Goal: Contribute content: Add original content to the website for others to see

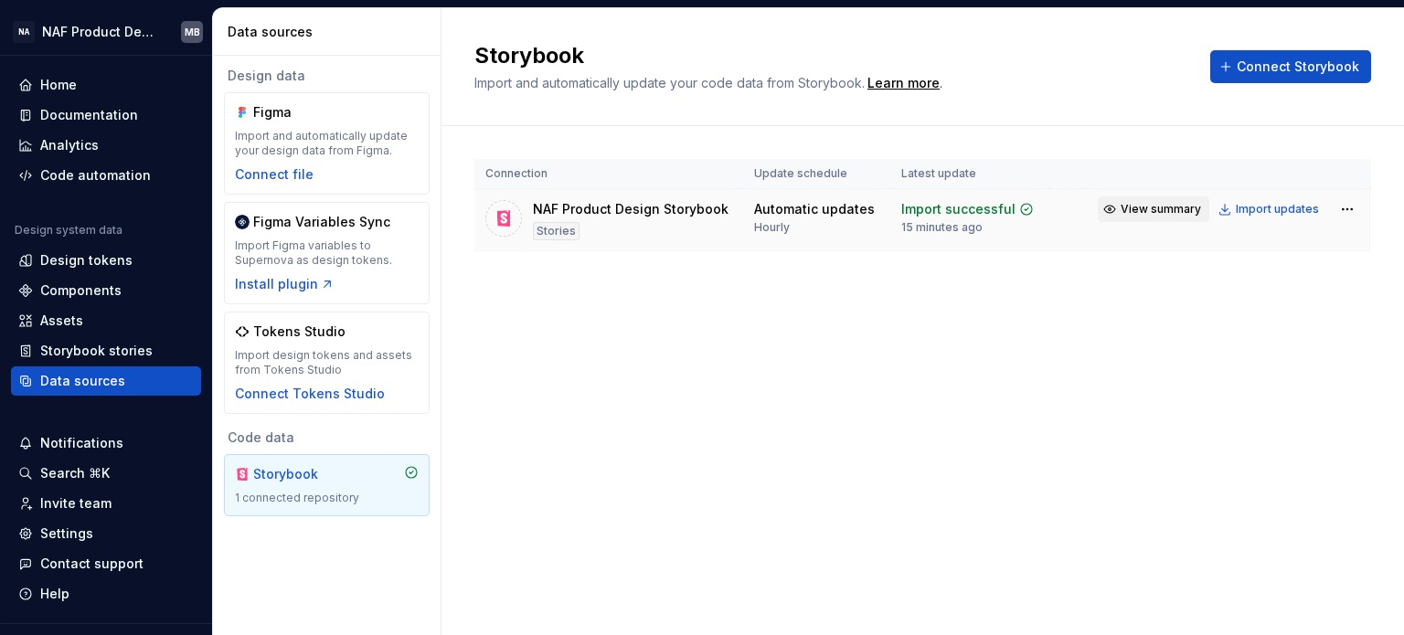
click at [1122, 209] on button "View summary" at bounding box center [1154, 210] width 112 height 26
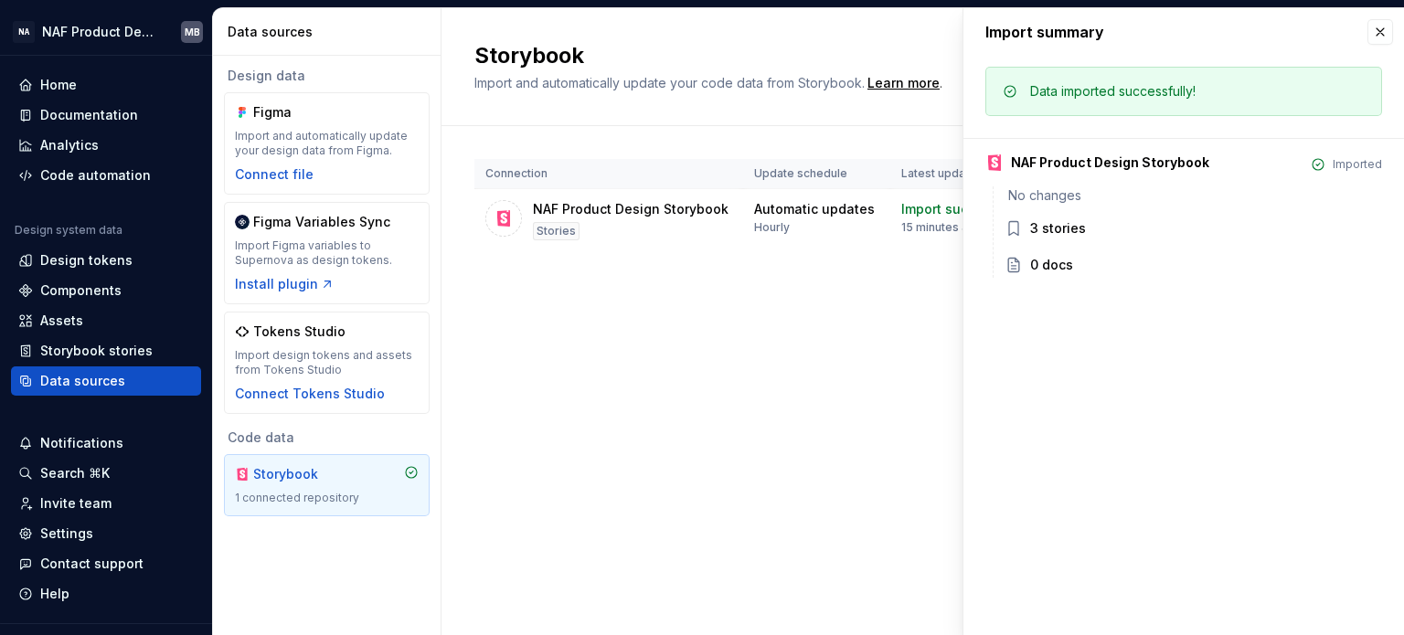
click at [1046, 226] on div "3 stories" at bounding box center [1058, 228] width 56 height 18
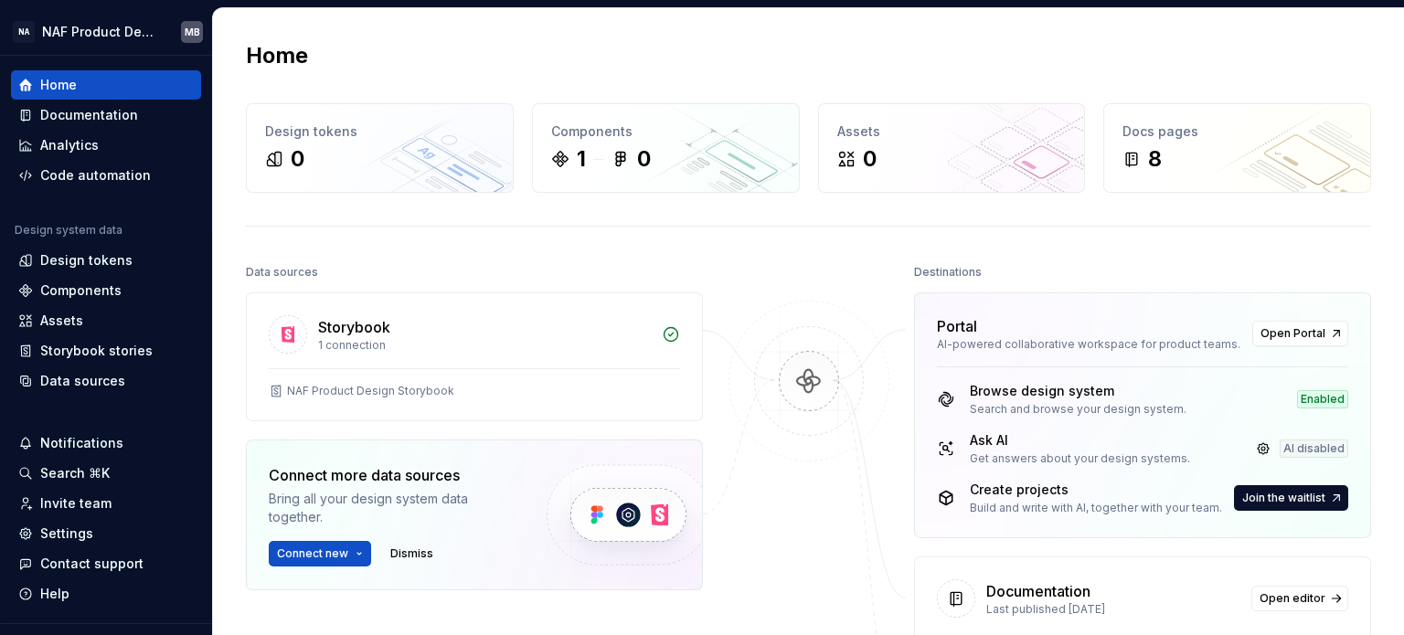
click at [837, 222] on div "Home Design tokens 0 Components 1 0 Assets 0 Docs pages 8 Data sources Storyboo…" at bounding box center [808, 453] width 1191 height 890
click at [127, 119] on div "Documentation" at bounding box center [89, 115] width 98 height 18
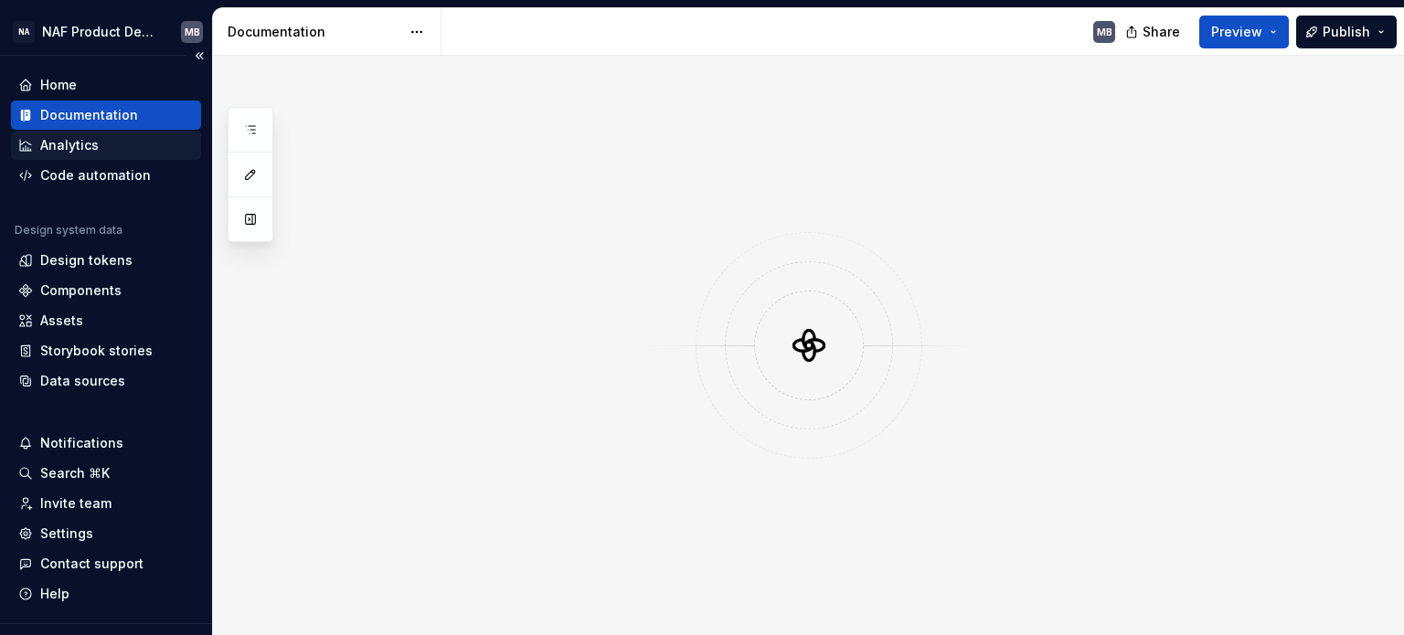
click at [107, 145] on div "Analytics" at bounding box center [105, 145] width 175 height 18
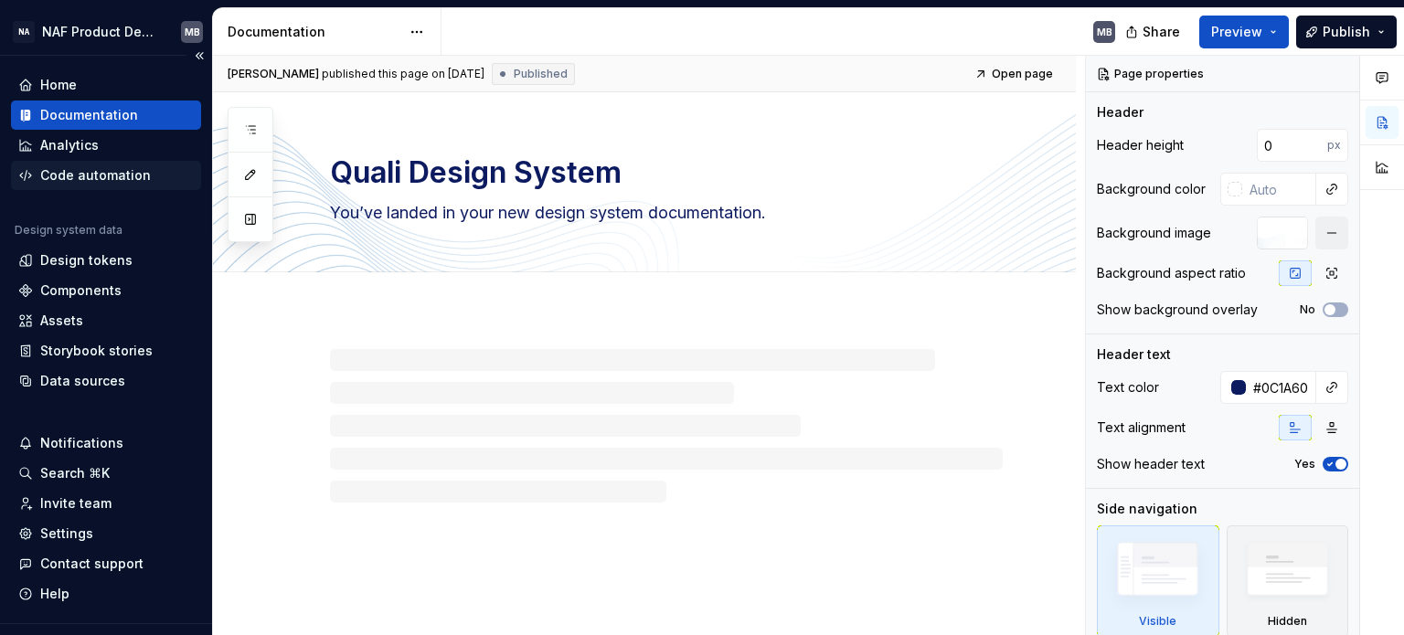
click at [127, 173] on div "Code automation" at bounding box center [95, 175] width 111 height 18
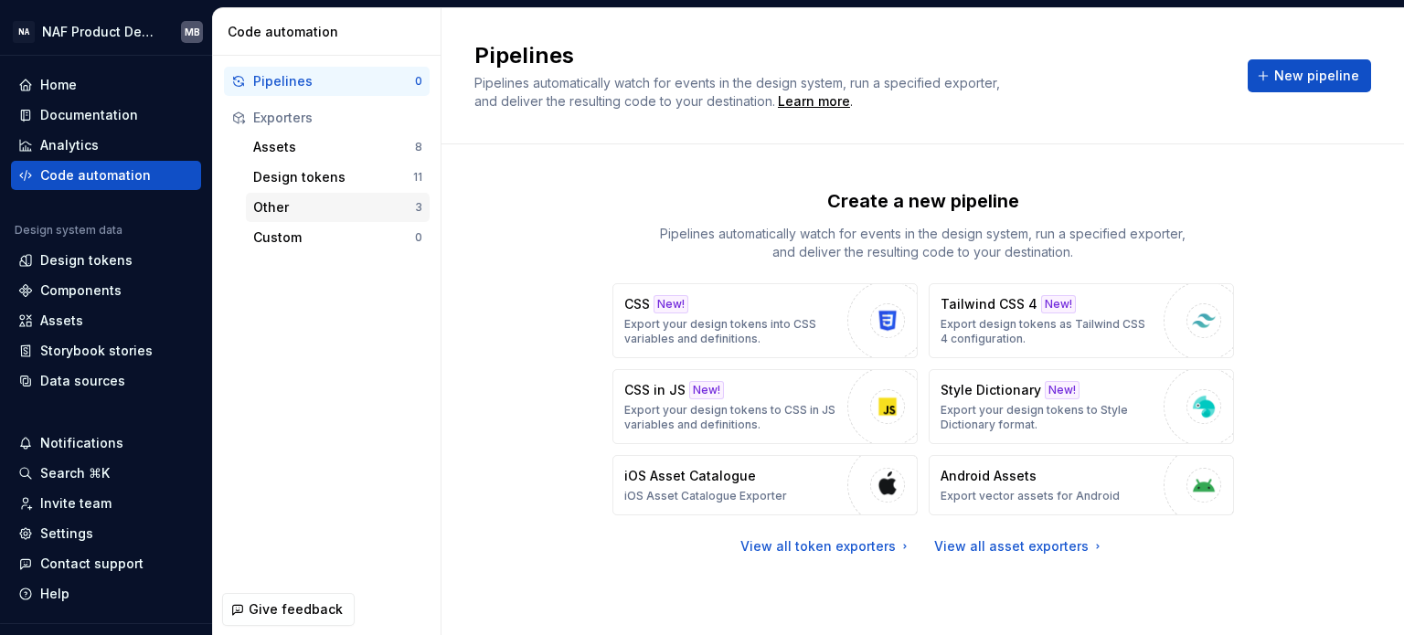
click at [316, 215] on div "Other" at bounding box center [334, 207] width 162 height 18
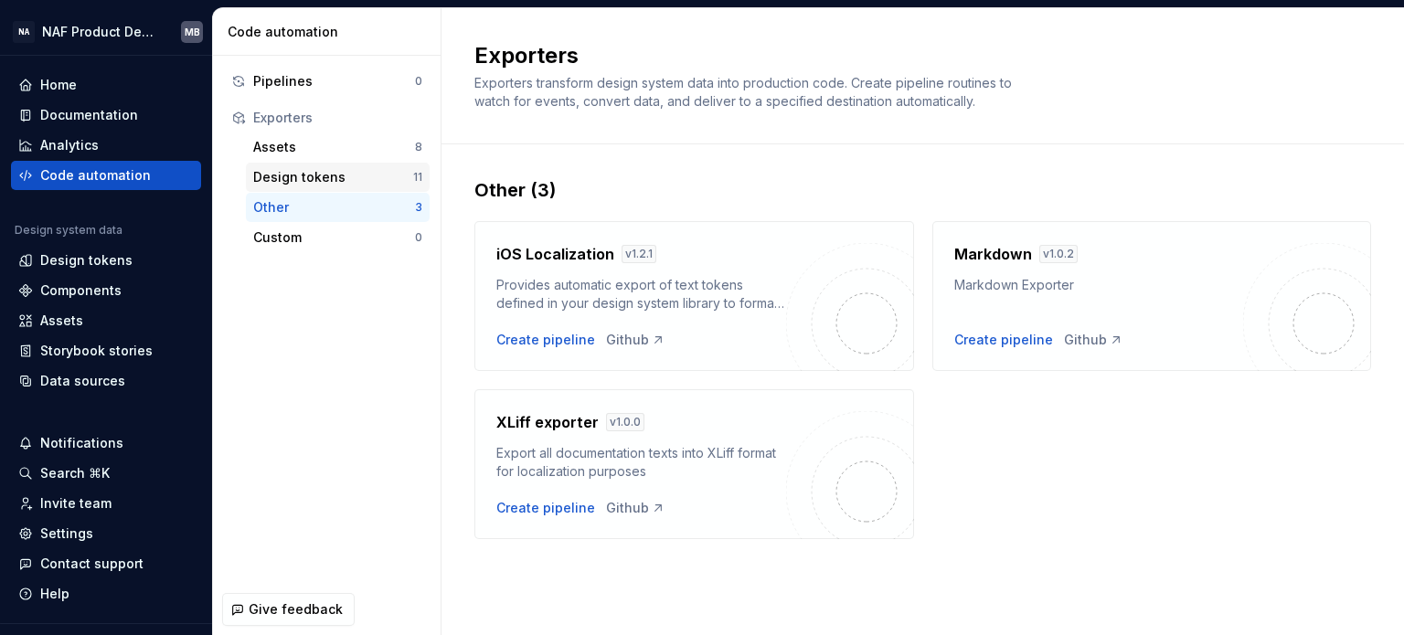
click at [318, 175] on div "Design tokens" at bounding box center [333, 177] width 160 height 18
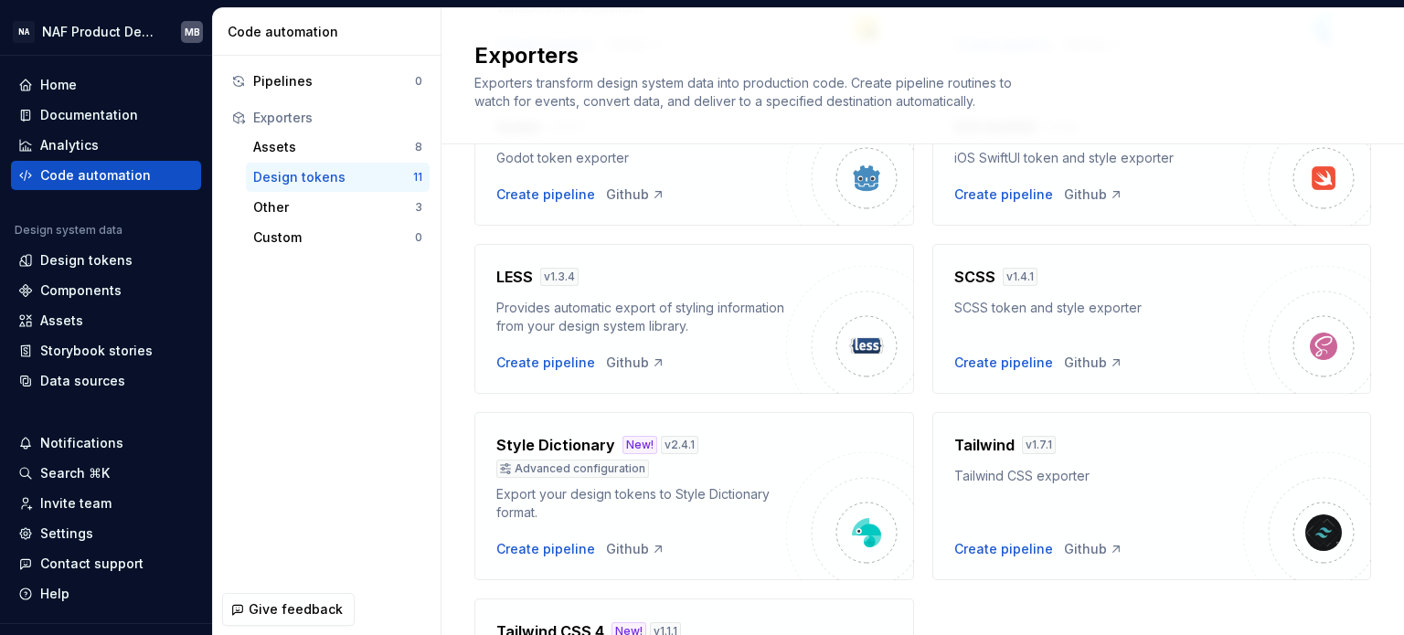
scroll to position [505, 0]
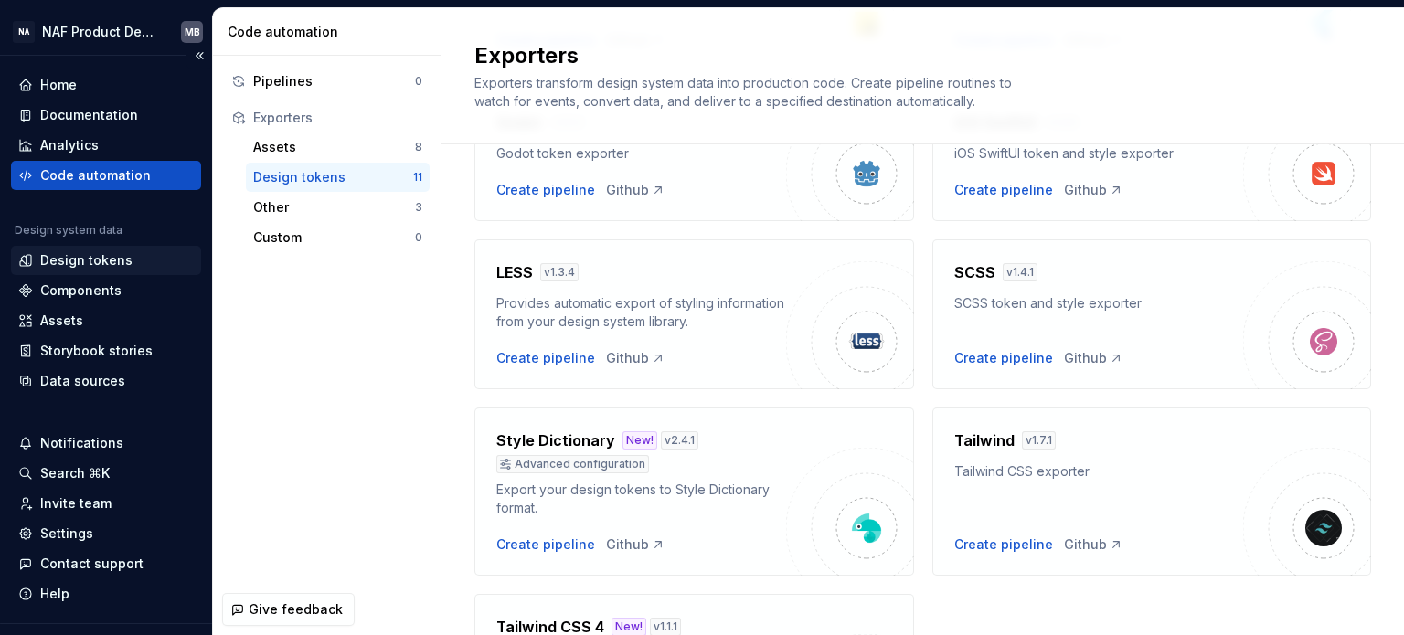
click at [106, 266] on div "Design tokens" at bounding box center [86, 260] width 92 height 18
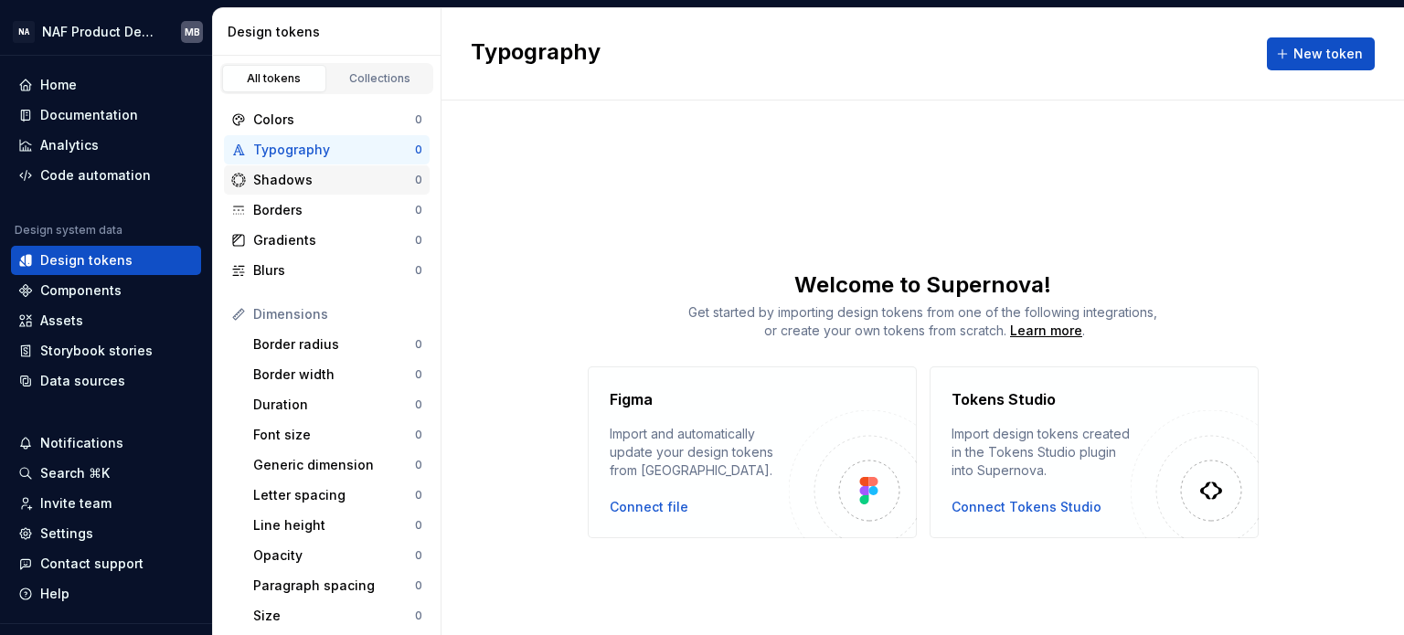
click at [327, 190] on div "Shadows 0" at bounding box center [327, 179] width 206 height 29
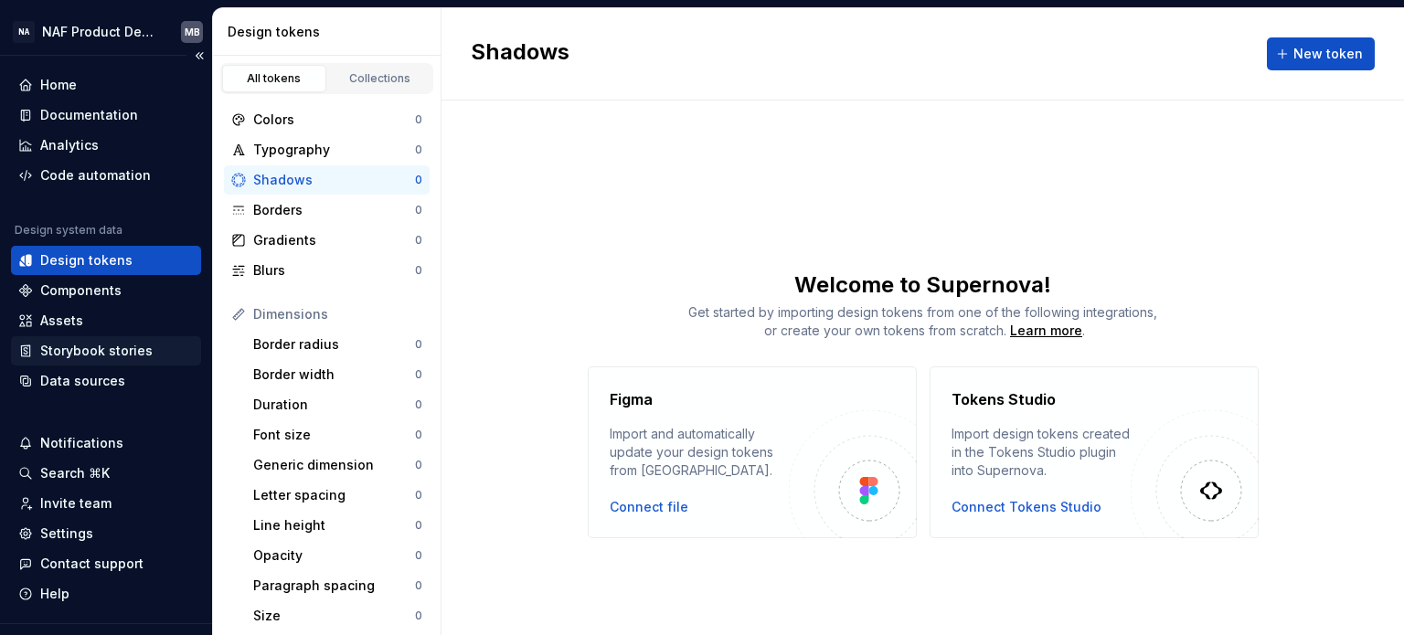
scroll to position [37, 0]
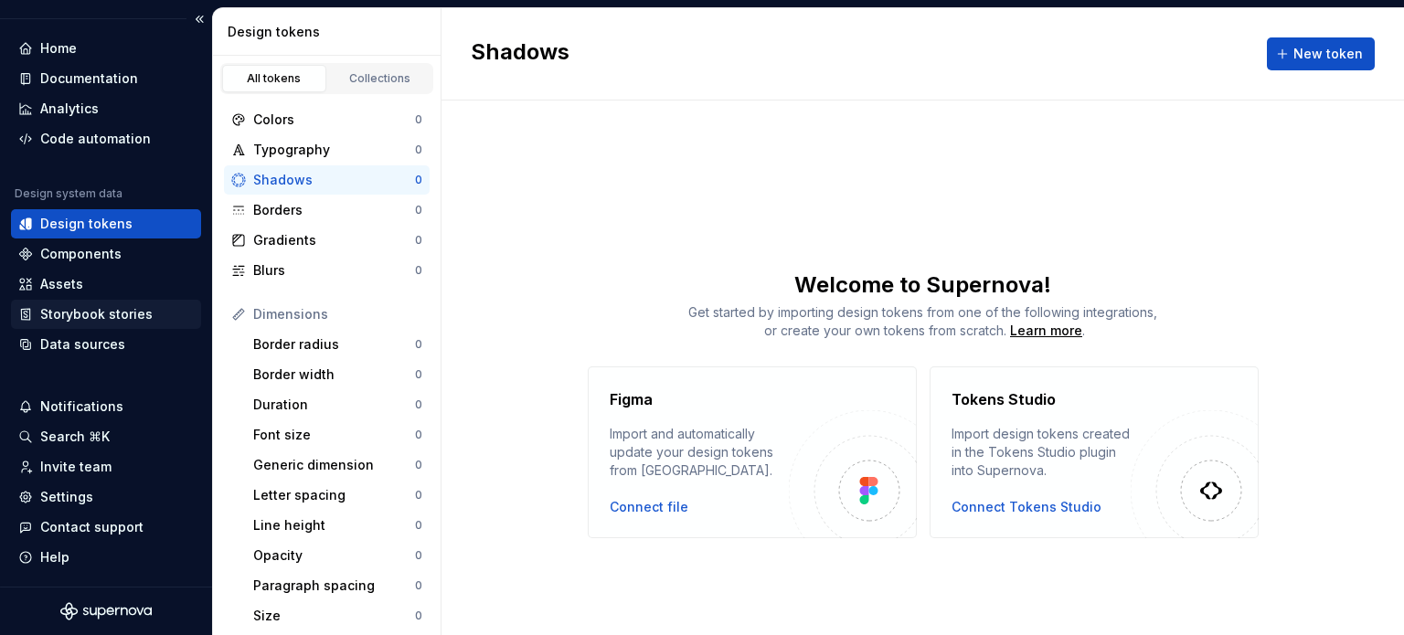
click at [95, 314] on div "Storybook stories" at bounding box center [96, 314] width 112 height 18
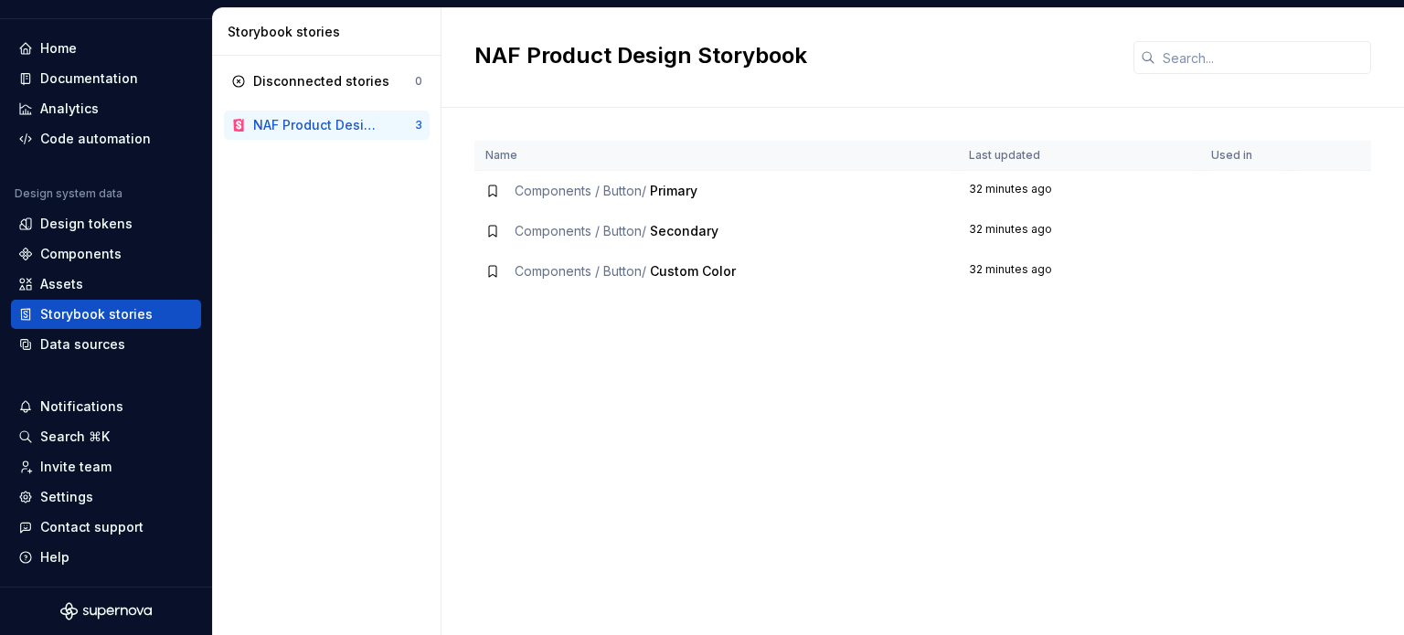
click at [675, 199] on div "Components / Button / Primary" at bounding box center [606, 191] width 183 height 18
click at [664, 189] on span "Primary" at bounding box center [674, 191] width 48 height 16
click at [355, 127] on div "NAF Product Design Storybook" at bounding box center [318, 125] width 130 height 18
click at [344, 122] on div "NAF Product Design Storybook" at bounding box center [318, 125] width 130 height 18
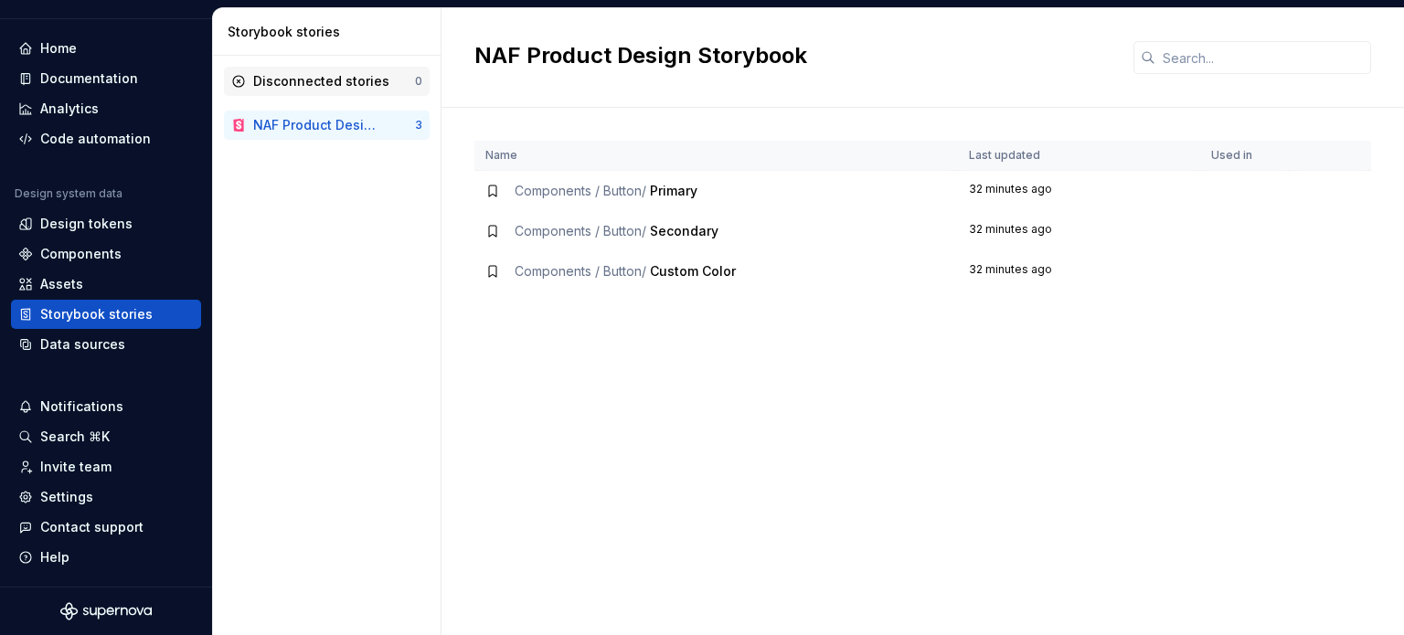
click at [336, 83] on div "Disconnected stories" at bounding box center [321, 81] width 136 height 18
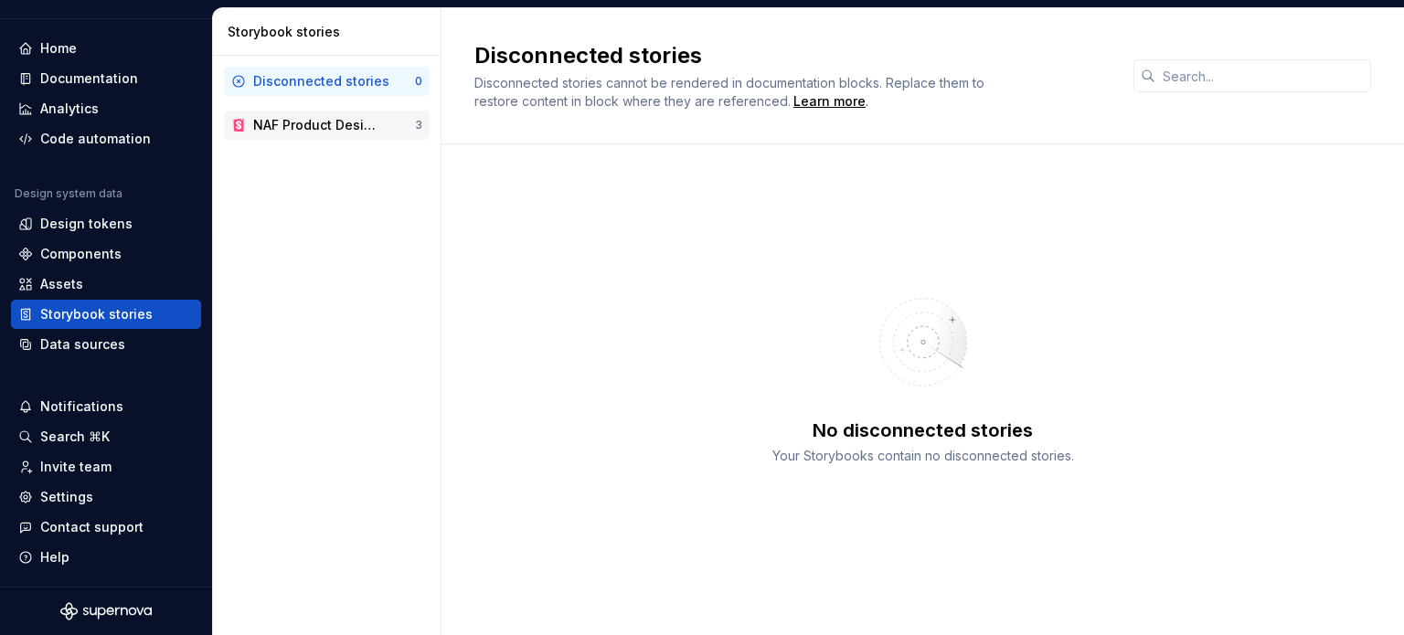
click at [356, 117] on div "NAF Product Design Storybook" at bounding box center [318, 125] width 130 height 18
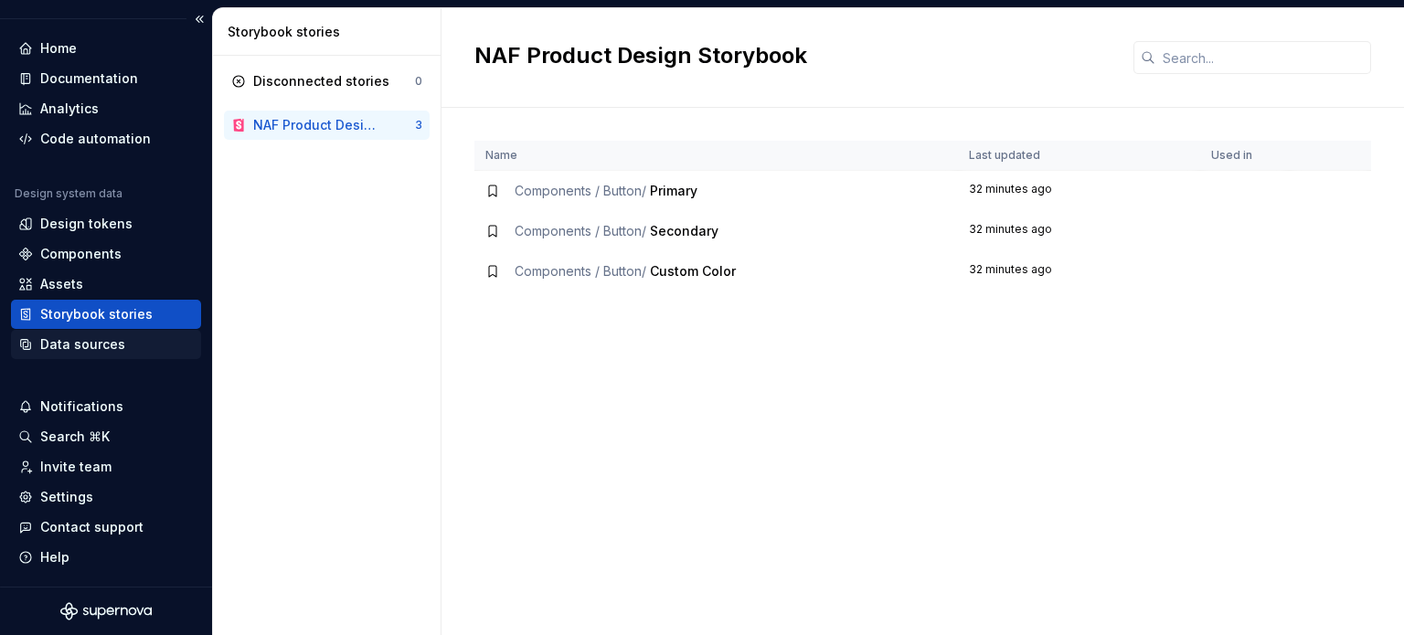
click at [70, 339] on div "Data sources" at bounding box center [82, 344] width 85 height 18
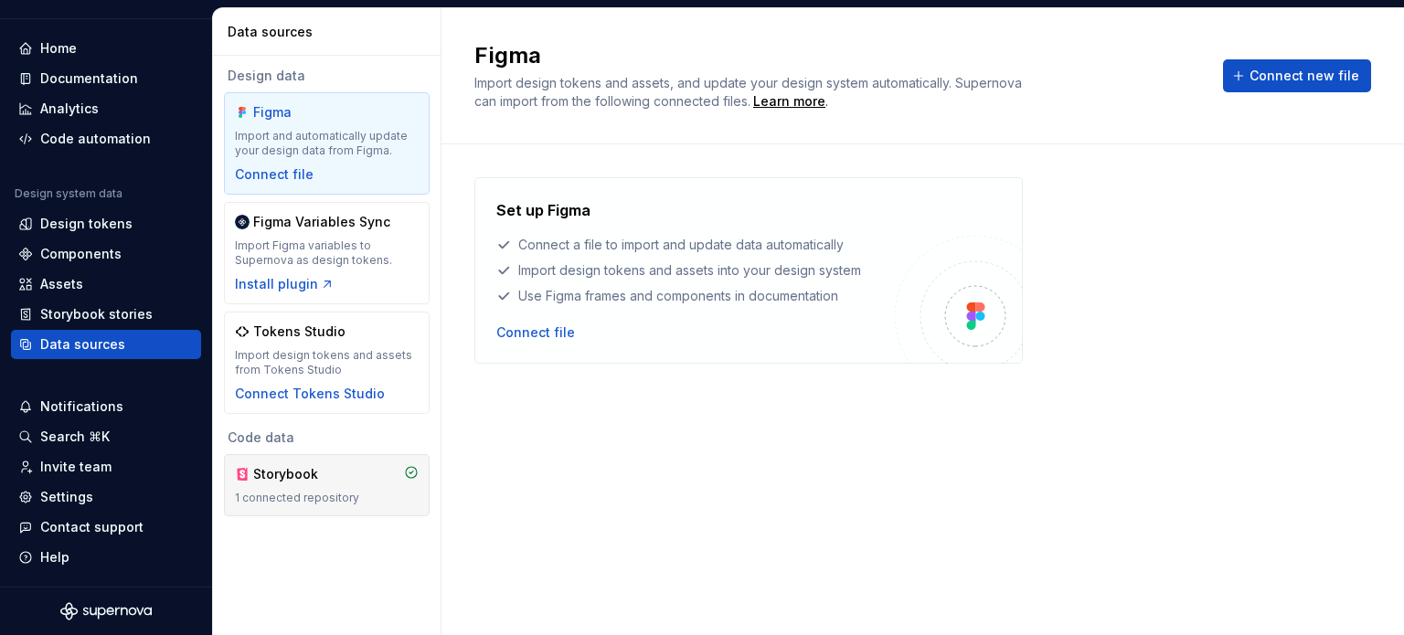
click at [340, 479] on div "Storybook" at bounding box center [327, 474] width 184 height 18
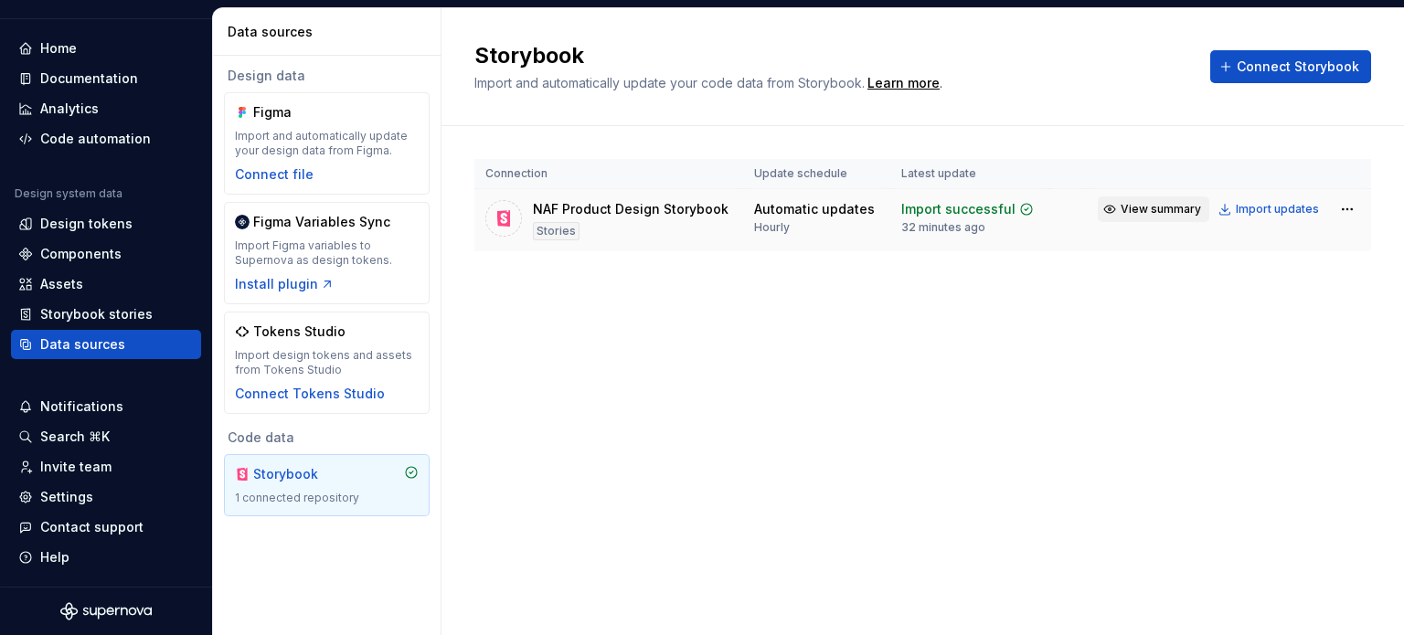
click at [1175, 213] on span "View summary" at bounding box center [1161, 209] width 80 height 15
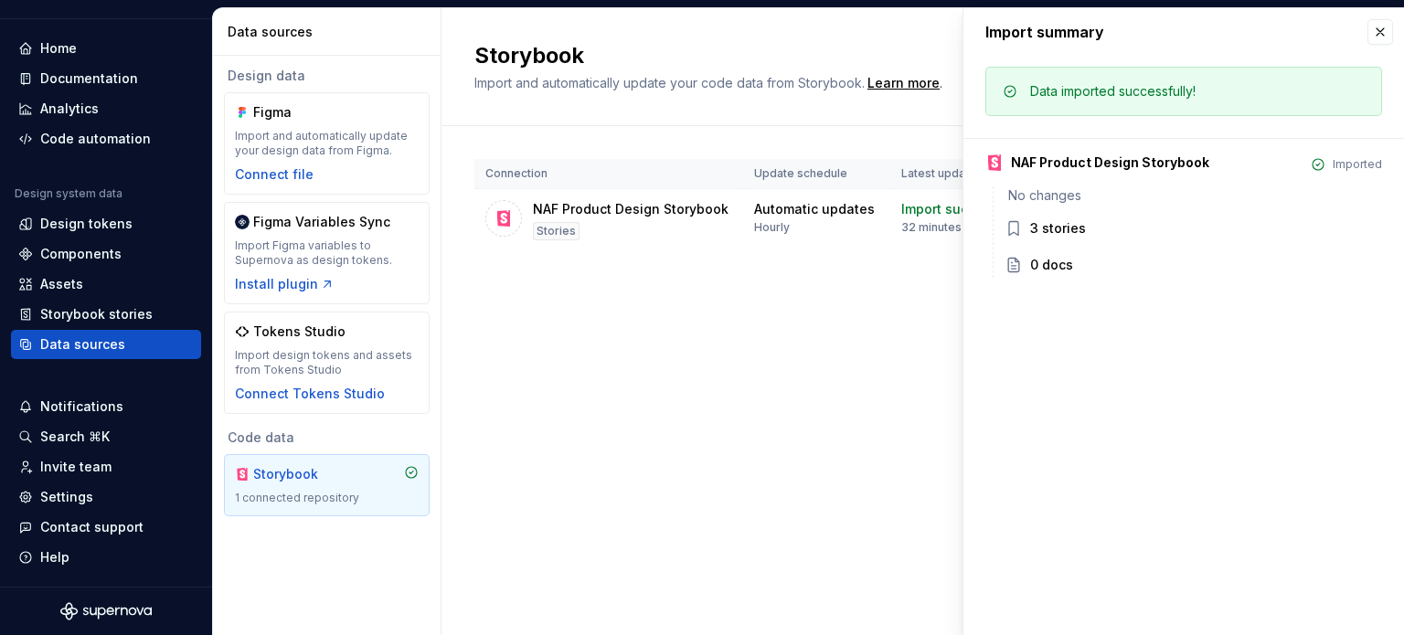
click at [1030, 226] on div "3 stories" at bounding box center [1058, 228] width 56 height 18
click at [1042, 223] on div "3 stories" at bounding box center [1058, 228] width 56 height 18
click at [999, 229] on div "No changes 3 stories 0 docs" at bounding box center [1187, 231] width 389 height 91
click at [1009, 229] on icon at bounding box center [1013, 229] width 9 height 14
click at [1378, 32] on button "button" at bounding box center [1380, 32] width 26 height 26
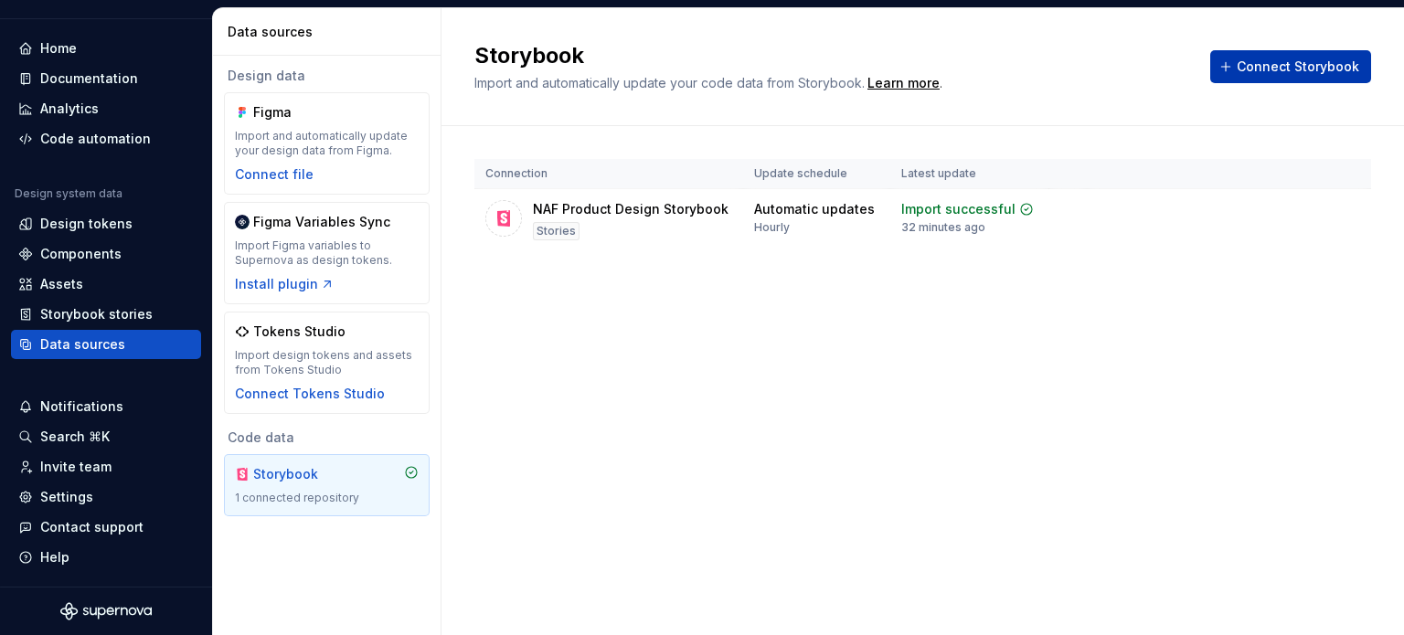
click at [1288, 57] on button "Connect Storybook" at bounding box center [1290, 66] width 161 height 33
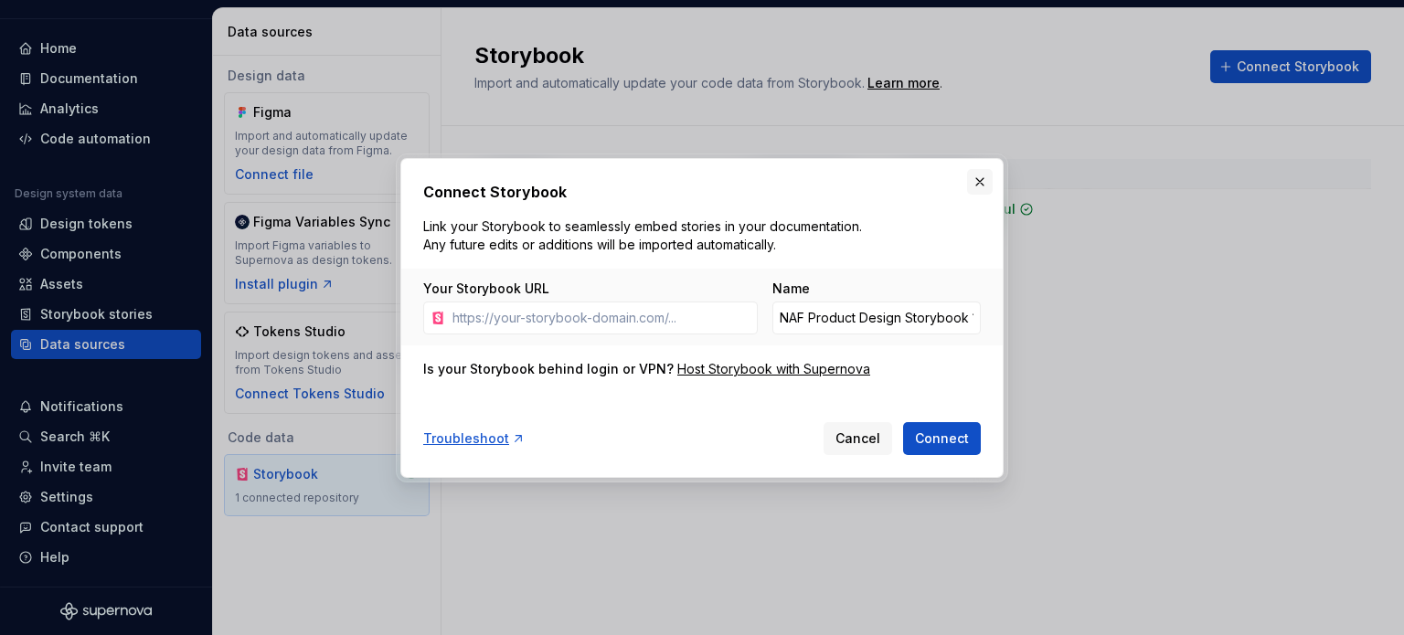
click at [981, 182] on button "button" at bounding box center [980, 182] width 26 height 26
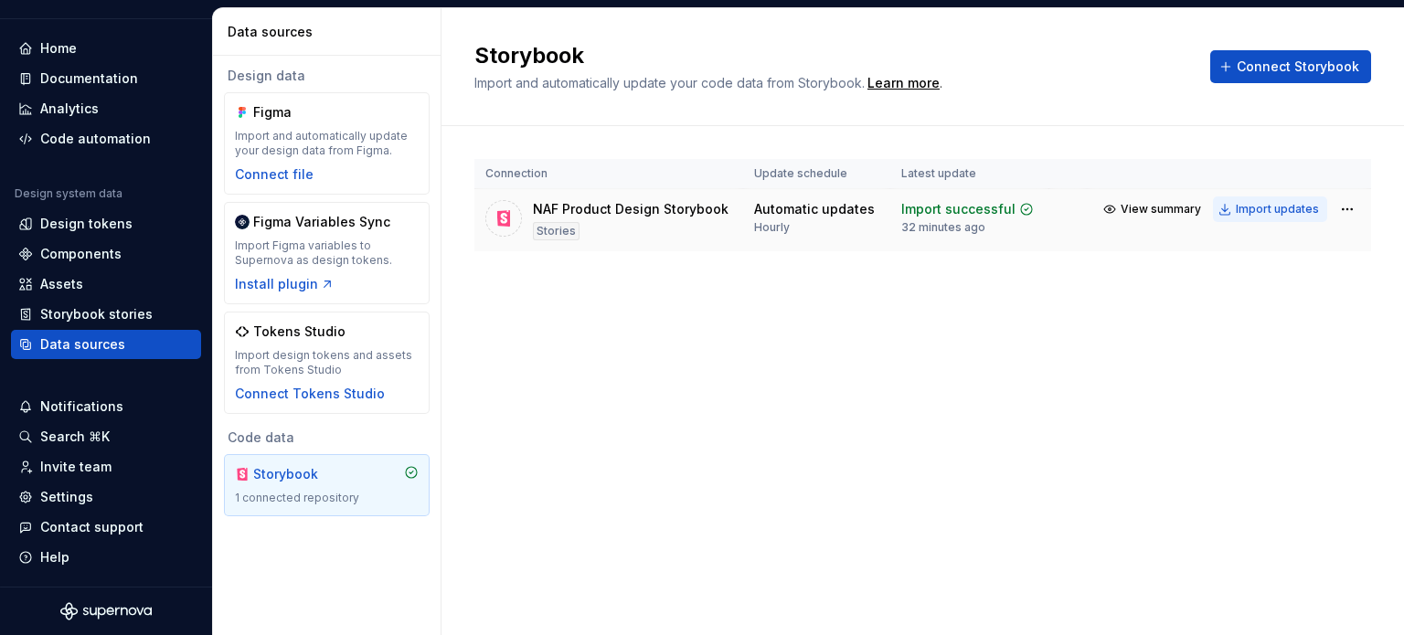
click at [1290, 208] on div "Import updates" at bounding box center [1277, 209] width 83 height 15
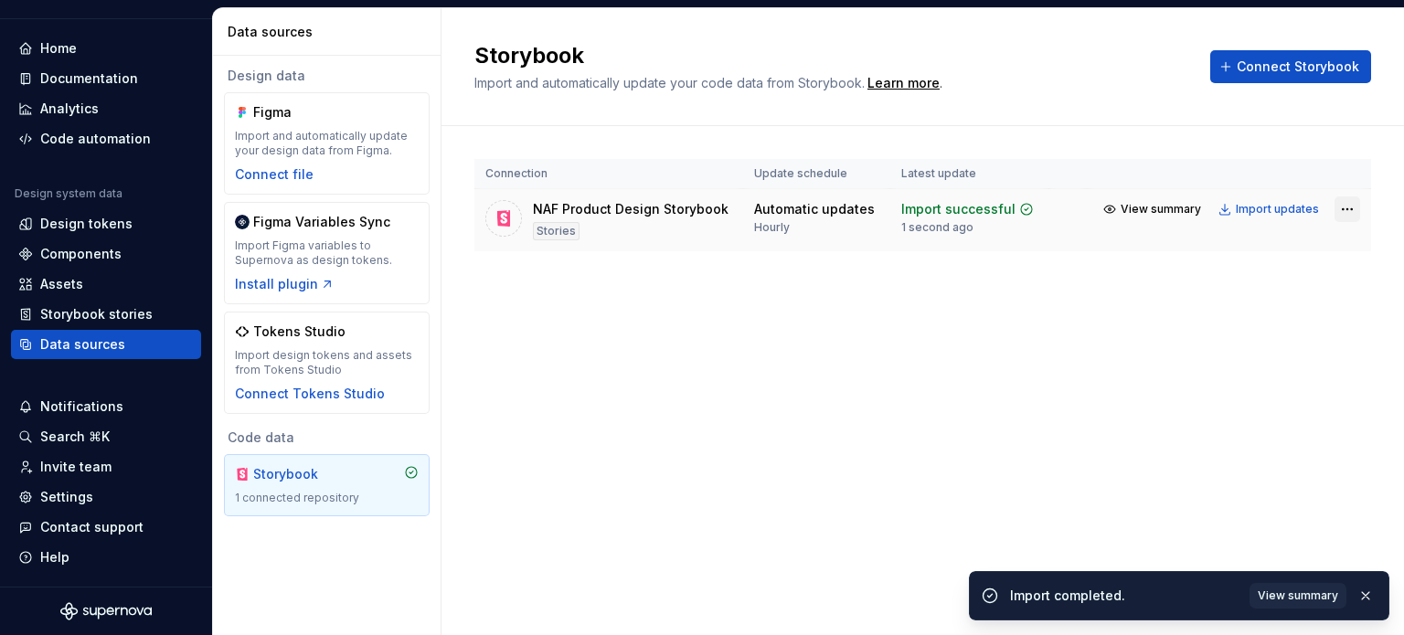
click at [1349, 207] on html "NA NAF Product Design MB Home Documentation Analytics Code automation Design sy…" at bounding box center [702, 317] width 1404 height 635
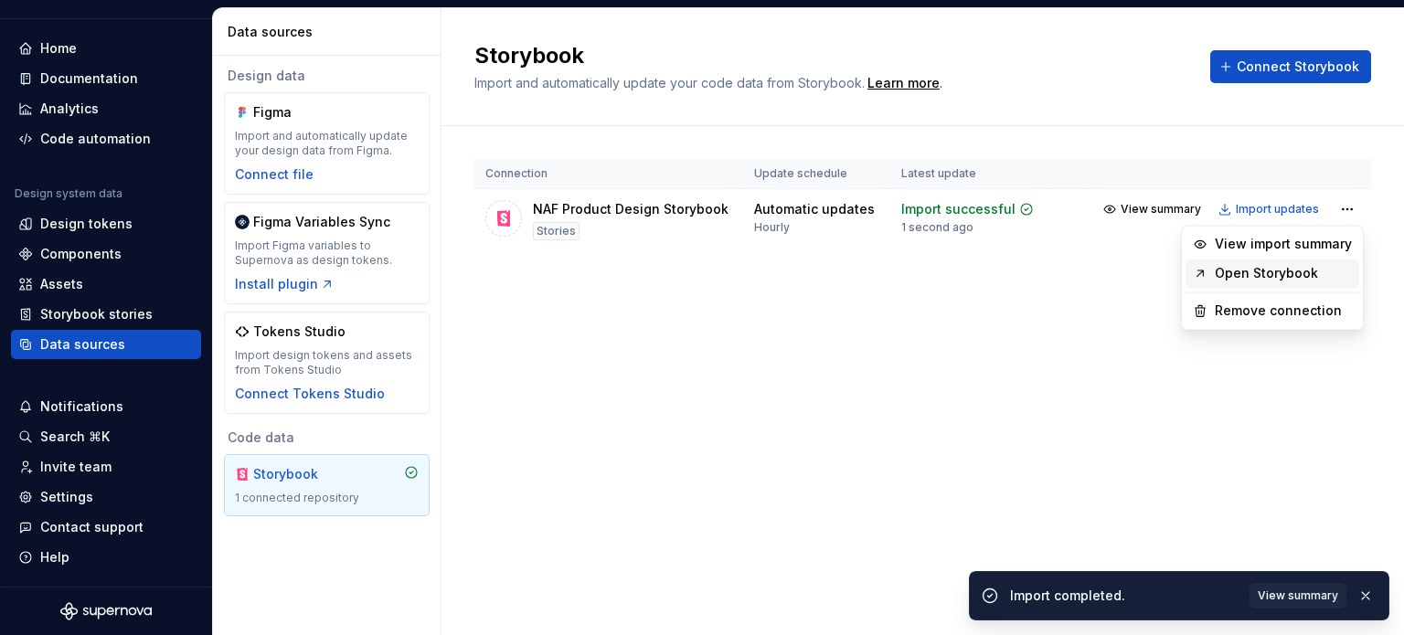
click at [1301, 277] on link "Open Storybook" at bounding box center [1283, 273] width 137 height 18
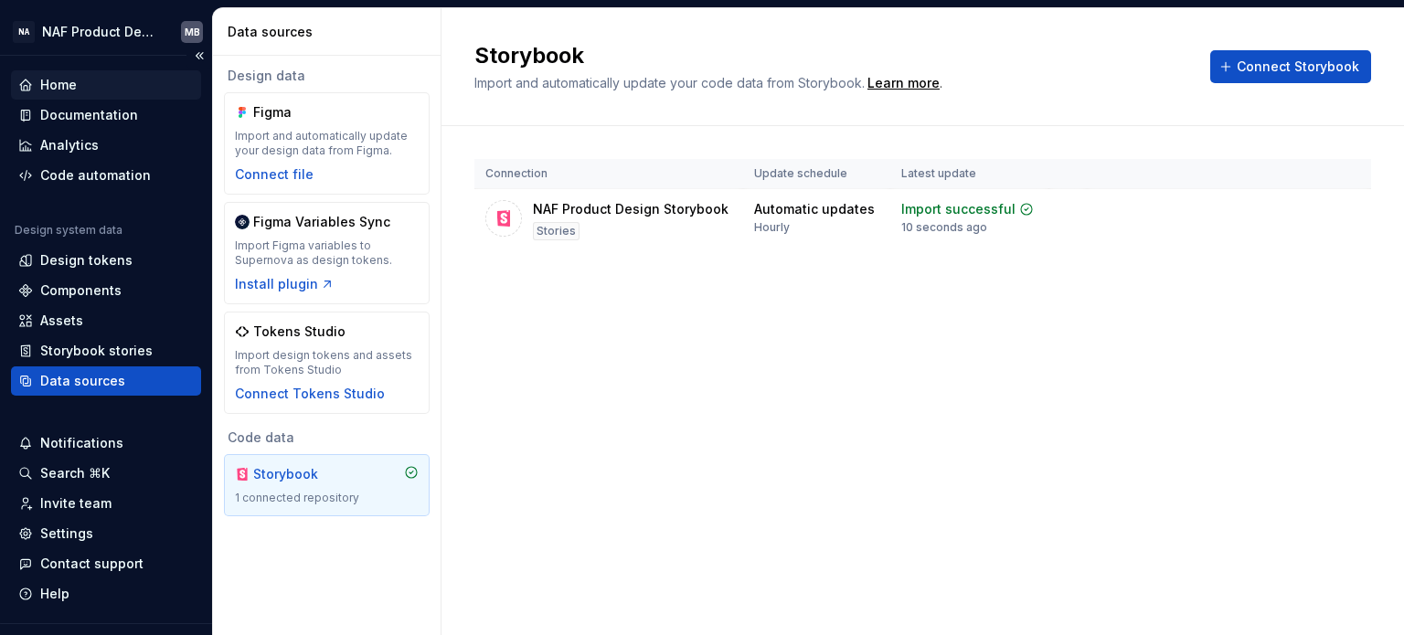
click at [69, 80] on div "Home" at bounding box center [58, 85] width 37 height 18
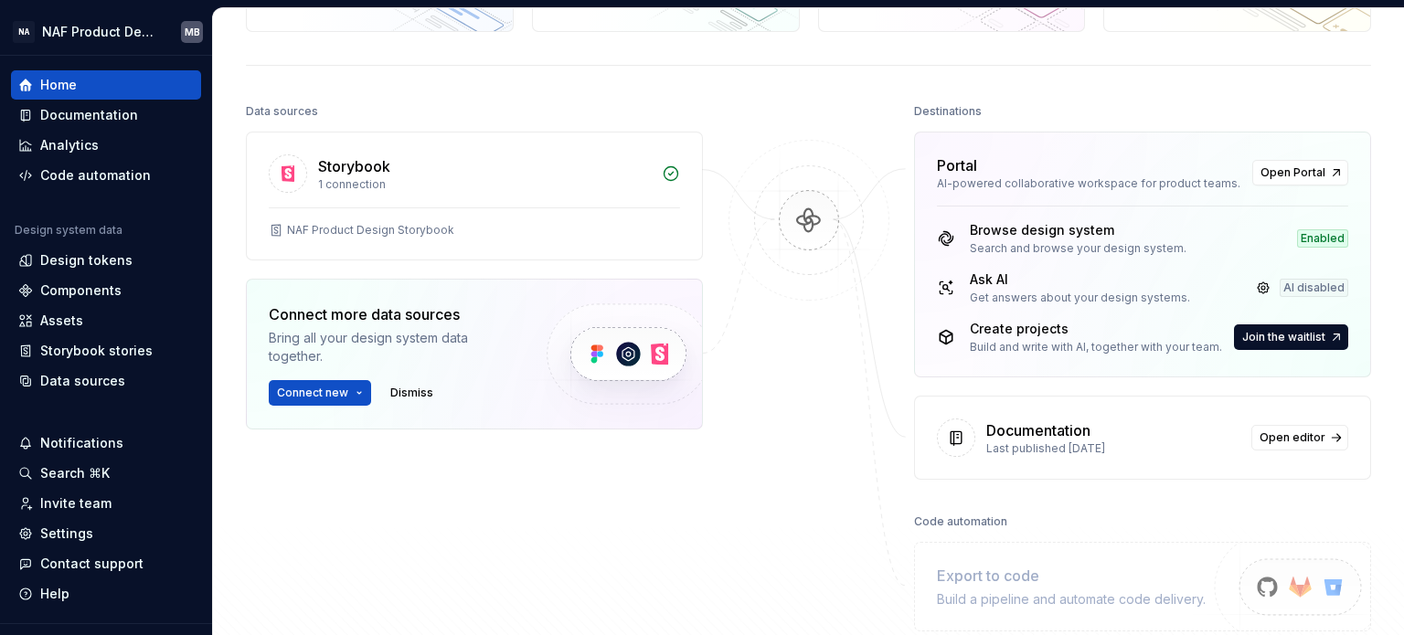
scroll to position [168, 0]
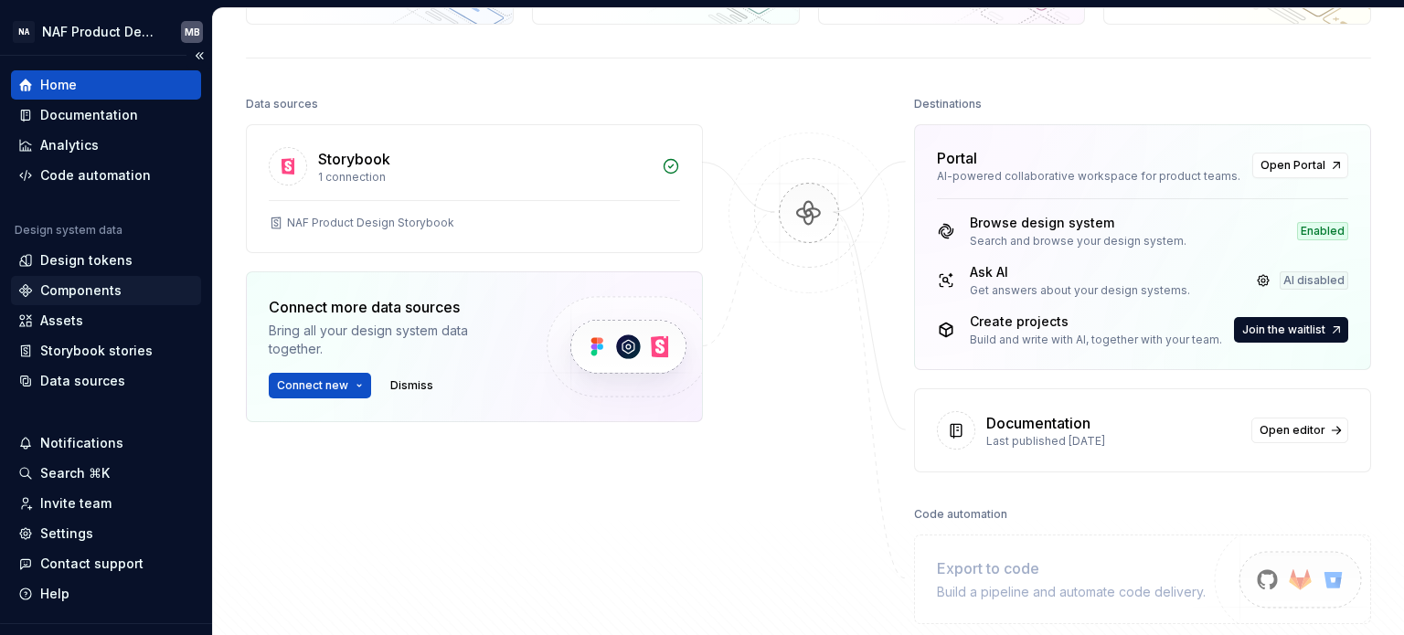
click at [98, 282] on div "Components" at bounding box center [80, 290] width 81 height 18
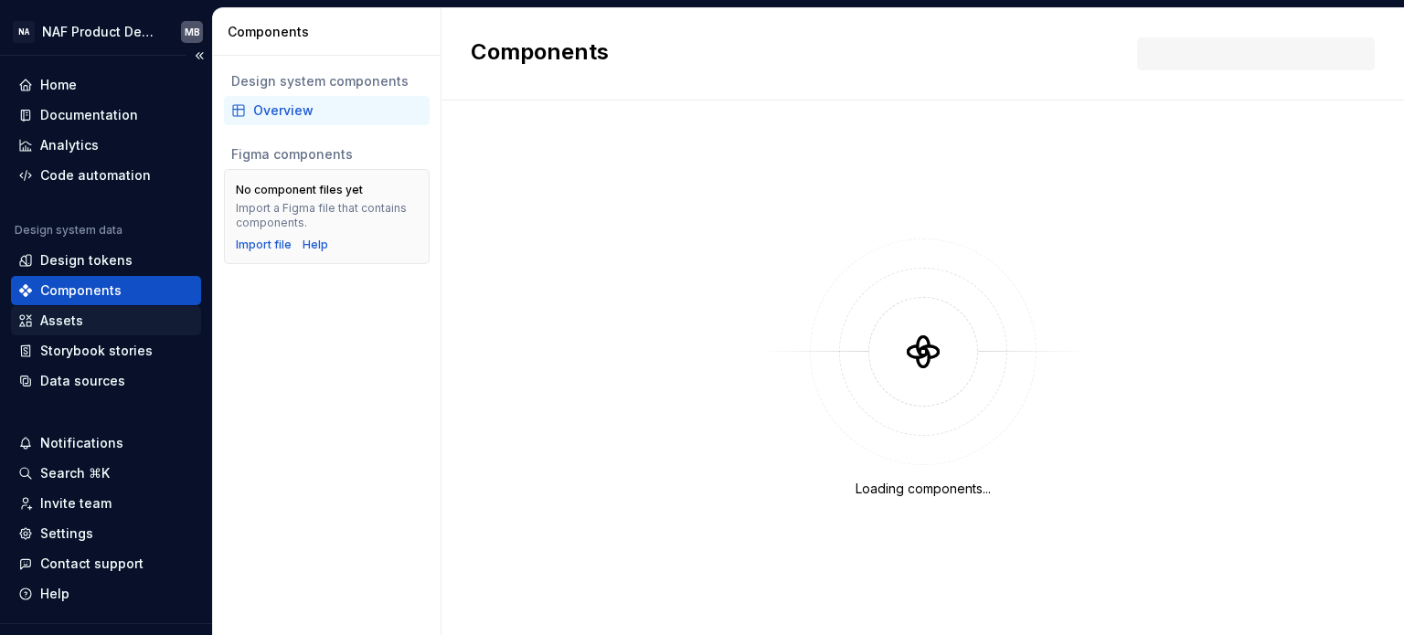
click at [88, 319] on div "Assets" at bounding box center [105, 321] width 175 height 18
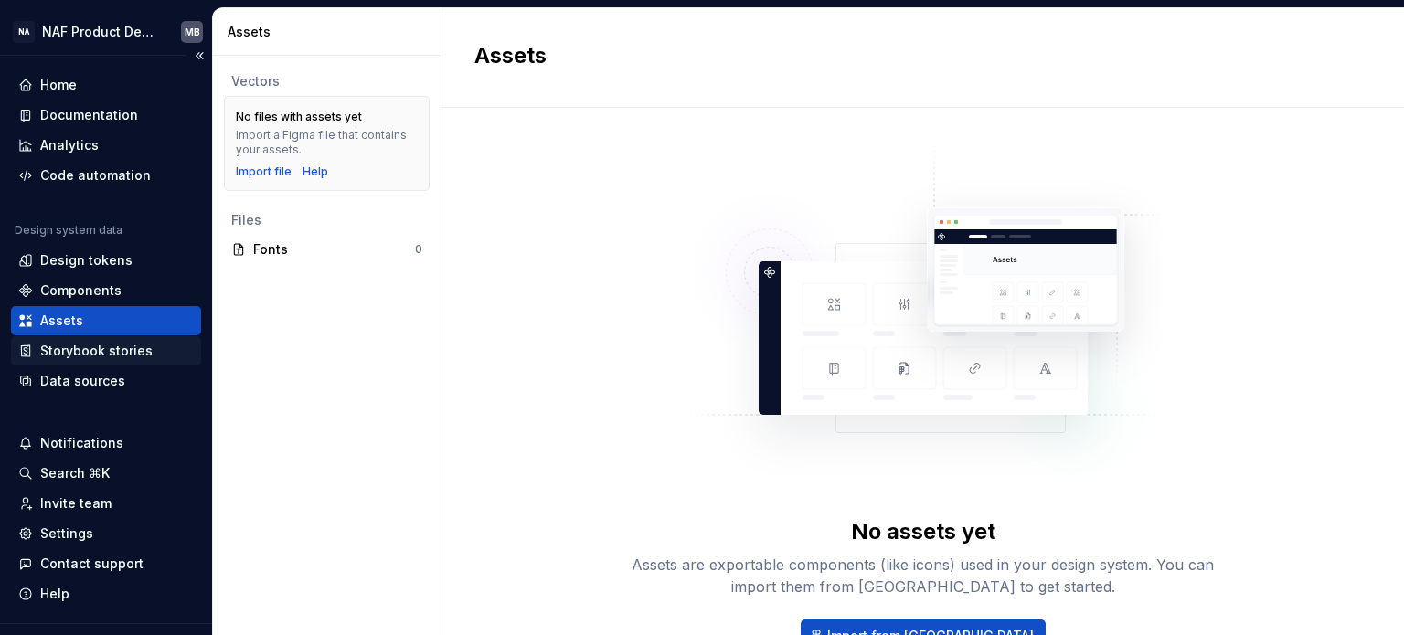
click at [73, 354] on div "Storybook stories" at bounding box center [96, 351] width 112 height 18
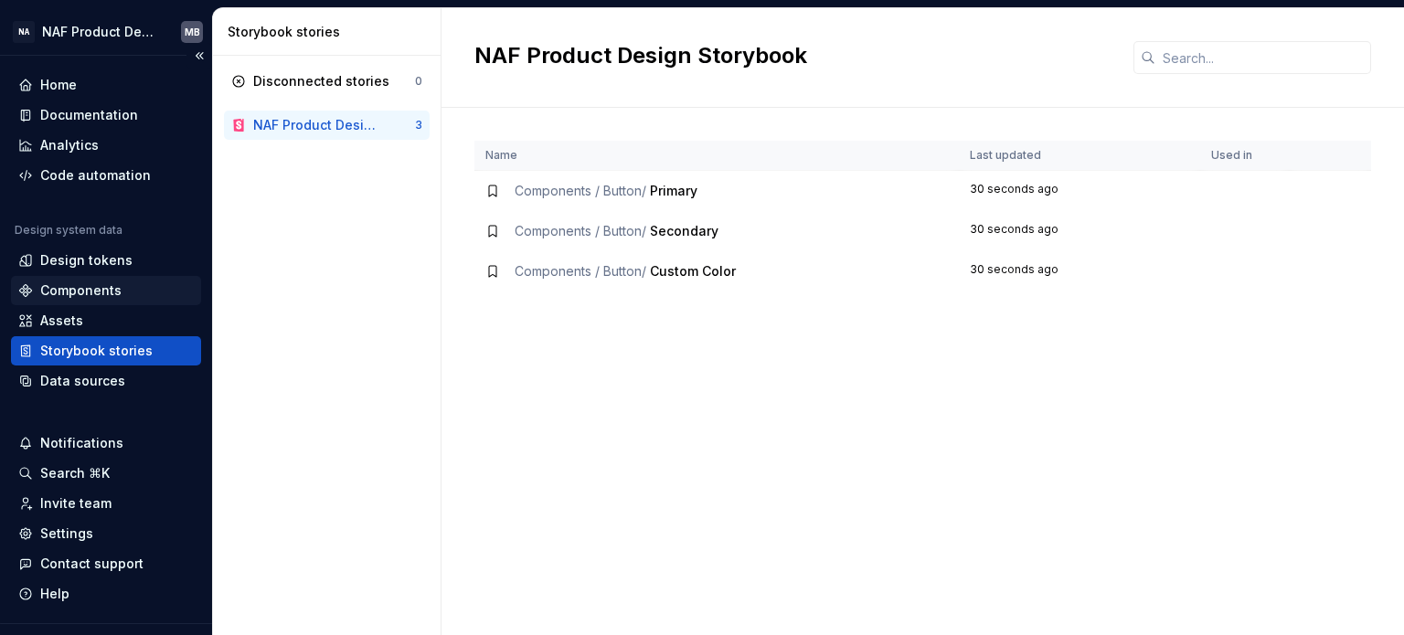
click at [103, 299] on div "Components" at bounding box center [80, 290] width 81 height 18
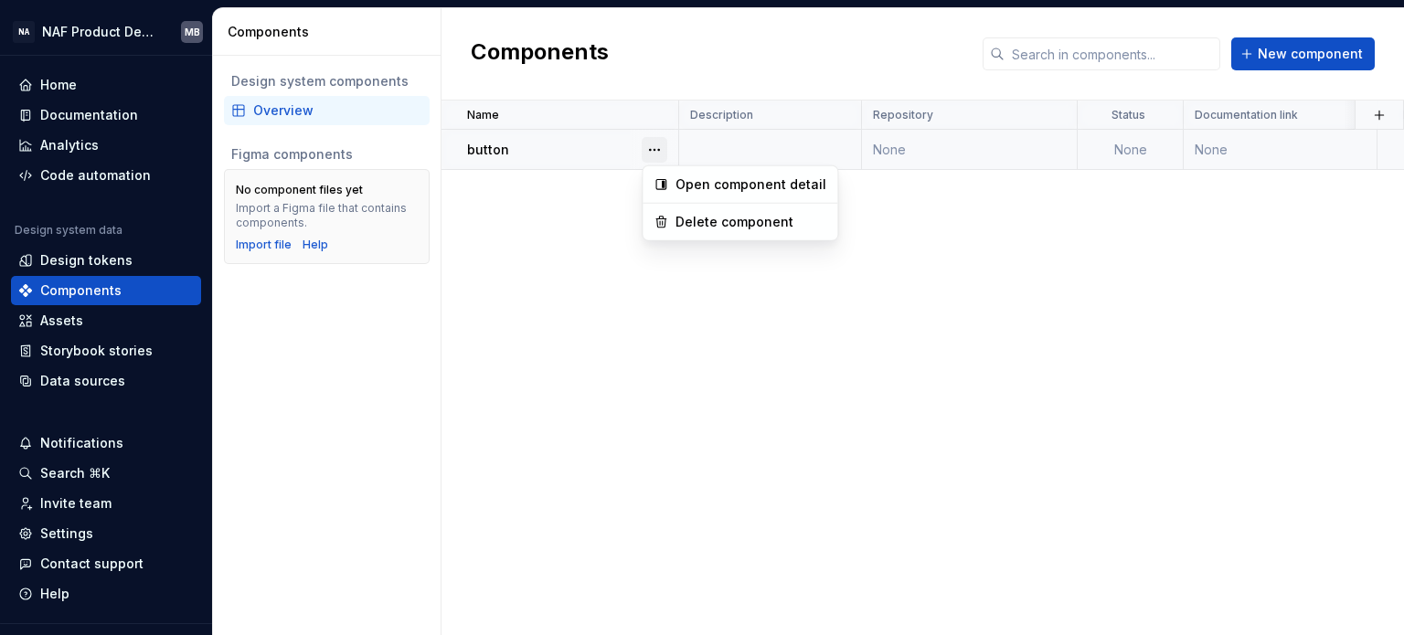
click at [648, 145] on button "button" at bounding box center [655, 150] width 26 height 26
click at [1213, 151] on html "NA NAF Product Design MB Home Documentation Analytics Code automation Design sy…" at bounding box center [702, 317] width 1404 height 635
click at [517, 149] on div "button" at bounding box center [572, 150] width 210 height 18
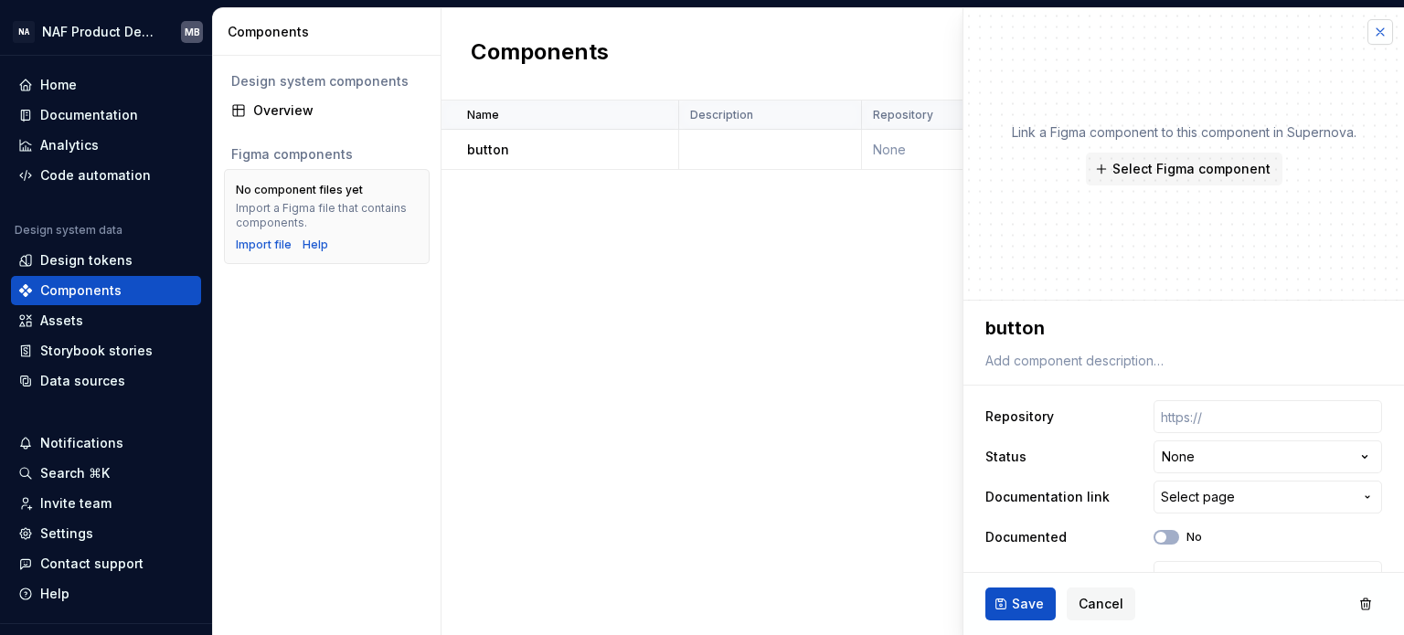
click at [1367, 37] on button "button" at bounding box center [1380, 32] width 26 height 26
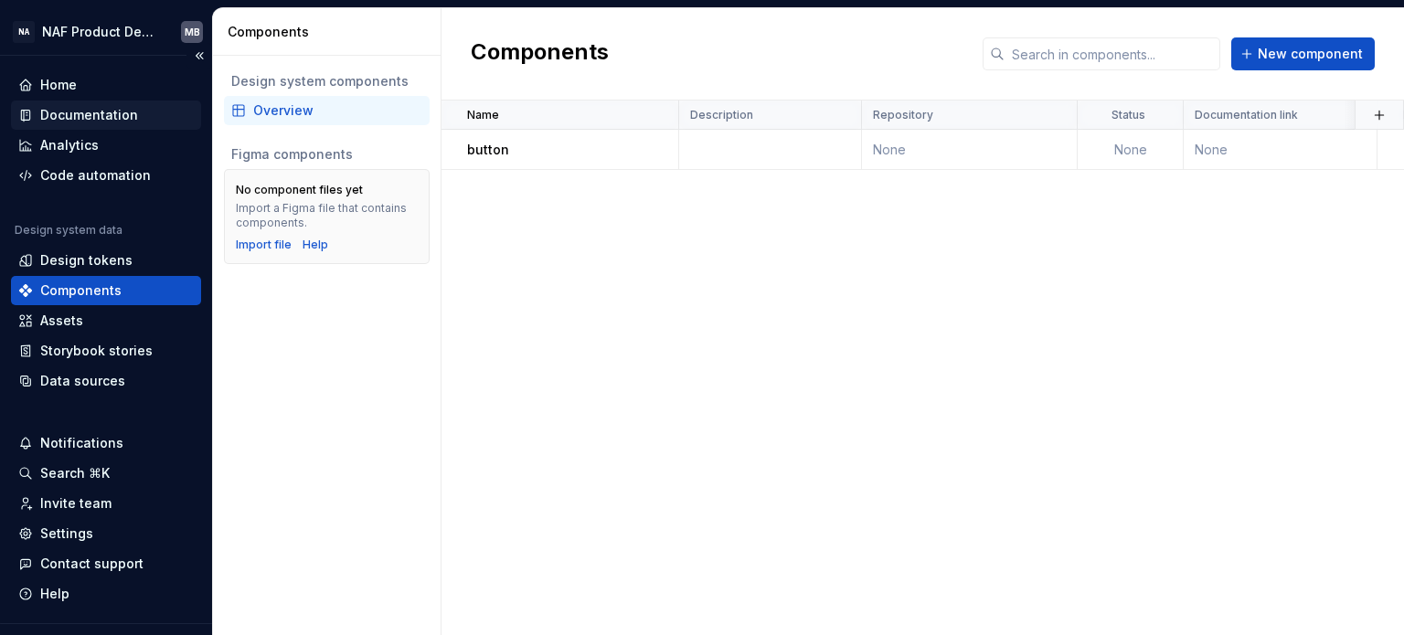
click at [88, 120] on div "Documentation" at bounding box center [89, 115] width 98 height 18
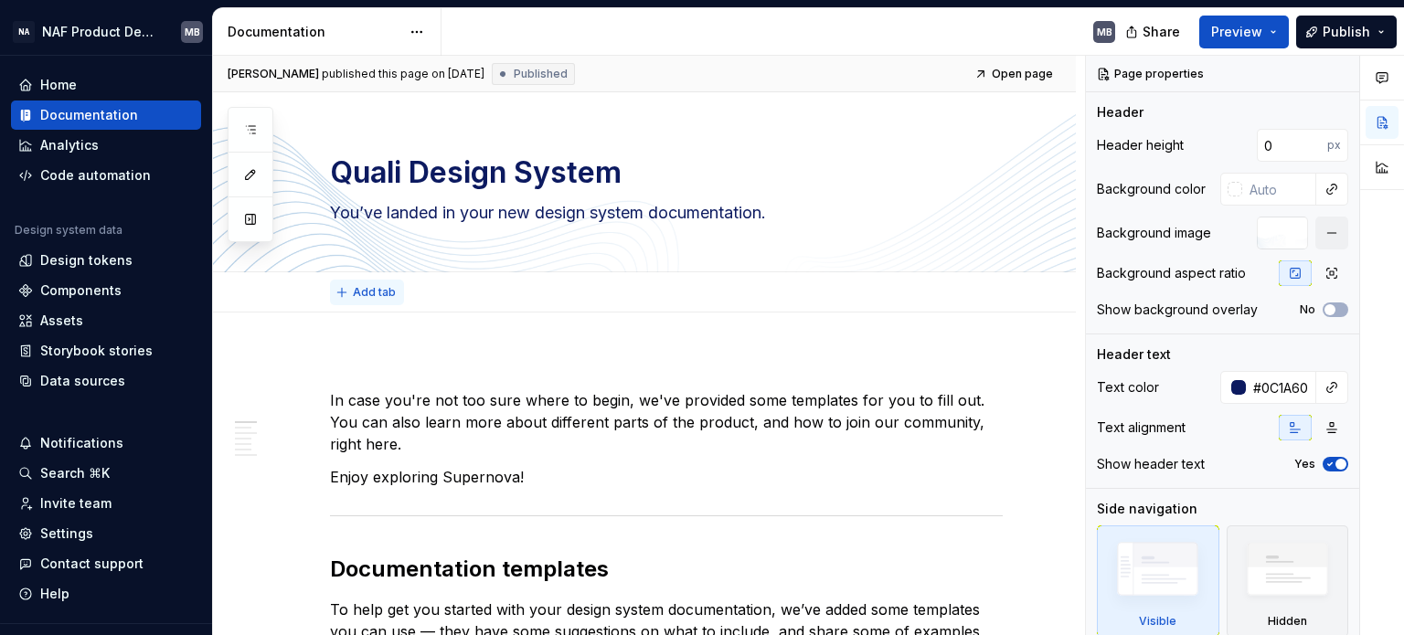
click at [361, 281] on button "Add tab" at bounding box center [367, 293] width 74 height 26
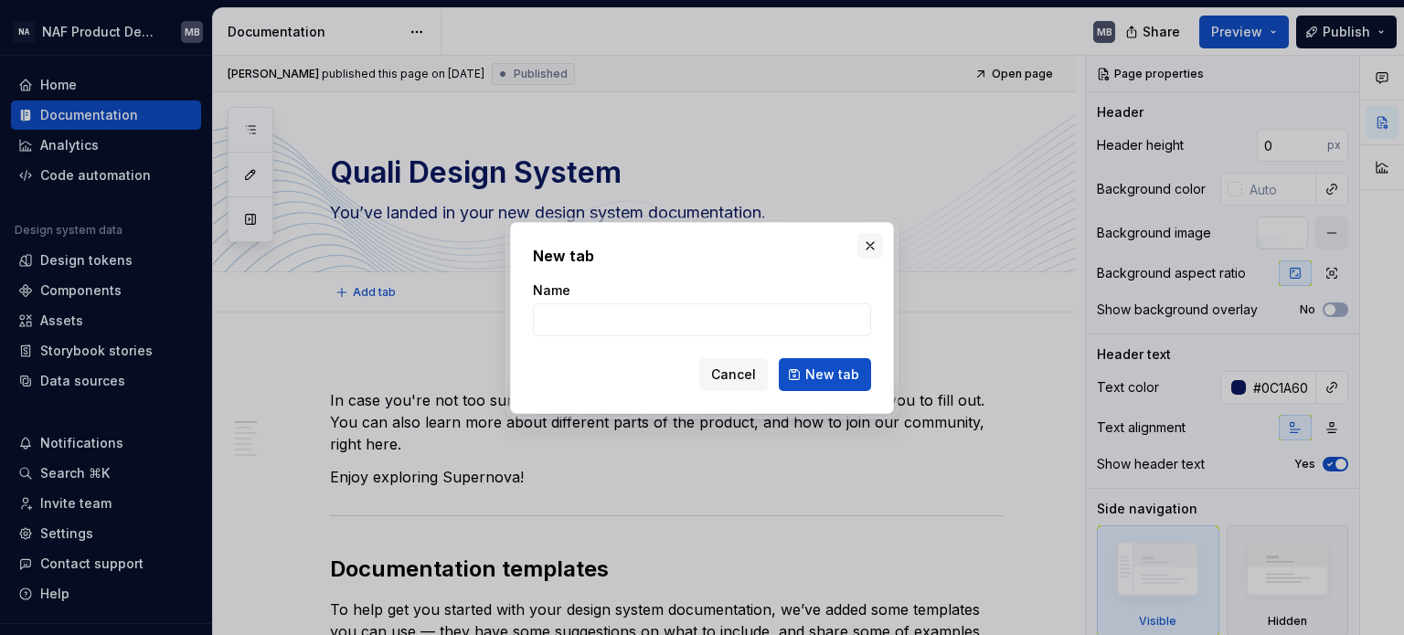
click at [863, 248] on button "button" at bounding box center [870, 246] width 26 height 26
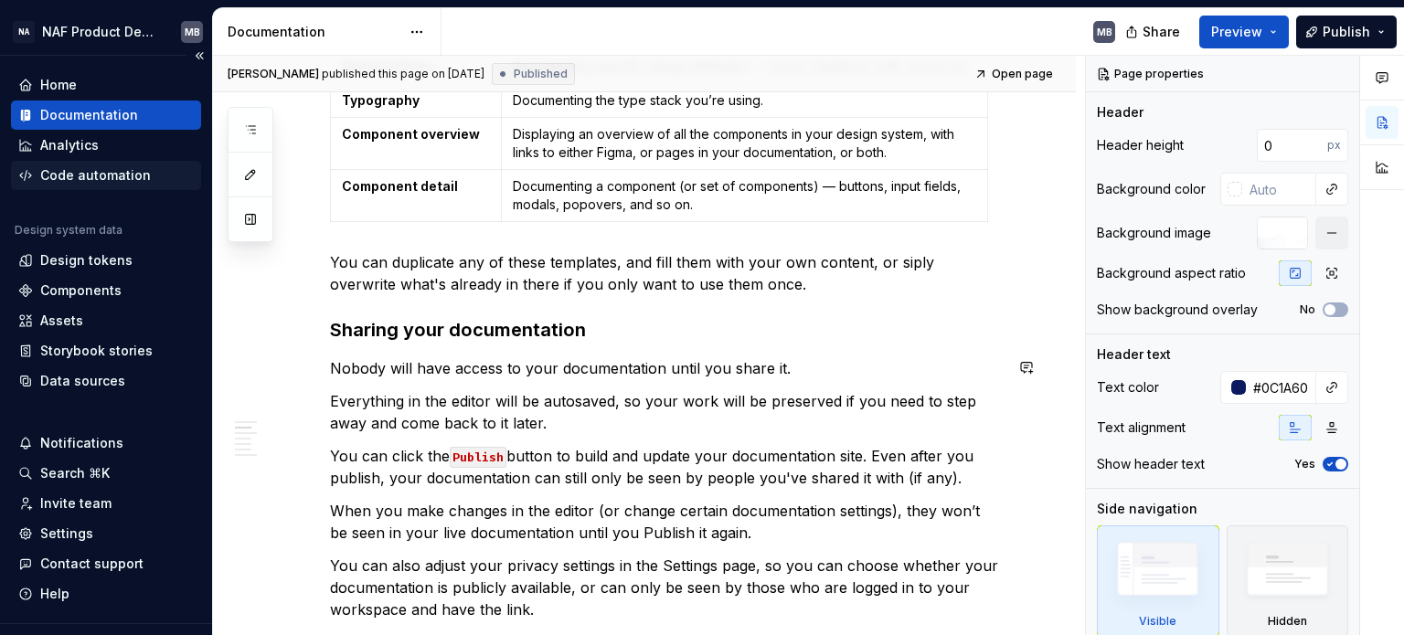
scroll to position [684, 0]
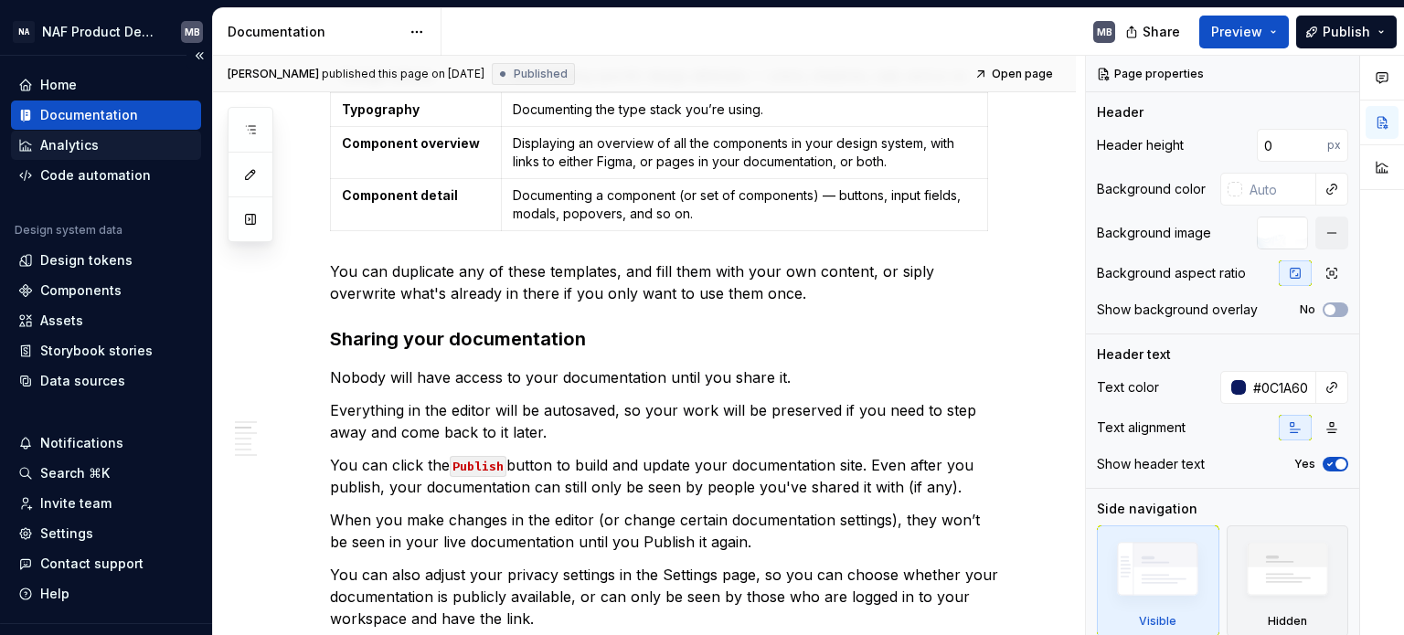
click at [99, 152] on div "Analytics" at bounding box center [105, 145] width 175 height 18
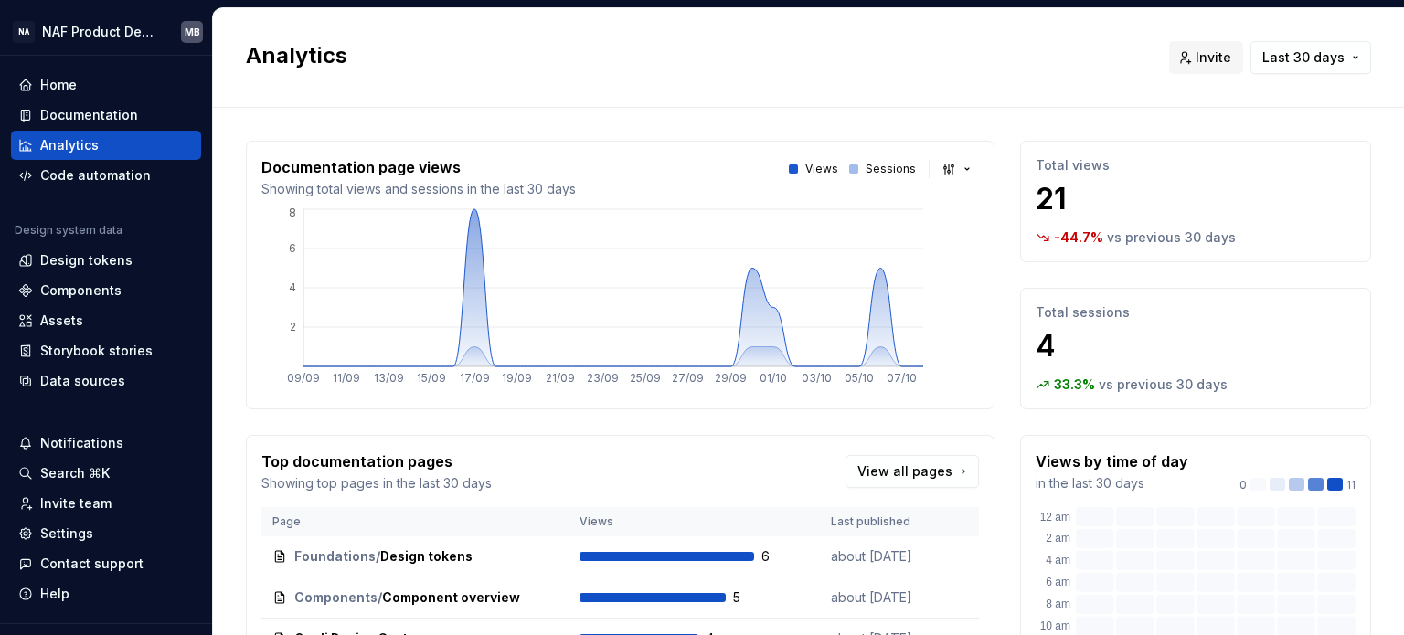
scroll to position [313, 0]
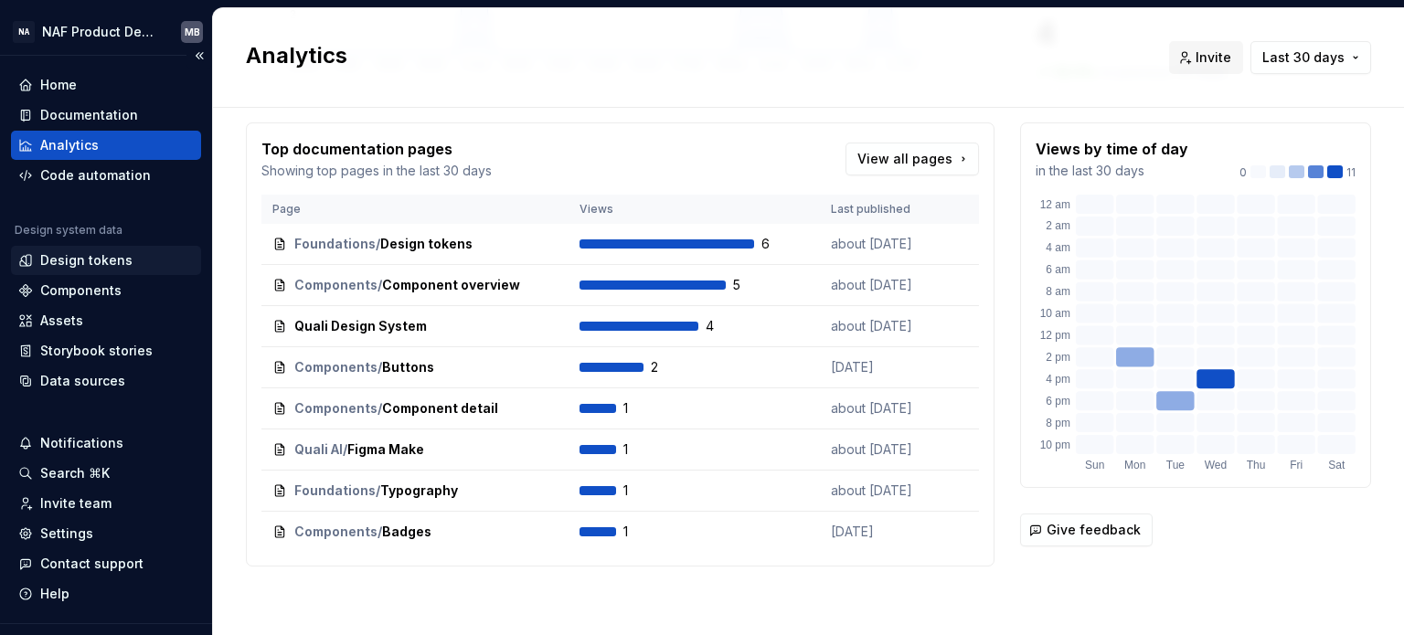
click at [99, 262] on div "Design tokens" at bounding box center [86, 260] width 92 height 18
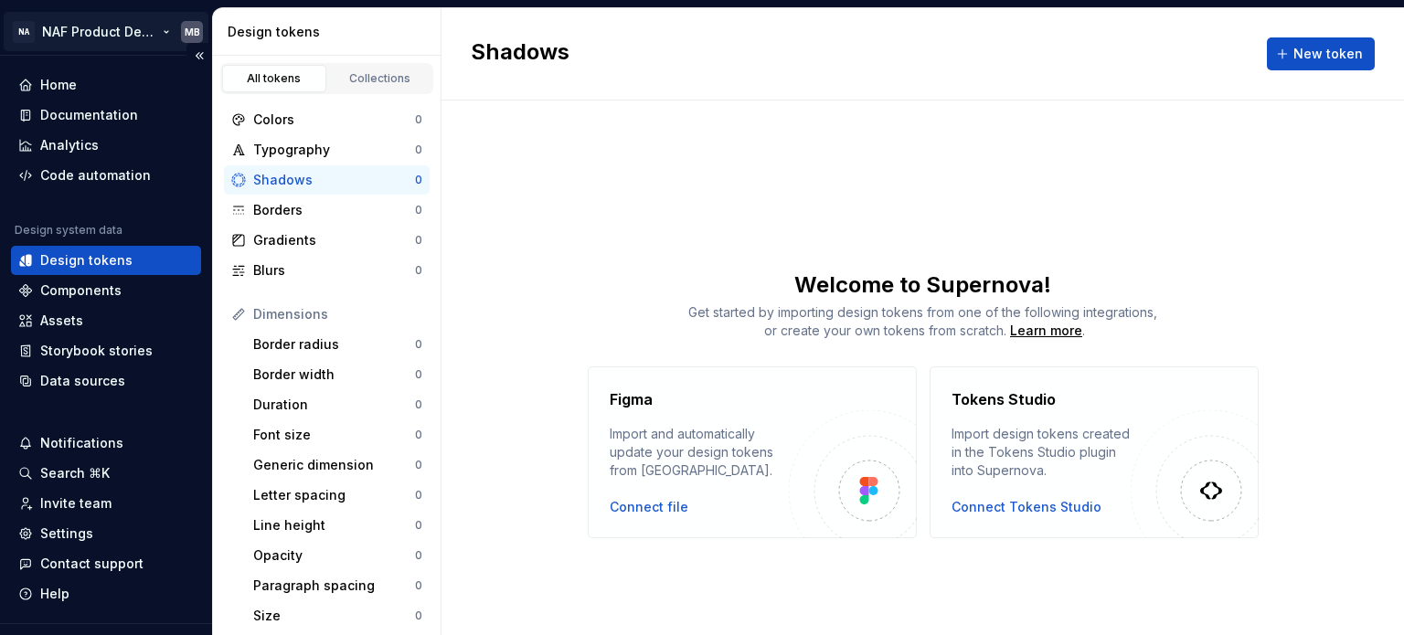
click at [120, 29] on html "NA NAF Product Design MB Home Documentation Analytics Code automation Design sy…" at bounding box center [702, 317] width 1404 height 635
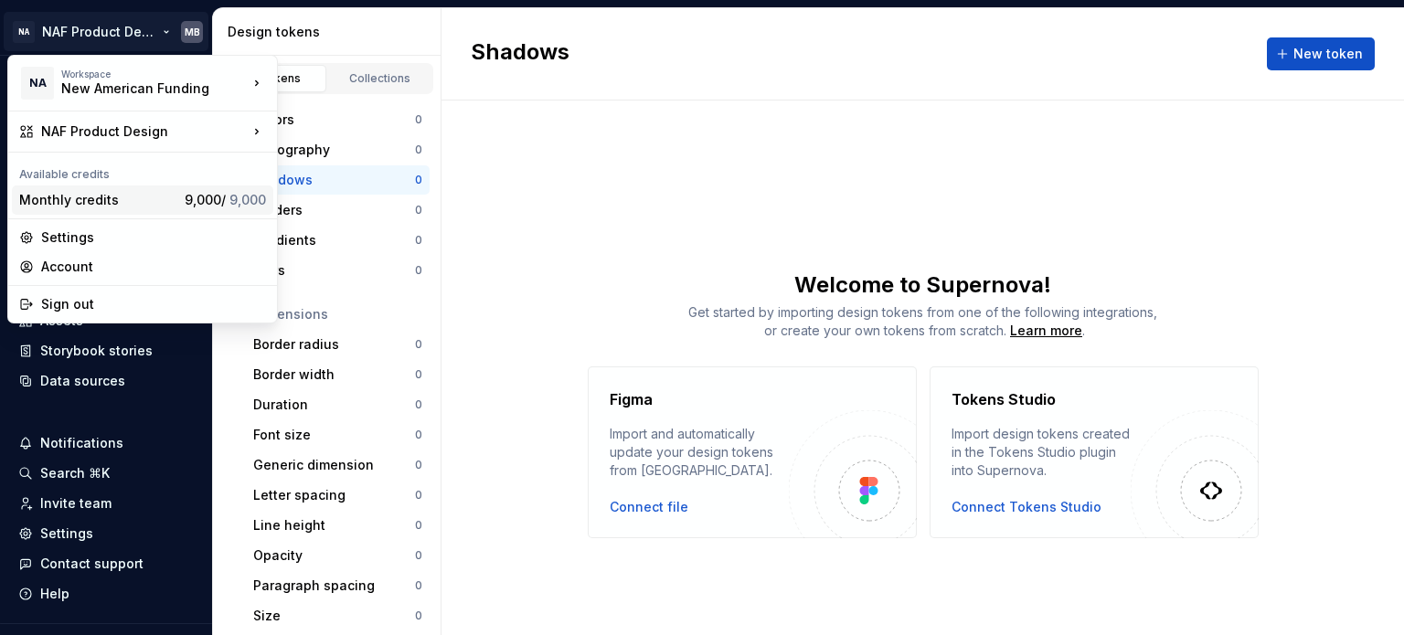
click at [224, 200] on span "9,000 / 9,000" at bounding box center [225, 200] width 81 height 16
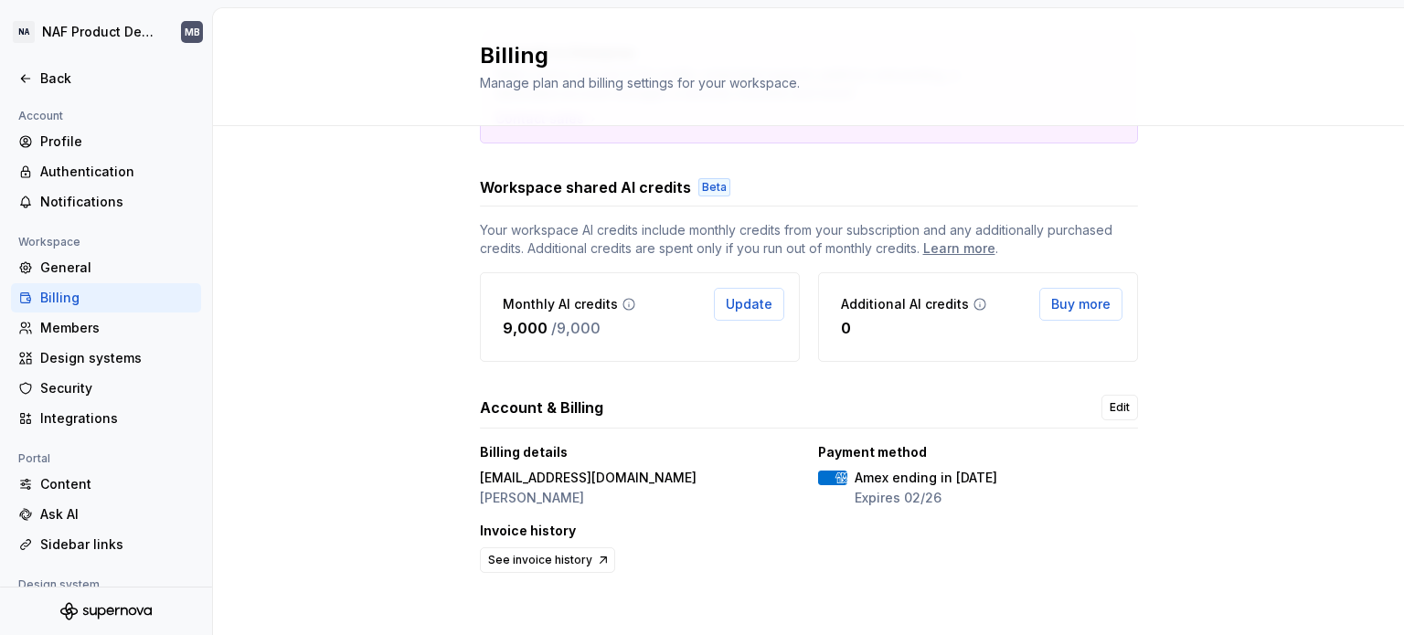
scroll to position [287, 0]
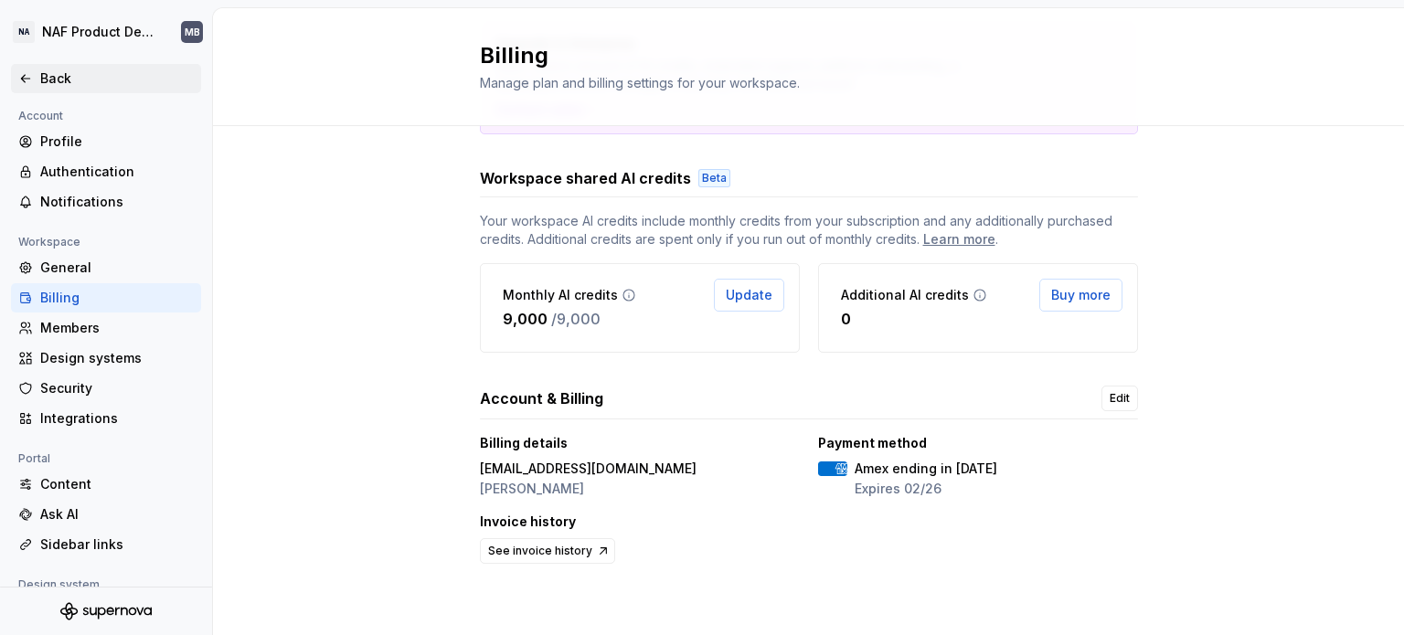
click at [29, 83] on icon at bounding box center [25, 78] width 15 height 15
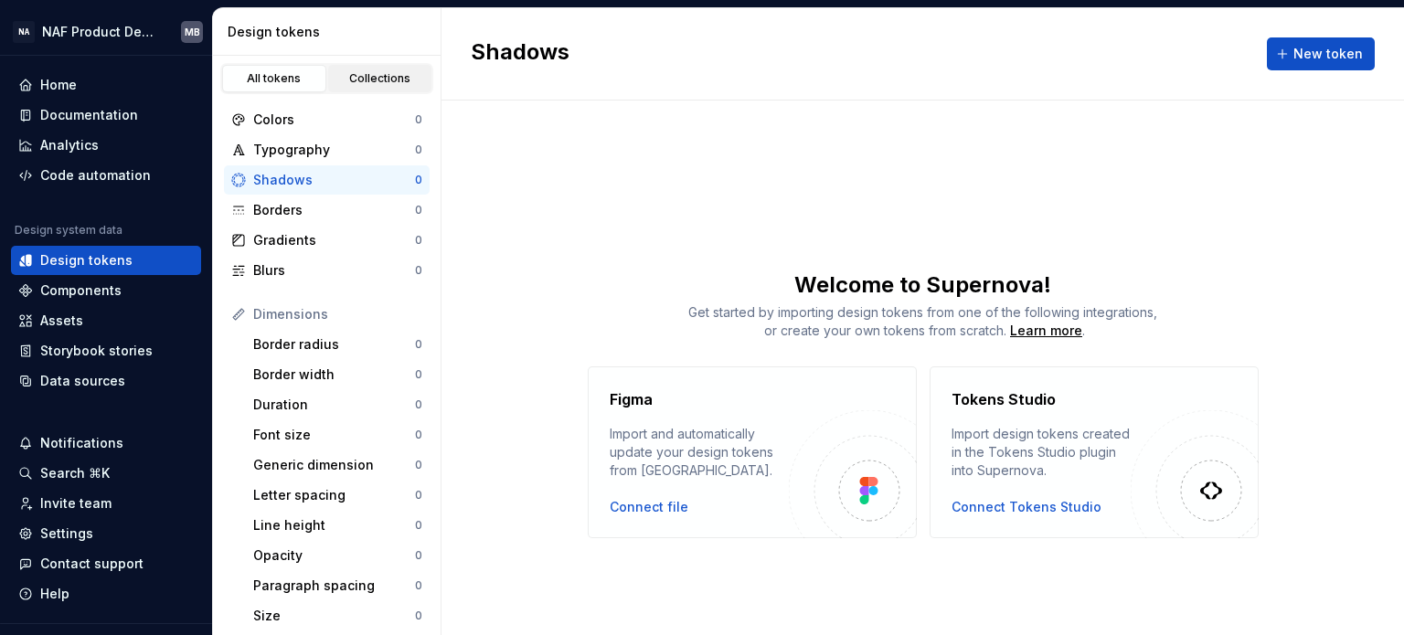
click at [376, 83] on div "Collections" at bounding box center [380, 78] width 91 height 15
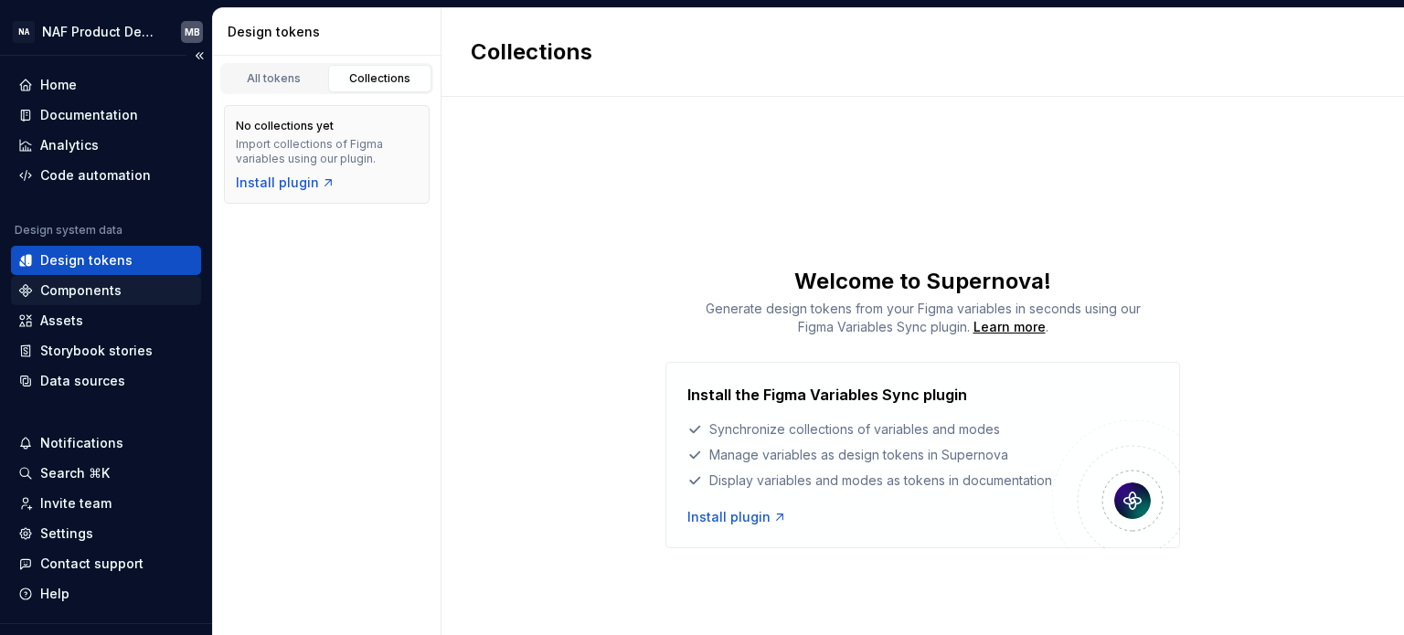
click at [101, 292] on div "Components" at bounding box center [80, 290] width 81 height 18
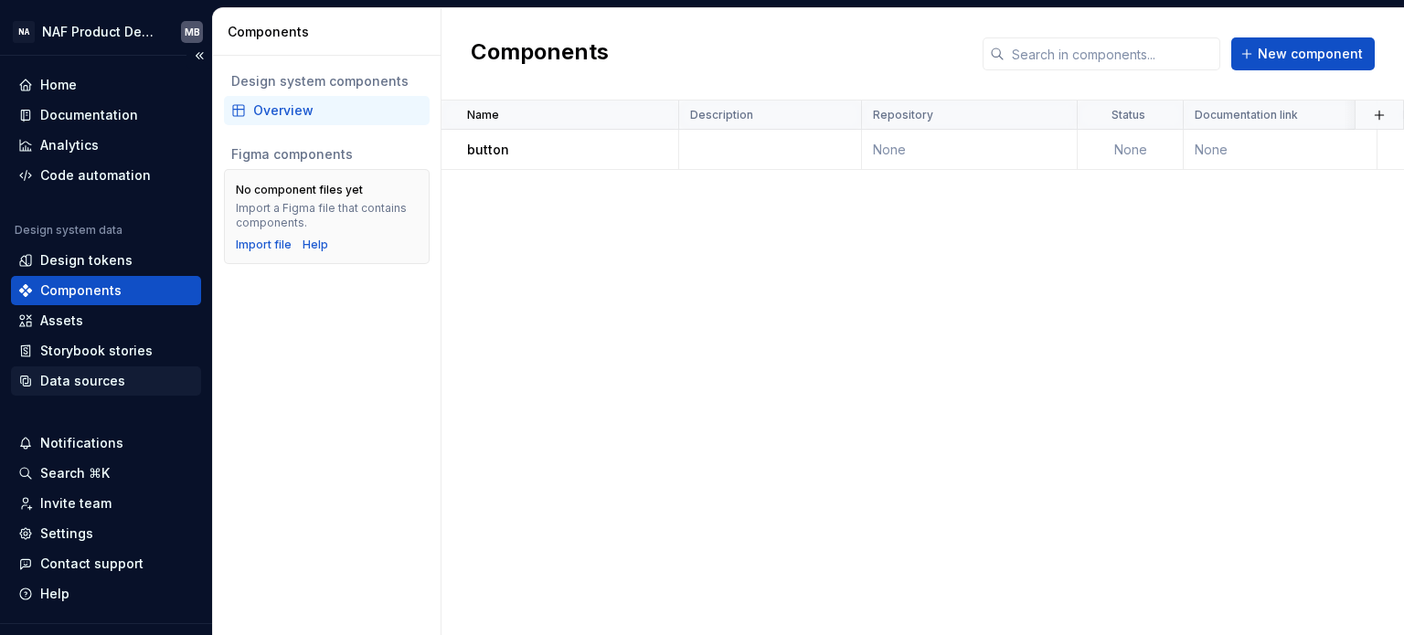
click at [126, 376] on div "Data sources" at bounding box center [105, 381] width 175 height 18
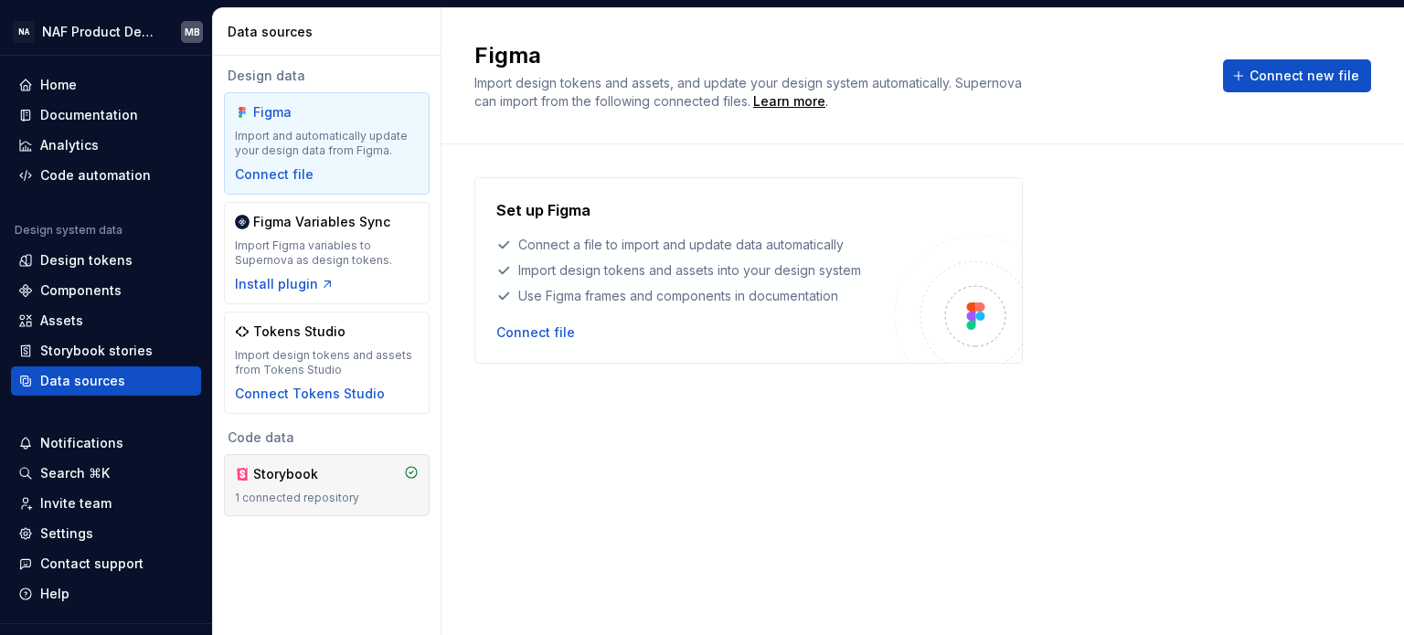
click at [400, 488] on div "Storybook 1 connected repository" at bounding box center [327, 485] width 184 height 40
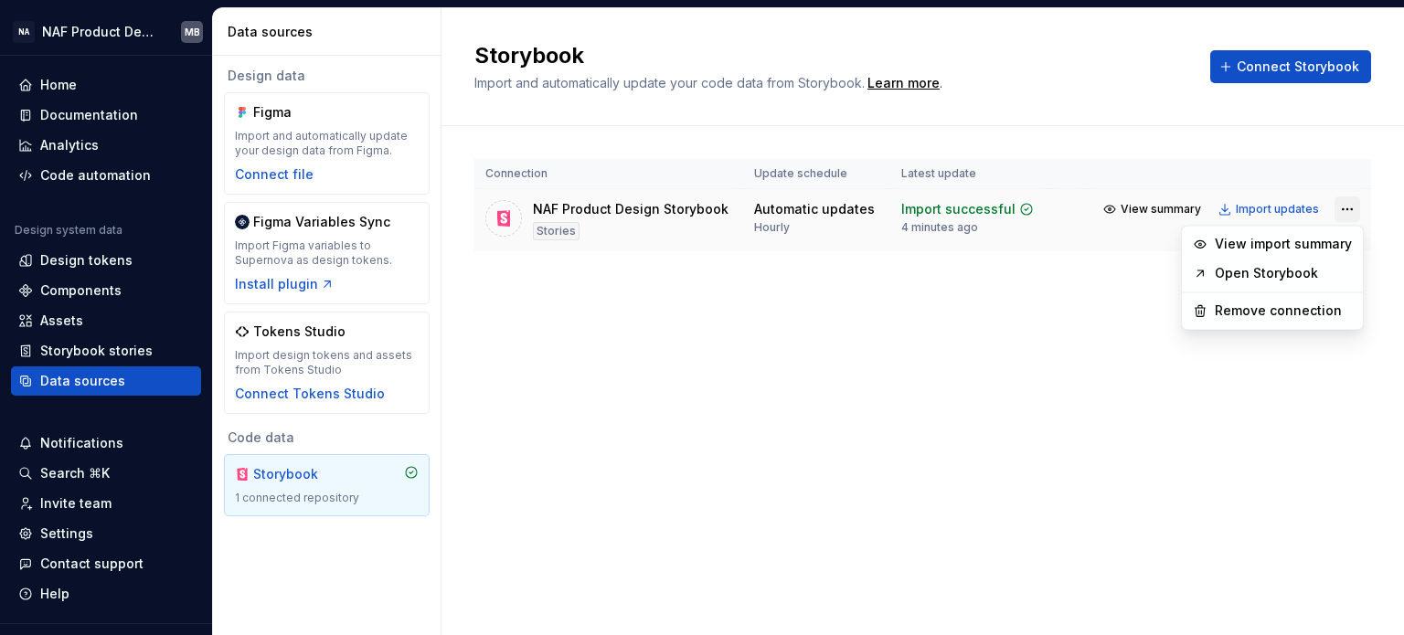
click at [1344, 211] on html "NA NAF Product Design MB Home Documentation Analytics Code automation Design sy…" at bounding box center [702, 317] width 1404 height 635
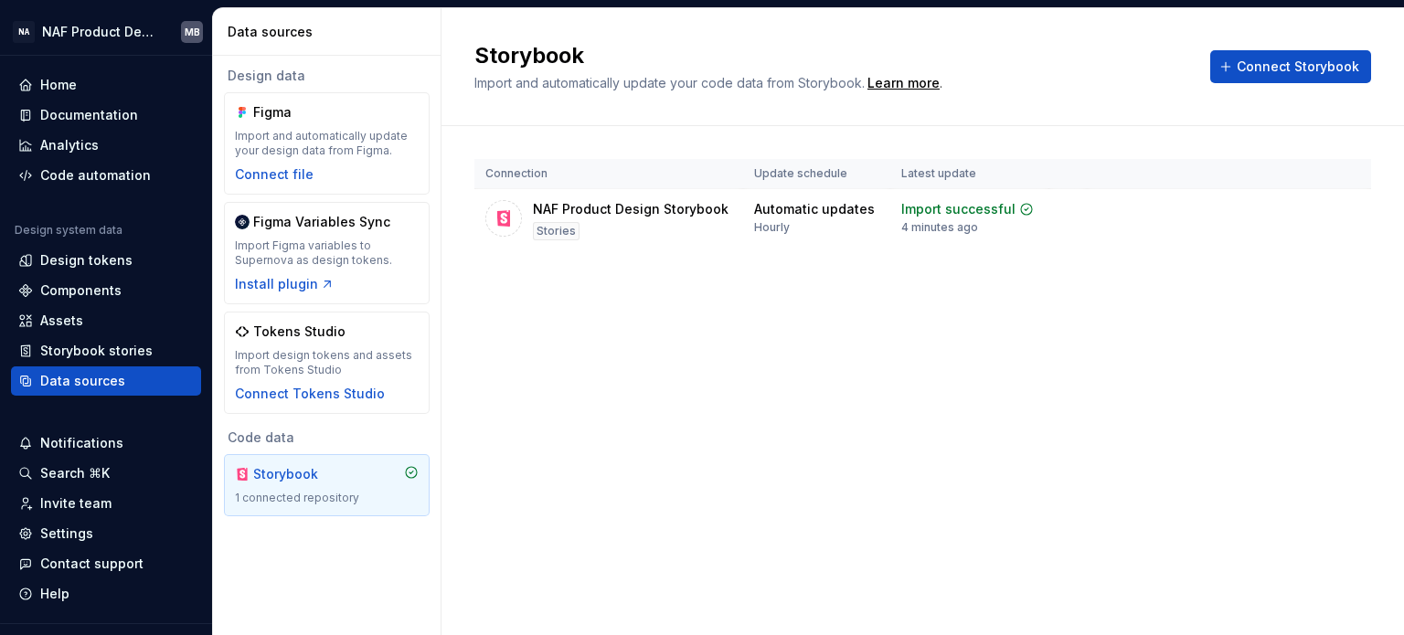
click at [581, 211] on html "NA NAF Product Design MB Home Documentation Analytics Code automation Design sy…" at bounding box center [702, 317] width 1404 height 635
click at [581, 211] on div "NAF Product Design Storybook" at bounding box center [631, 209] width 196 height 18
click at [620, 432] on div "Storybook Import and automatically update your code data from Storybook. Learn …" at bounding box center [922, 321] width 962 height 627
click at [618, 212] on div "NAF Product Design Storybook" at bounding box center [631, 209] width 196 height 18
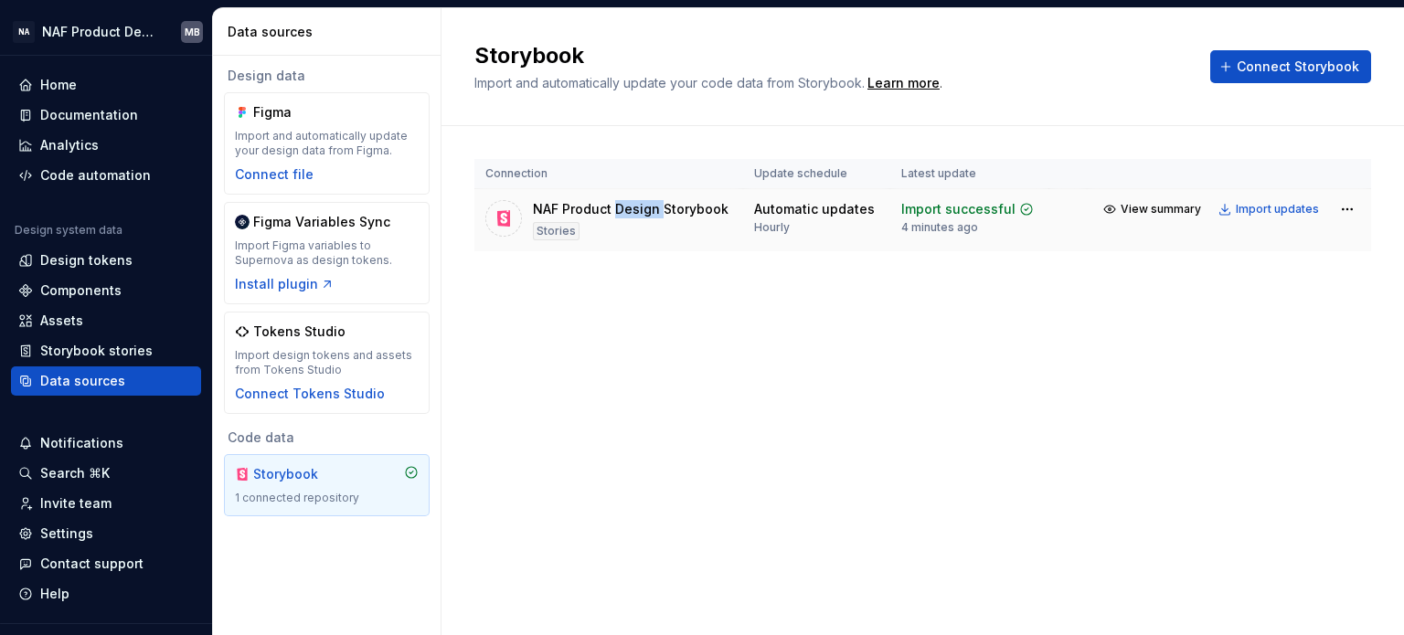
click at [618, 212] on div "NAF Product Design Storybook" at bounding box center [631, 209] width 196 height 18
click at [907, 200] on div "Import successful" at bounding box center [958, 209] width 114 height 18
click at [510, 225] on icon at bounding box center [503, 218] width 18 height 18
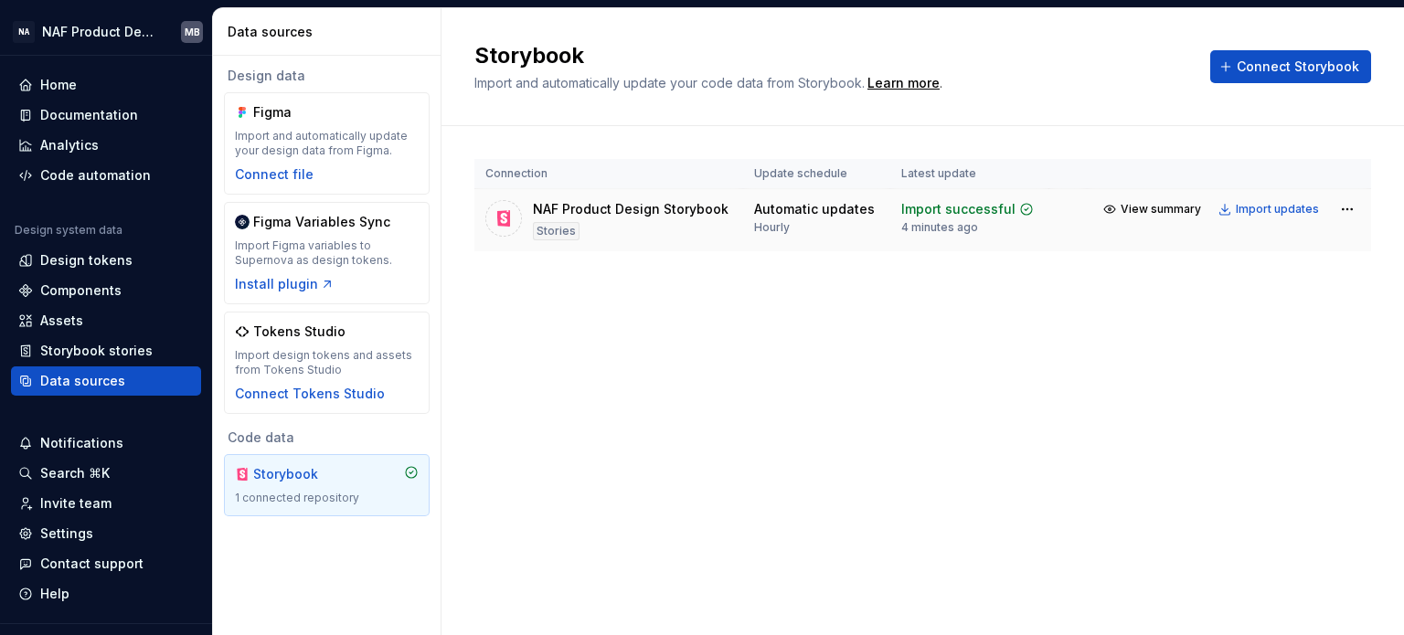
click at [568, 232] on div "Stories" at bounding box center [556, 231] width 47 height 18
click at [405, 478] on icon at bounding box center [411, 472] width 15 height 15
click at [91, 540] on div "Settings" at bounding box center [105, 534] width 175 height 18
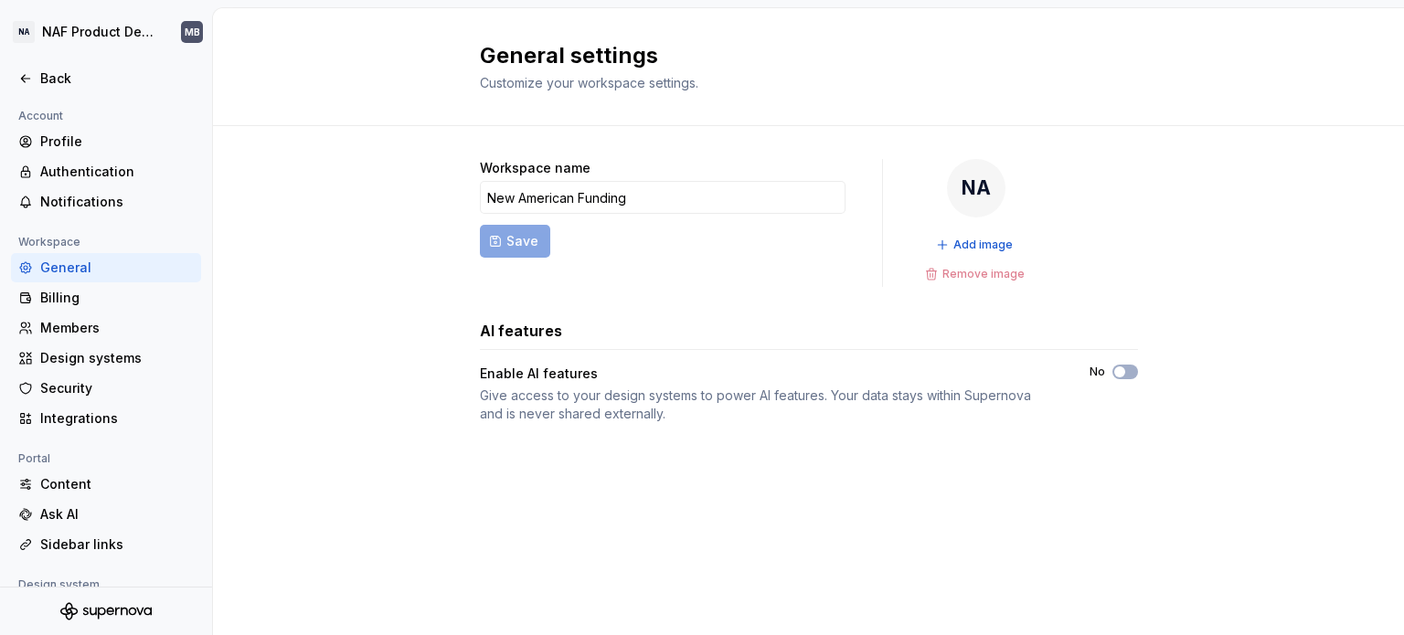
click at [91, 540] on div "Sidebar links" at bounding box center [117, 545] width 154 height 18
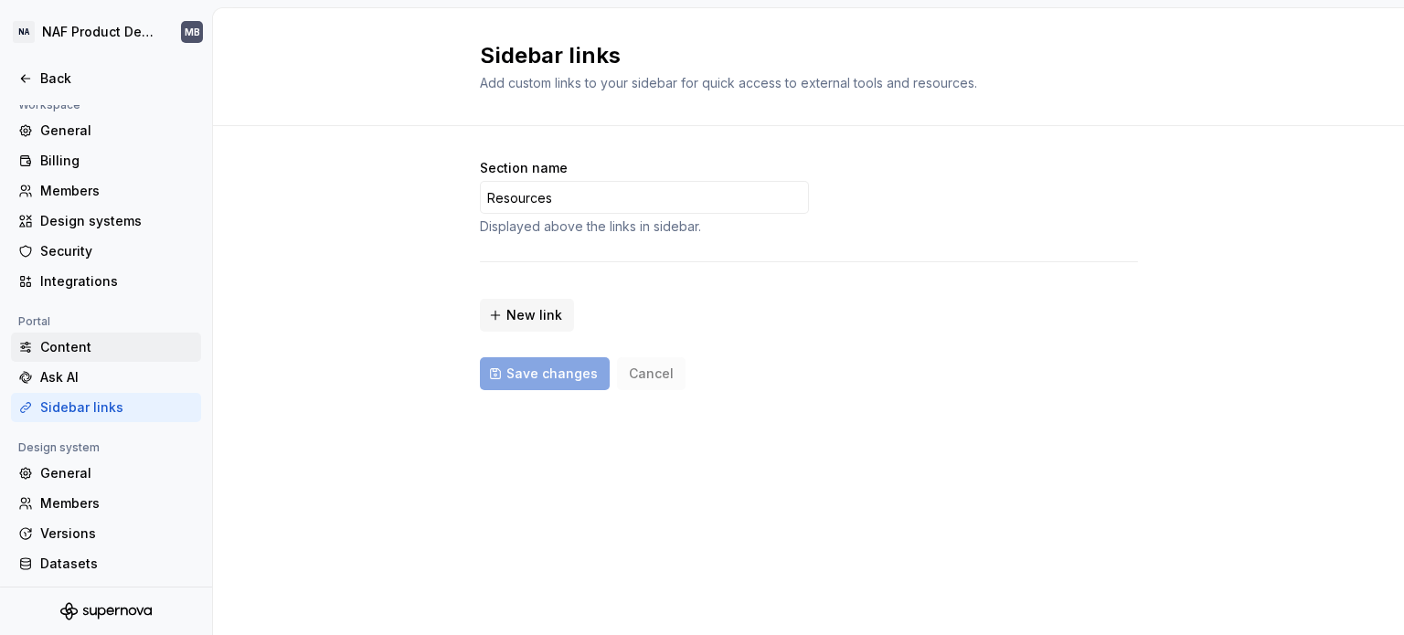
scroll to position [168, 0]
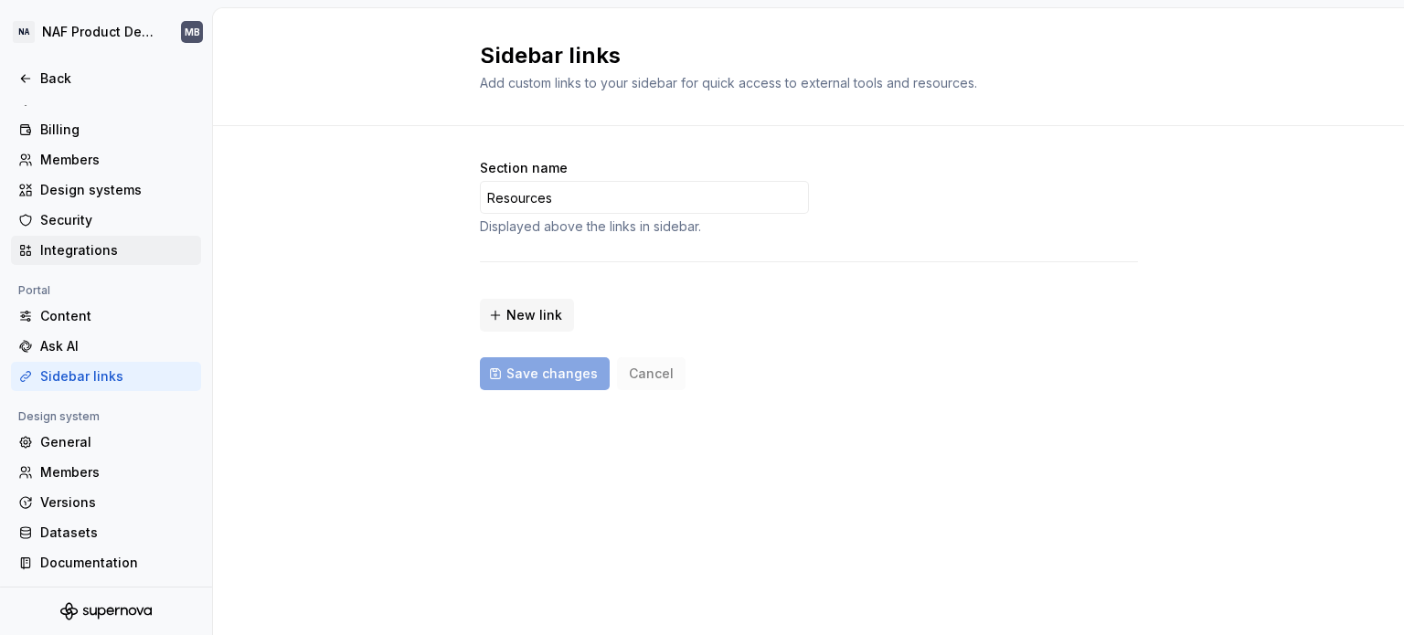
click at [101, 248] on div "Integrations" at bounding box center [117, 250] width 154 height 18
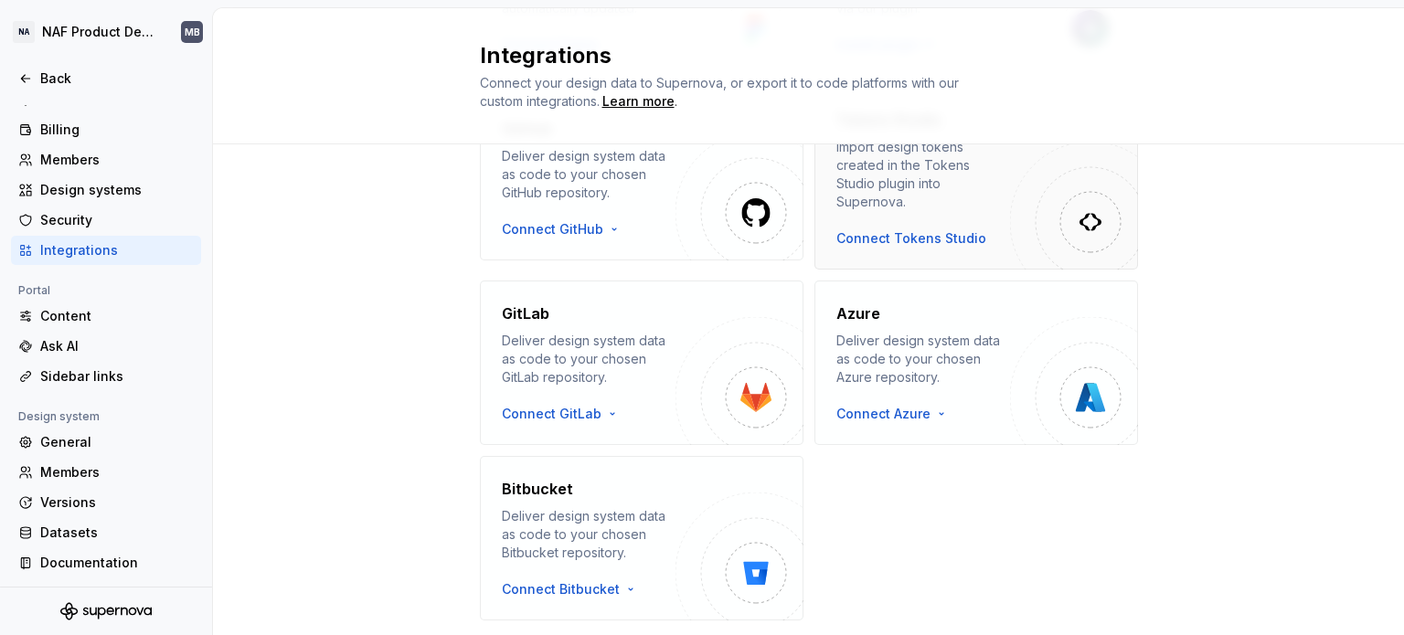
scroll to position [314, 0]
click at [86, 443] on div "General" at bounding box center [117, 442] width 154 height 18
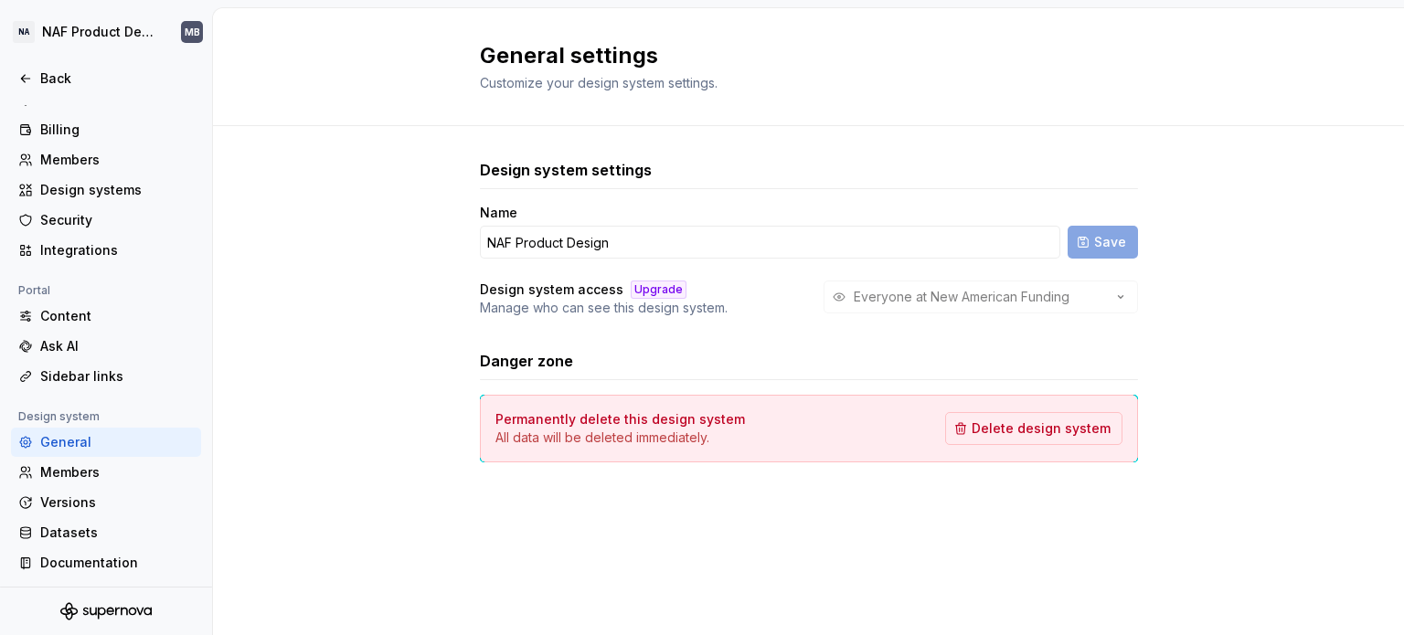
click at [980, 298] on div "Everyone at New American Funding" at bounding box center [980, 297] width 314 height 33
click at [0, 564] on div "Account Profile Authentication Notifications Workspace General Billing Members …" at bounding box center [106, 263] width 212 height 652
click at [101, 505] on div "Versions" at bounding box center [117, 503] width 154 height 18
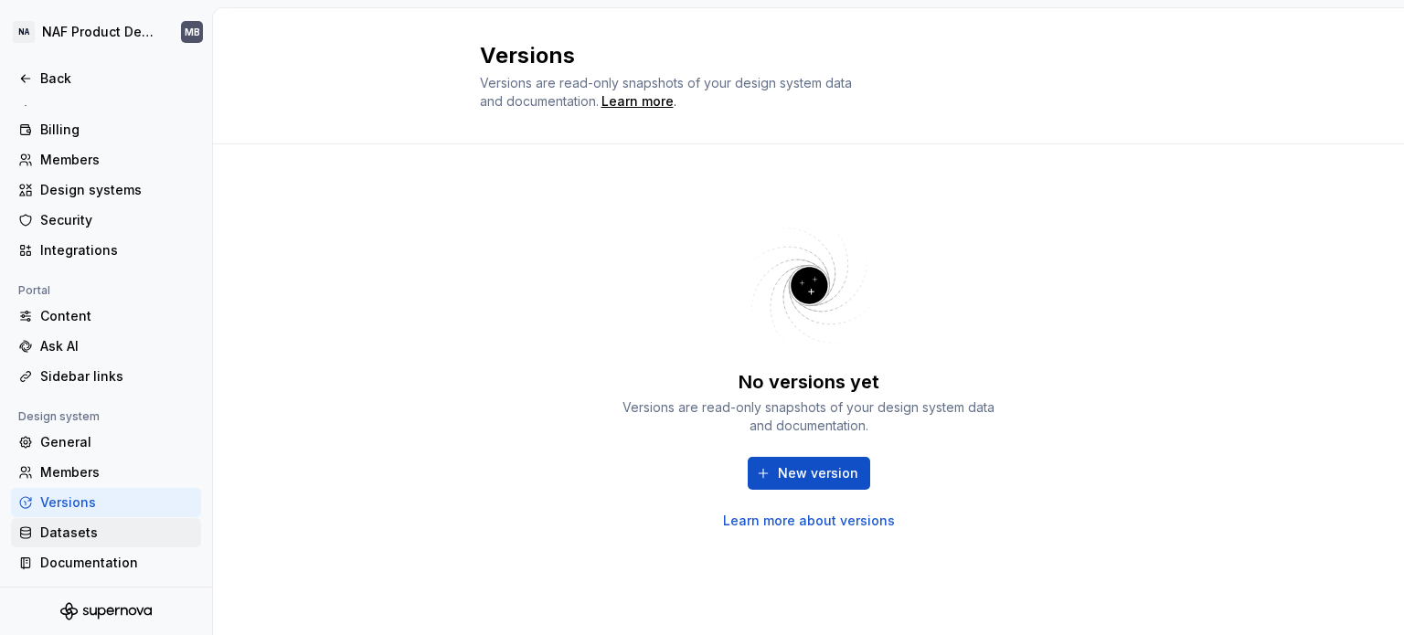
click at [94, 533] on div "Datasets" at bounding box center [117, 533] width 154 height 18
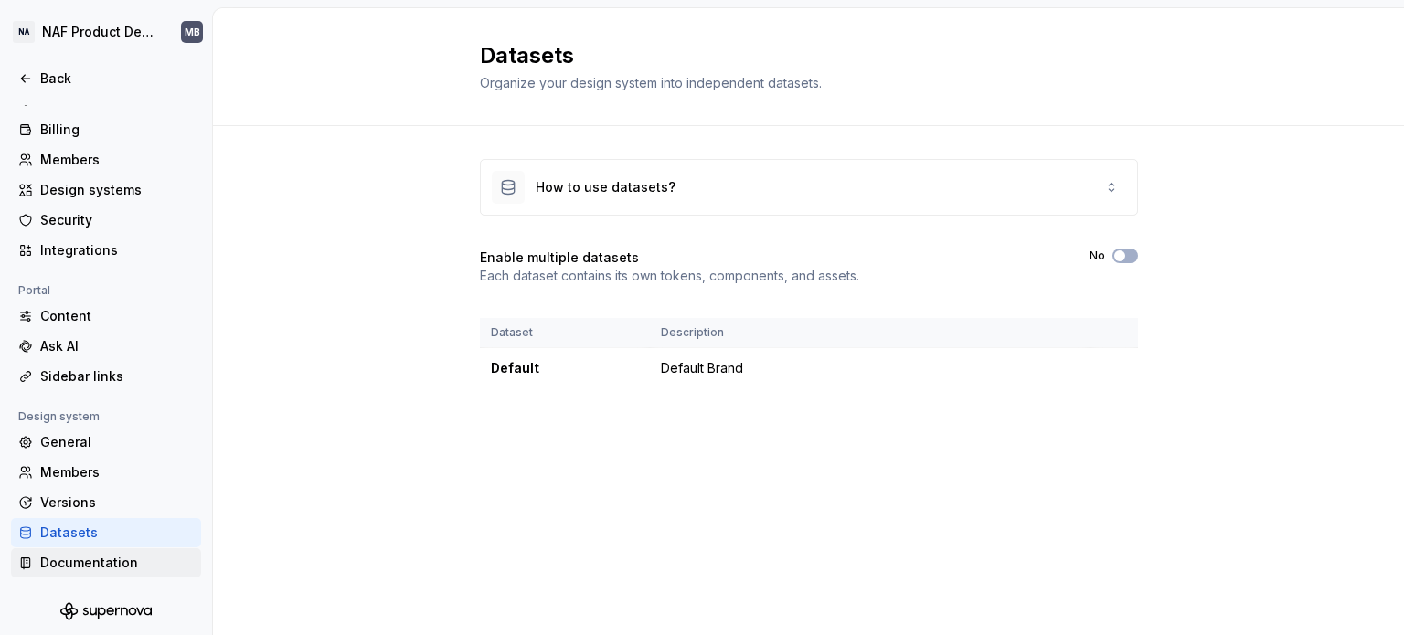
click at [112, 566] on div "Documentation" at bounding box center [117, 563] width 154 height 18
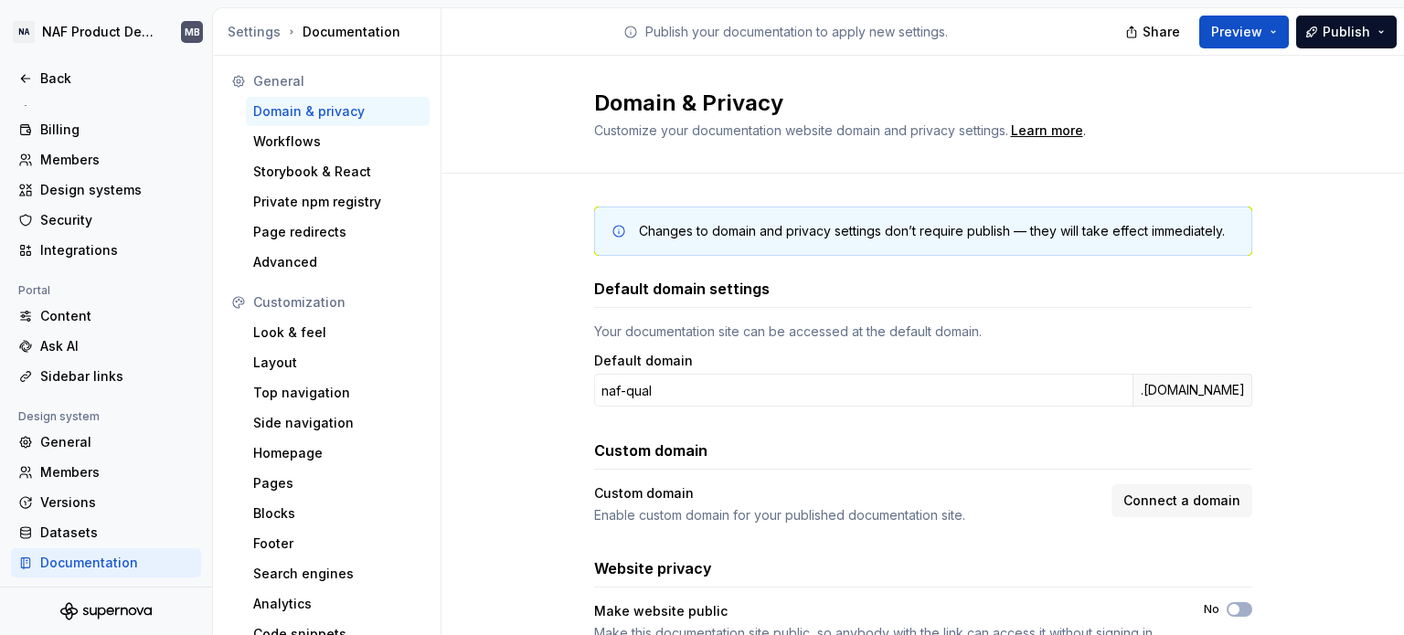
scroll to position [47, 0]
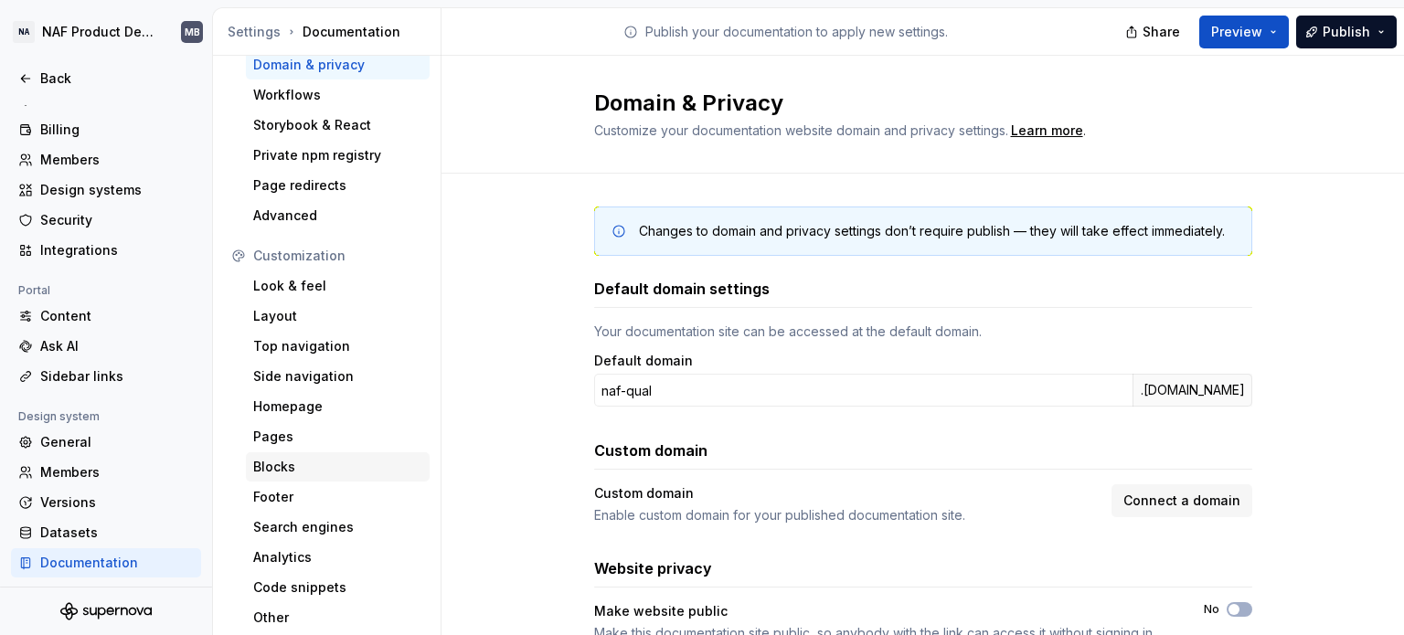
click at [285, 468] on div "Blocks" at bounding box center [337, 467] width 169 height 18
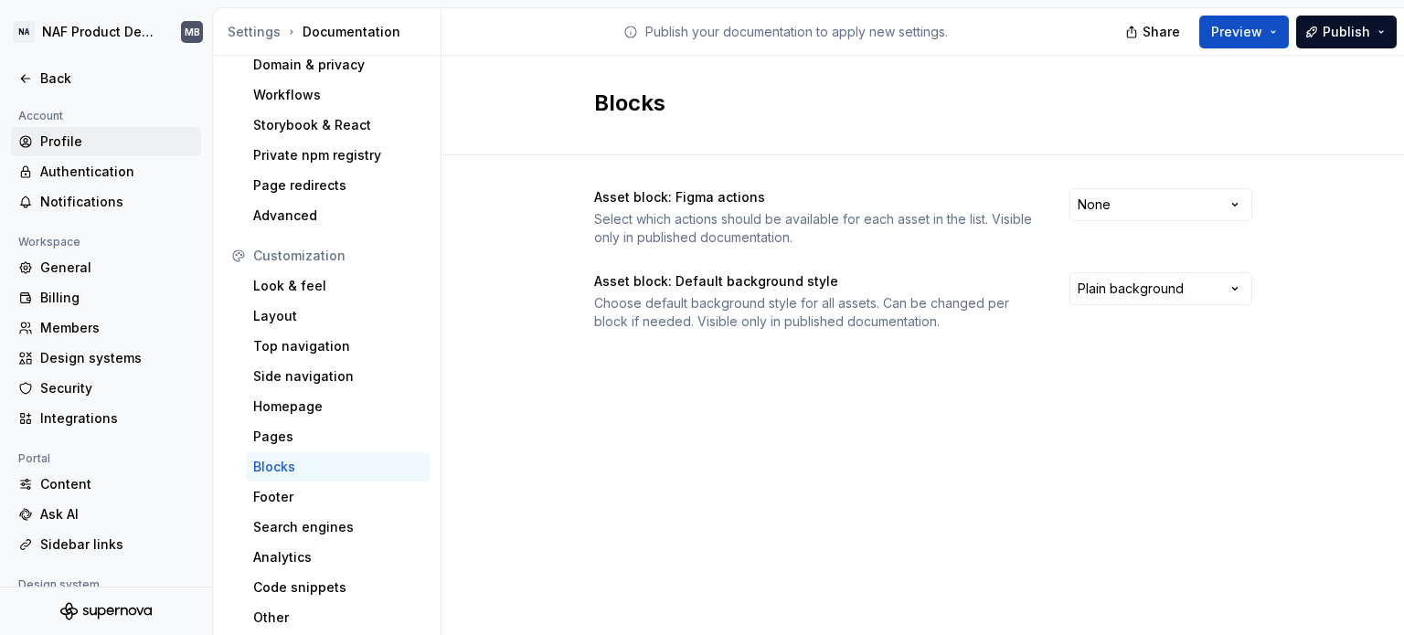
click at [88, 146] on div "Profile" at bounding box center [117, 142] width 154 height 18
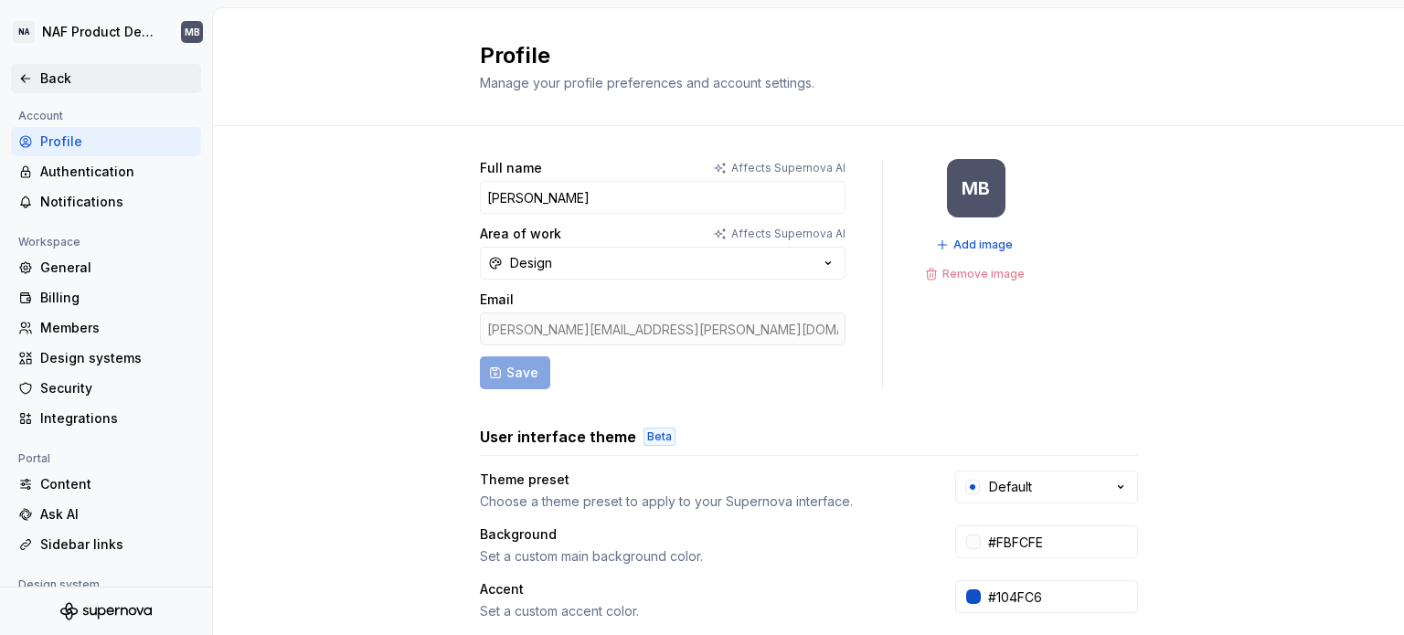
click at [57, 83] on div "Back" at bounding box center [117, 78] width 154 height 18
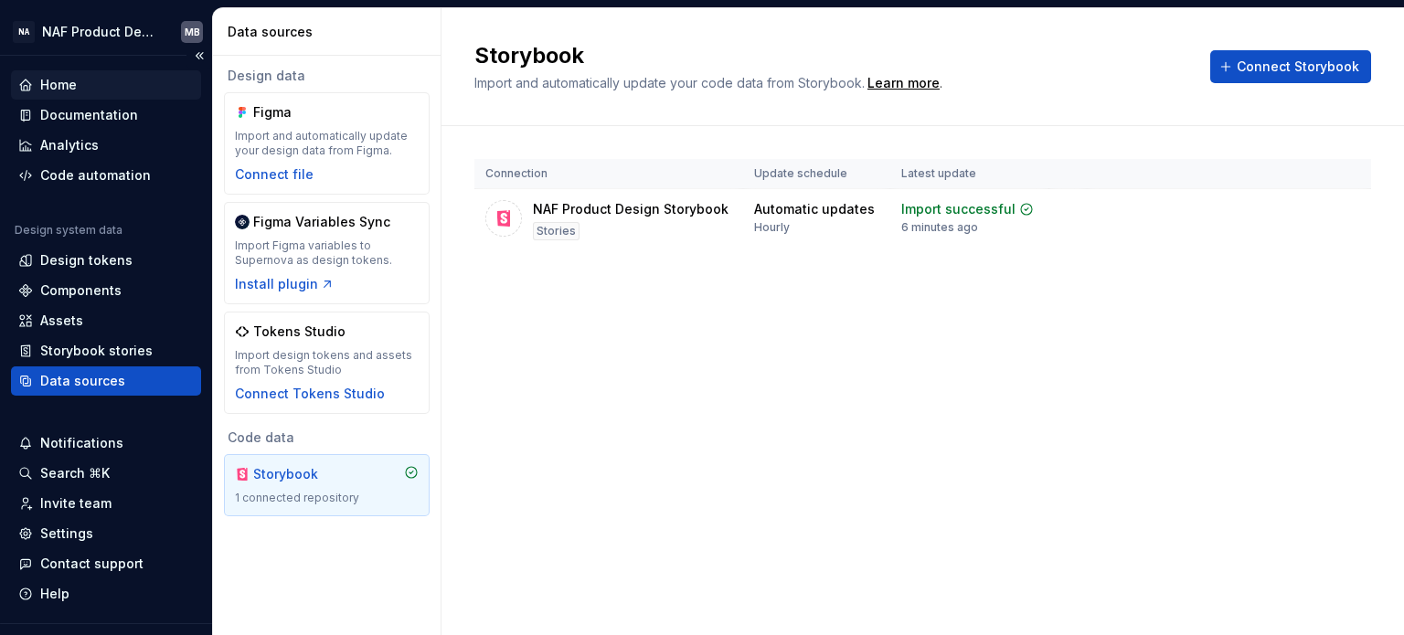
click at [80, 84] on div "Home" at bounding box center [105, 85] width 175 height 18
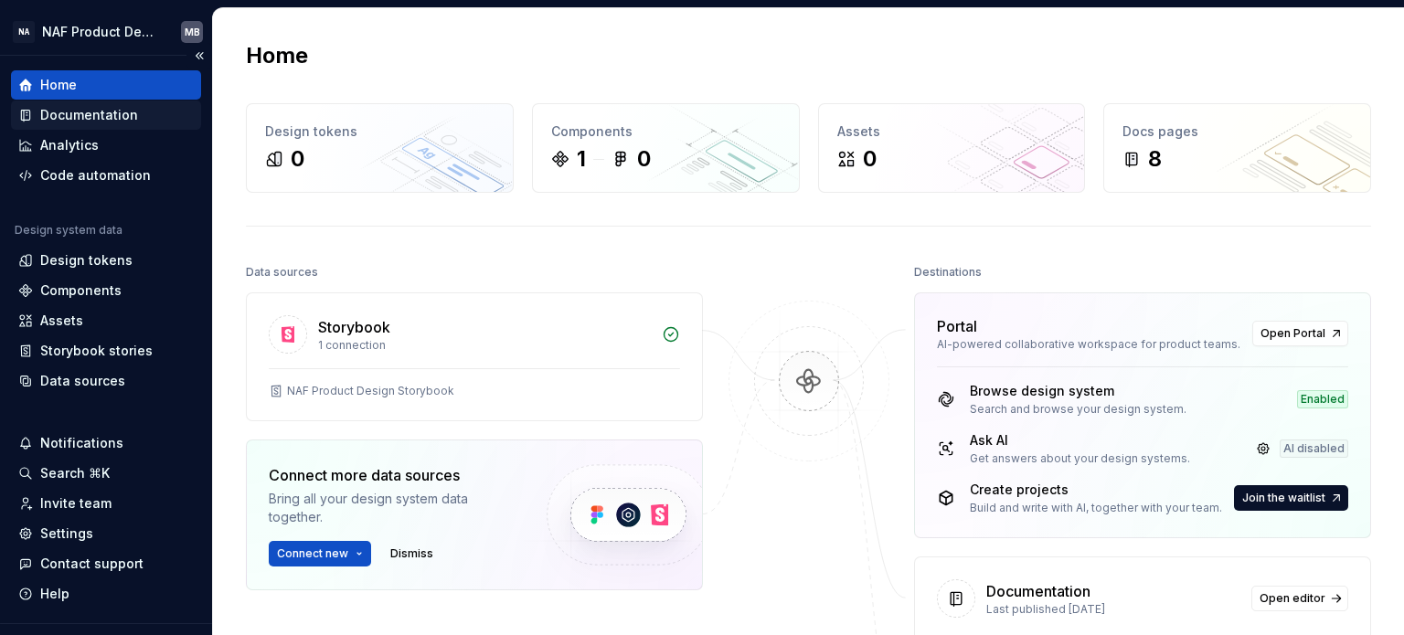
click at [144, 112] on div "Documentation" at bounding box center [105, 115] width 175 height 18
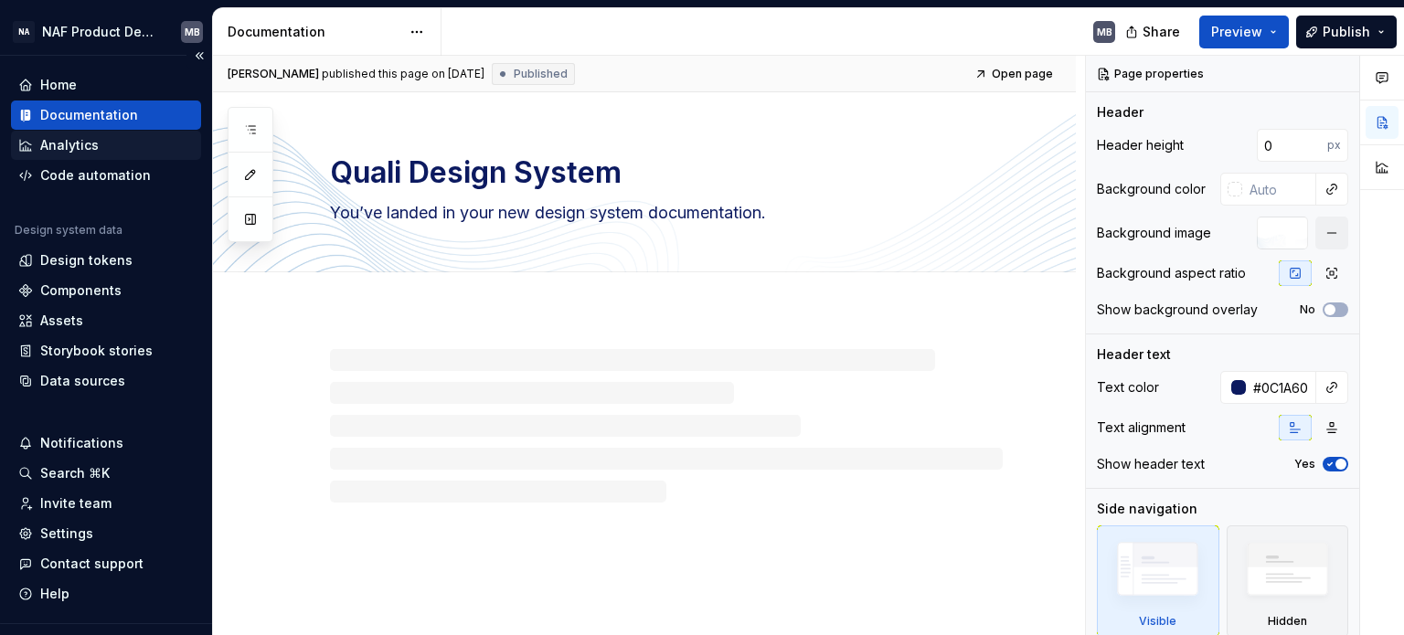
click at [110, 134] on div "Analytics" at bounding box center [106, 145] width 190 height 29
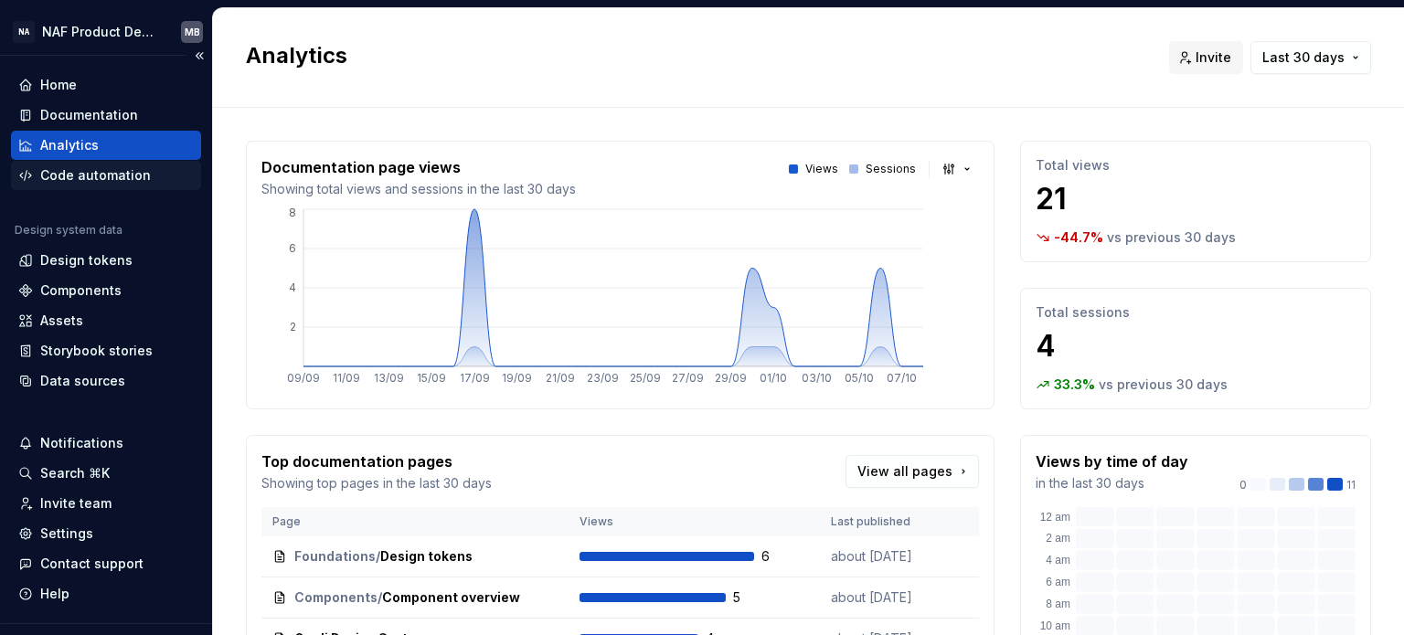
click at [110, 178] on div "Code automation" at bounding box center [95, 175] width 111 height 18
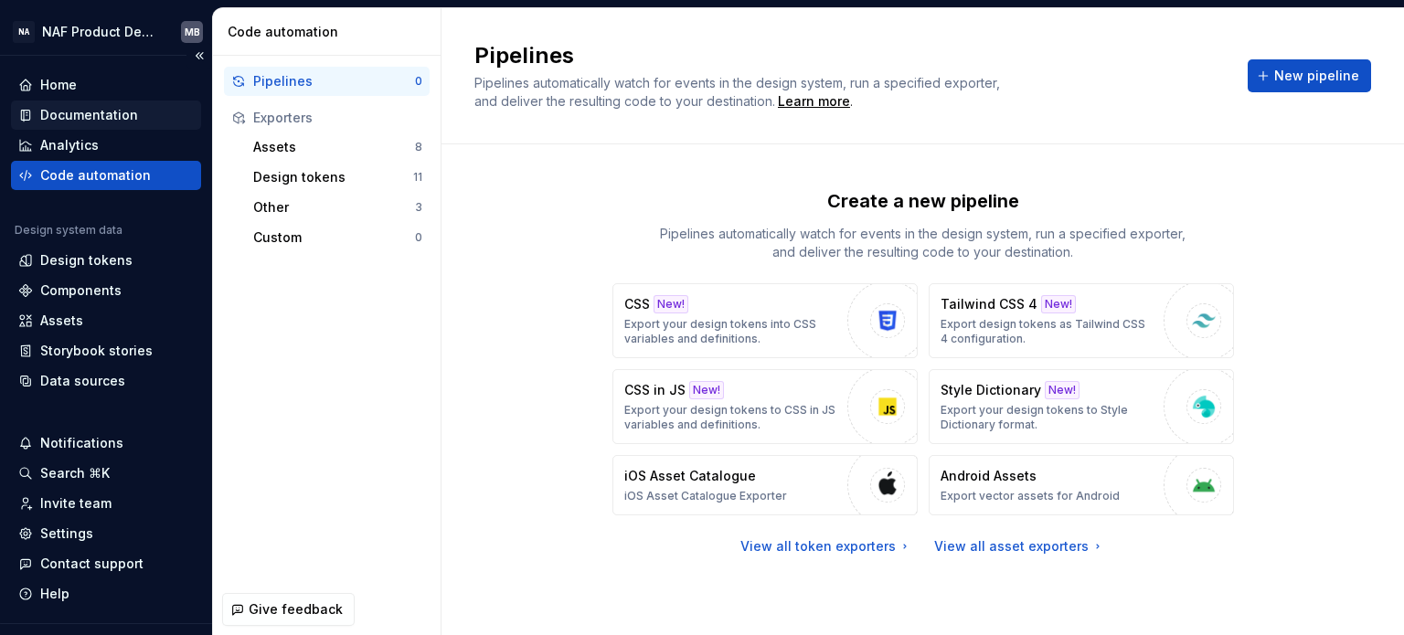
click at [116, 126] on div "Documentation" at bounding box center [106, 115] width 190 height 29
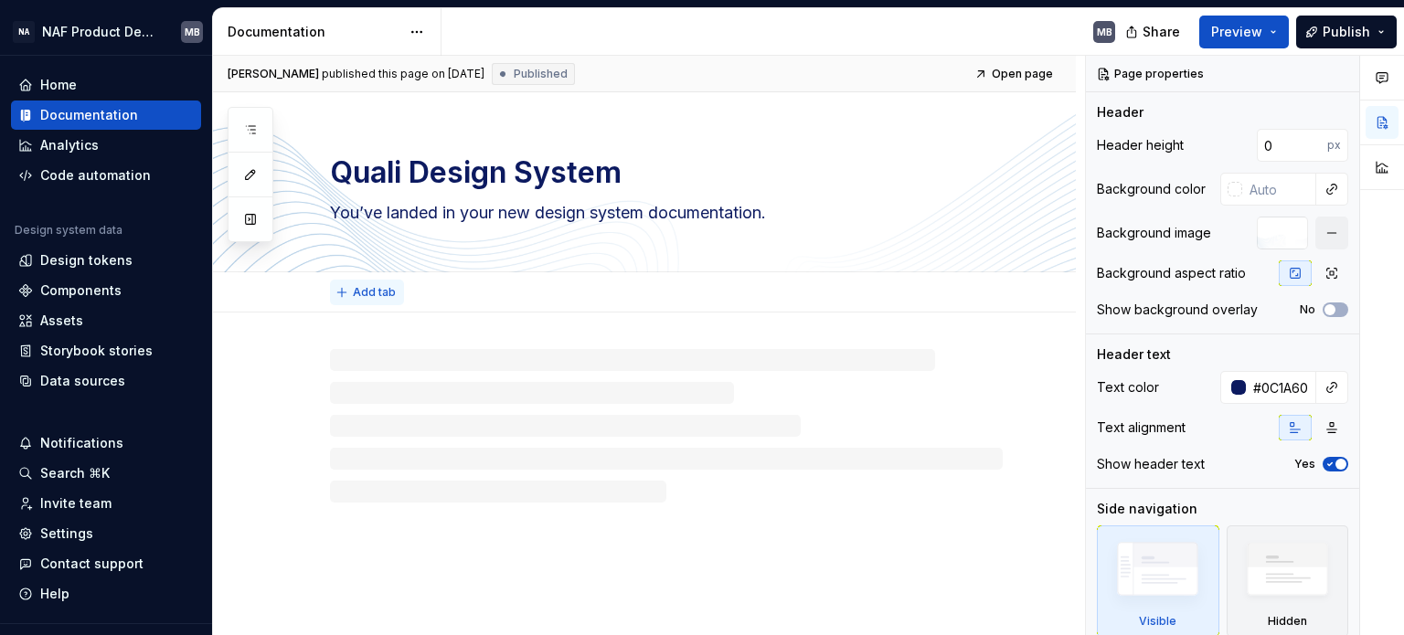
click at [355, 285] on span "Add tab" at bounding box center [374, 292] width 43 height 15
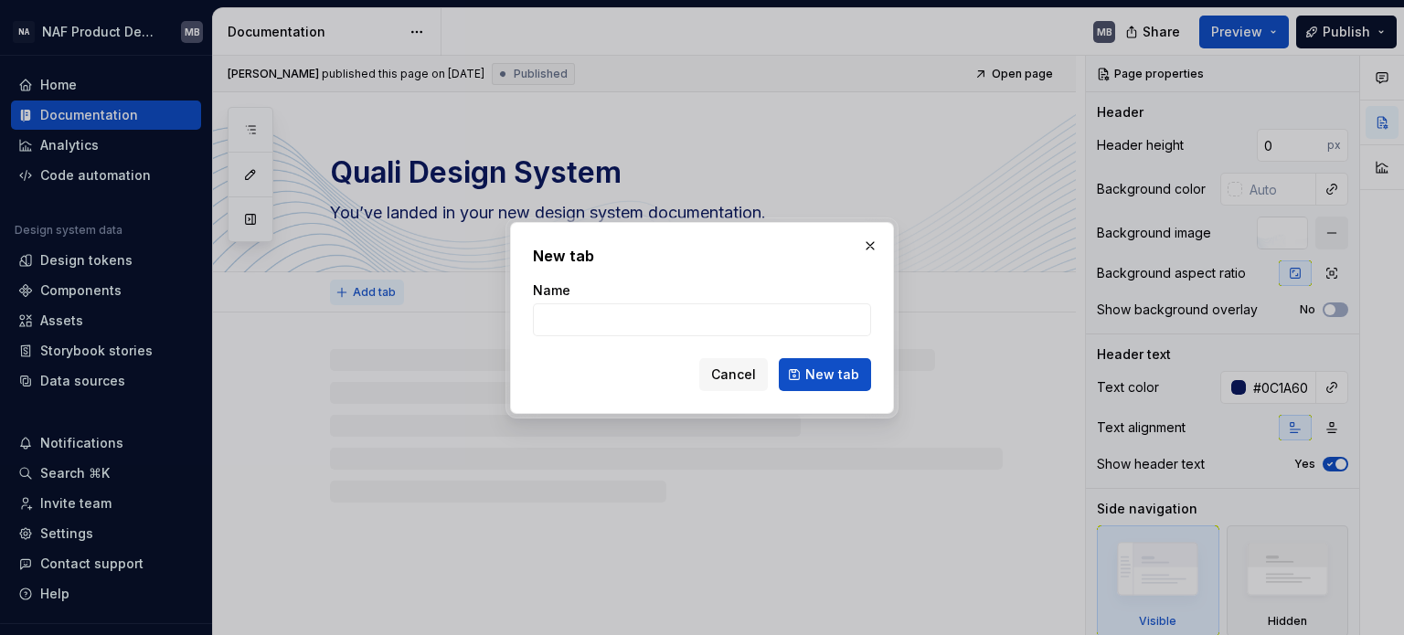
type textarea "*"
type input "/s"
type textarea "*"
type input "/st"
type textarea "*"
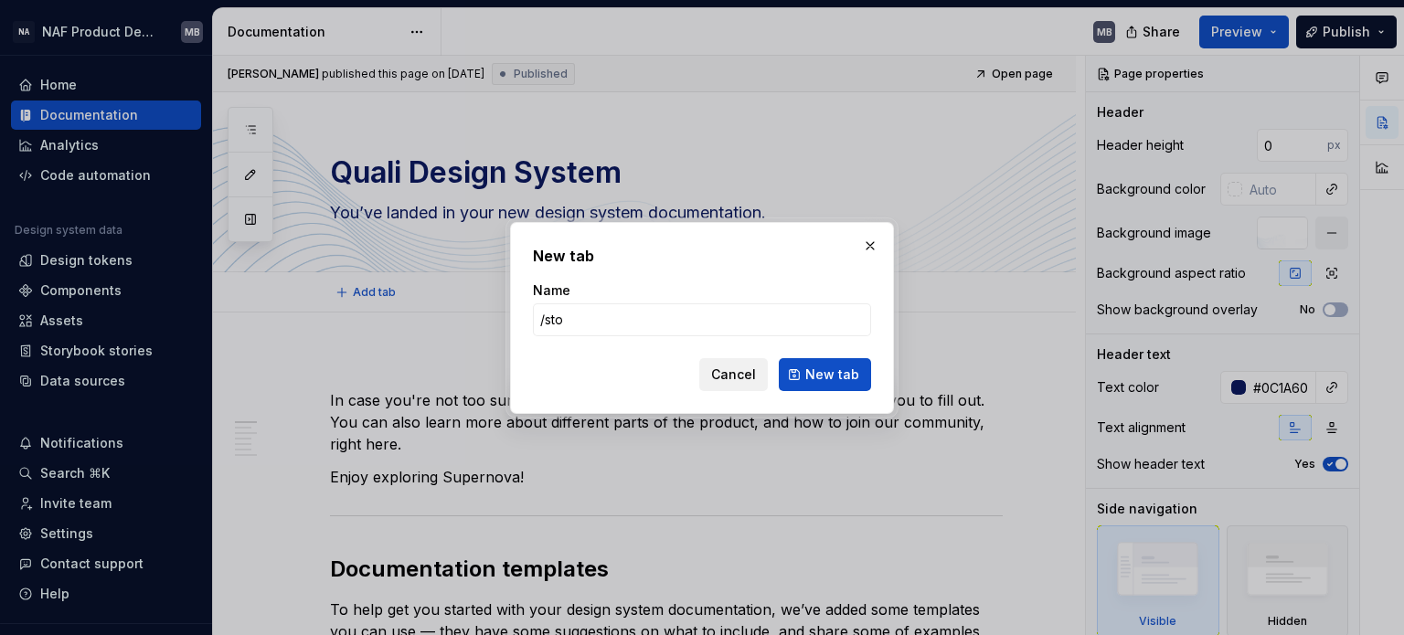
type input "/sto"
click at [731, 383] on button "Cancel" at bounding box center [733, 374] width 69 height 33
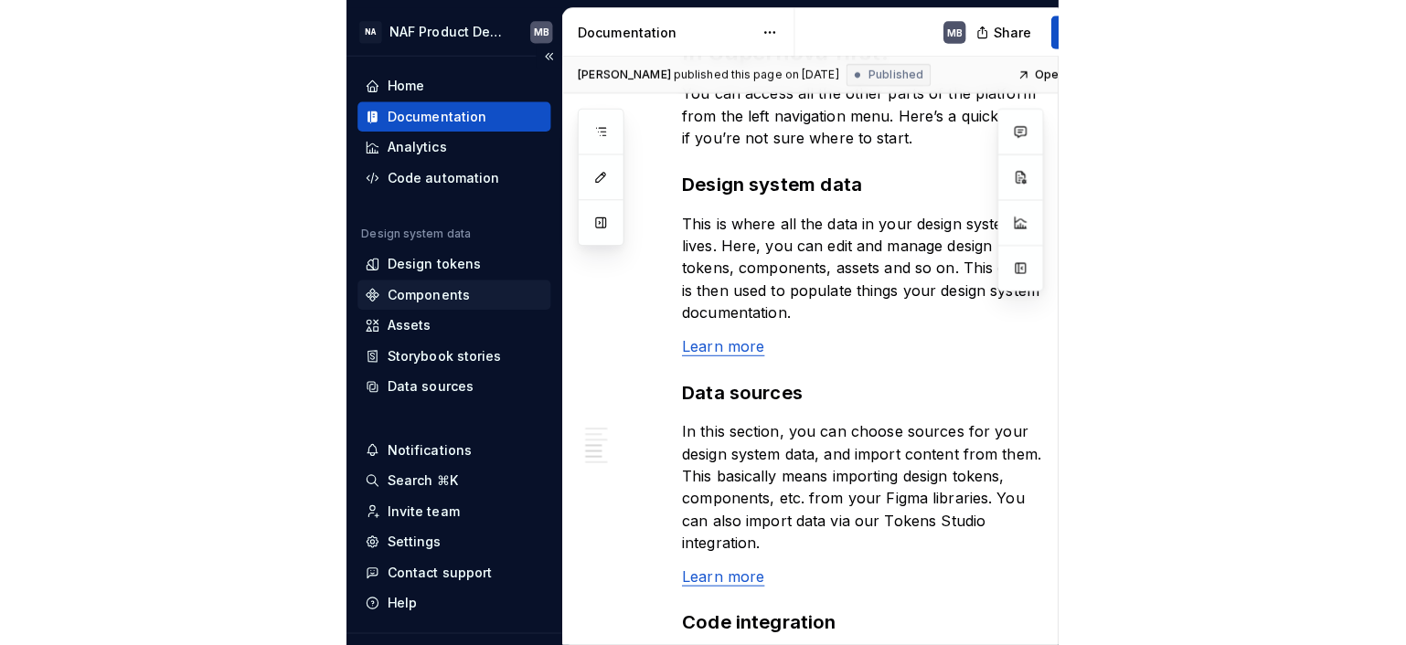
scroll to position [37, 0]
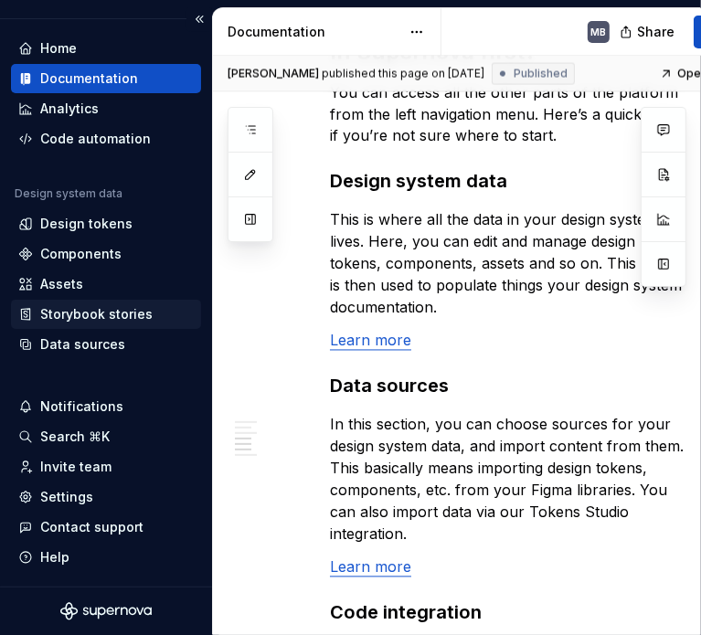
click at [88, 317] on div "Storybook stories" at bounding box center [96, 314] width 112 height 18
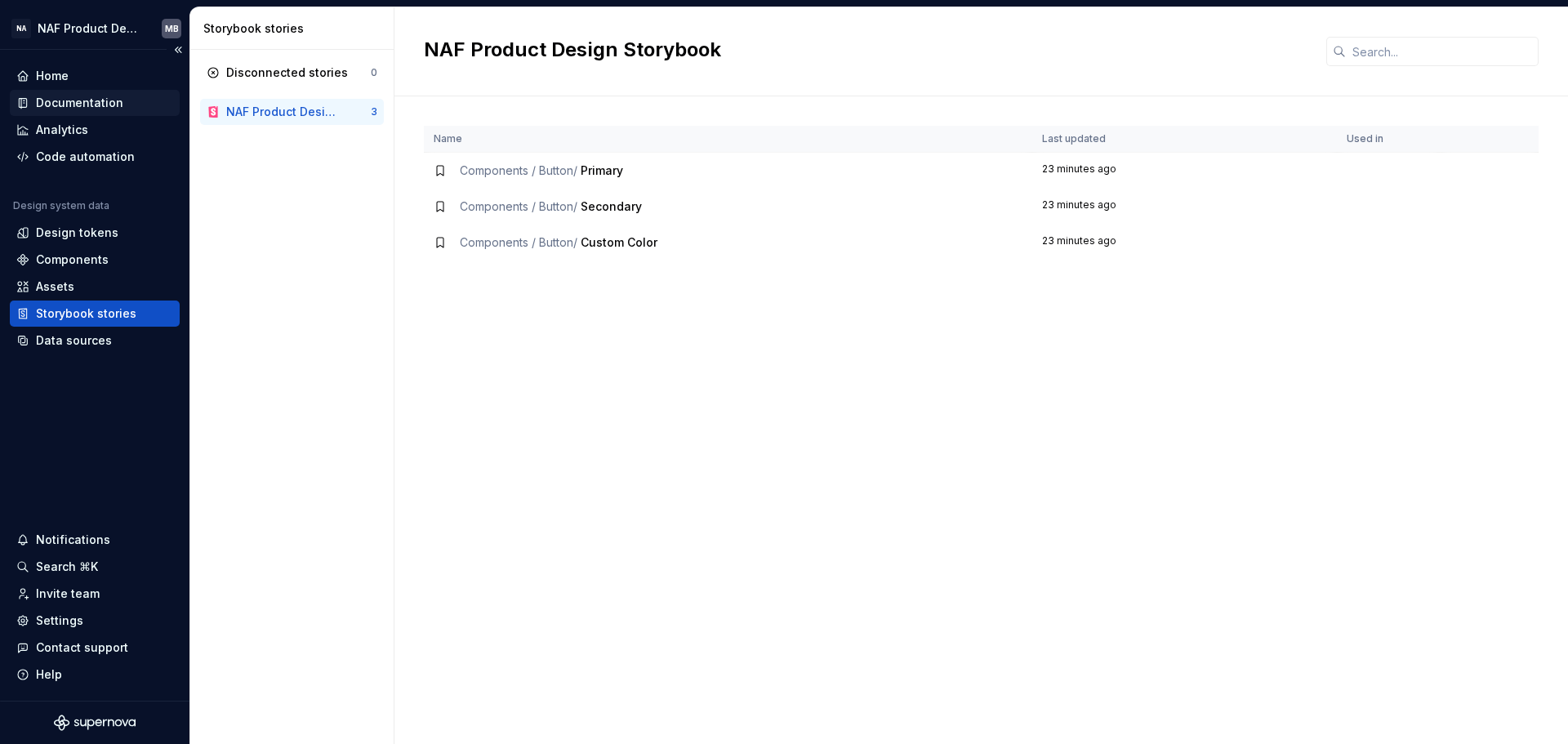
click at [96, 94] on div "Documentation" at bounding box center [95, 103] width 170 height 26
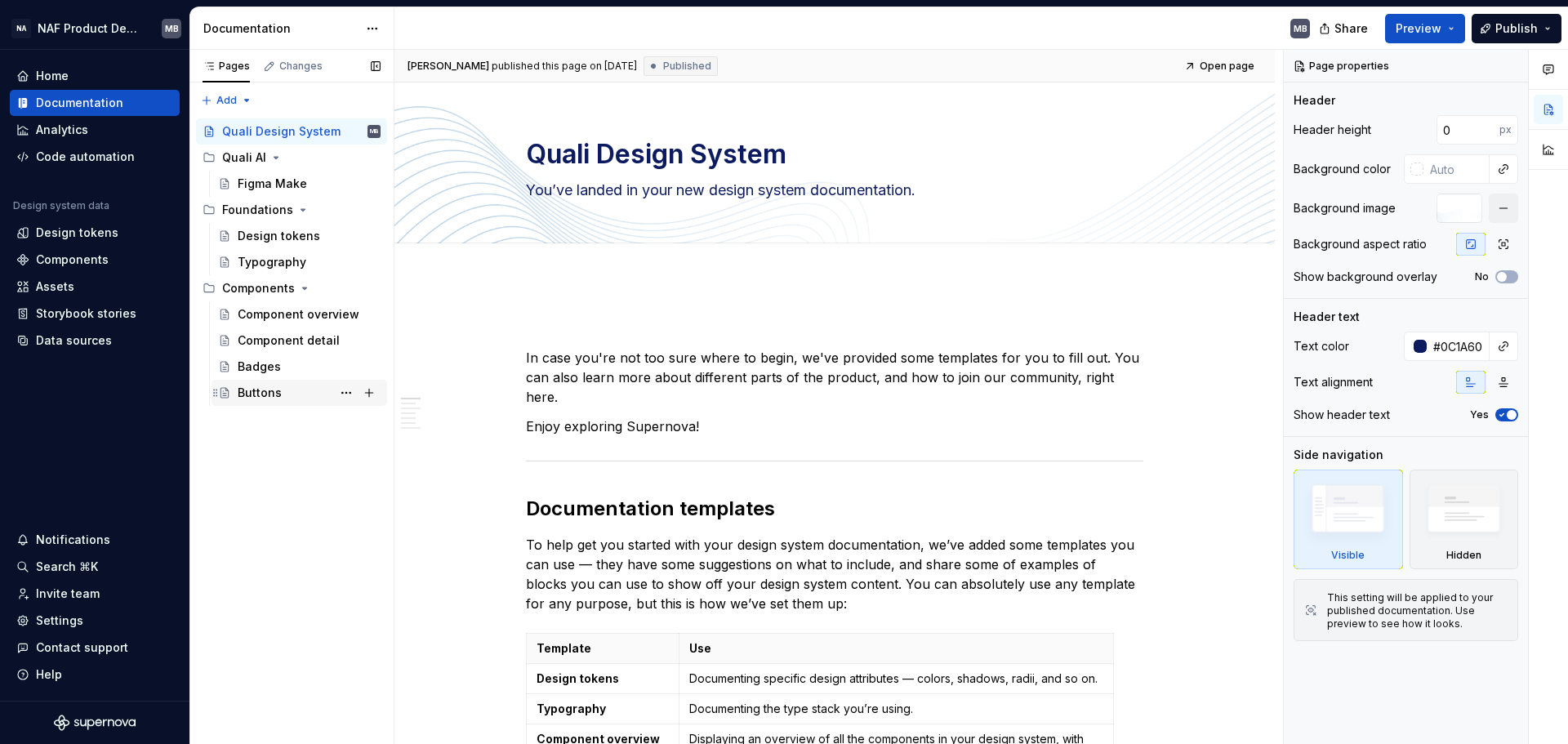
click at [252, 394] on div "Buttons" at bounding box center [259, 392] width 44 height 16
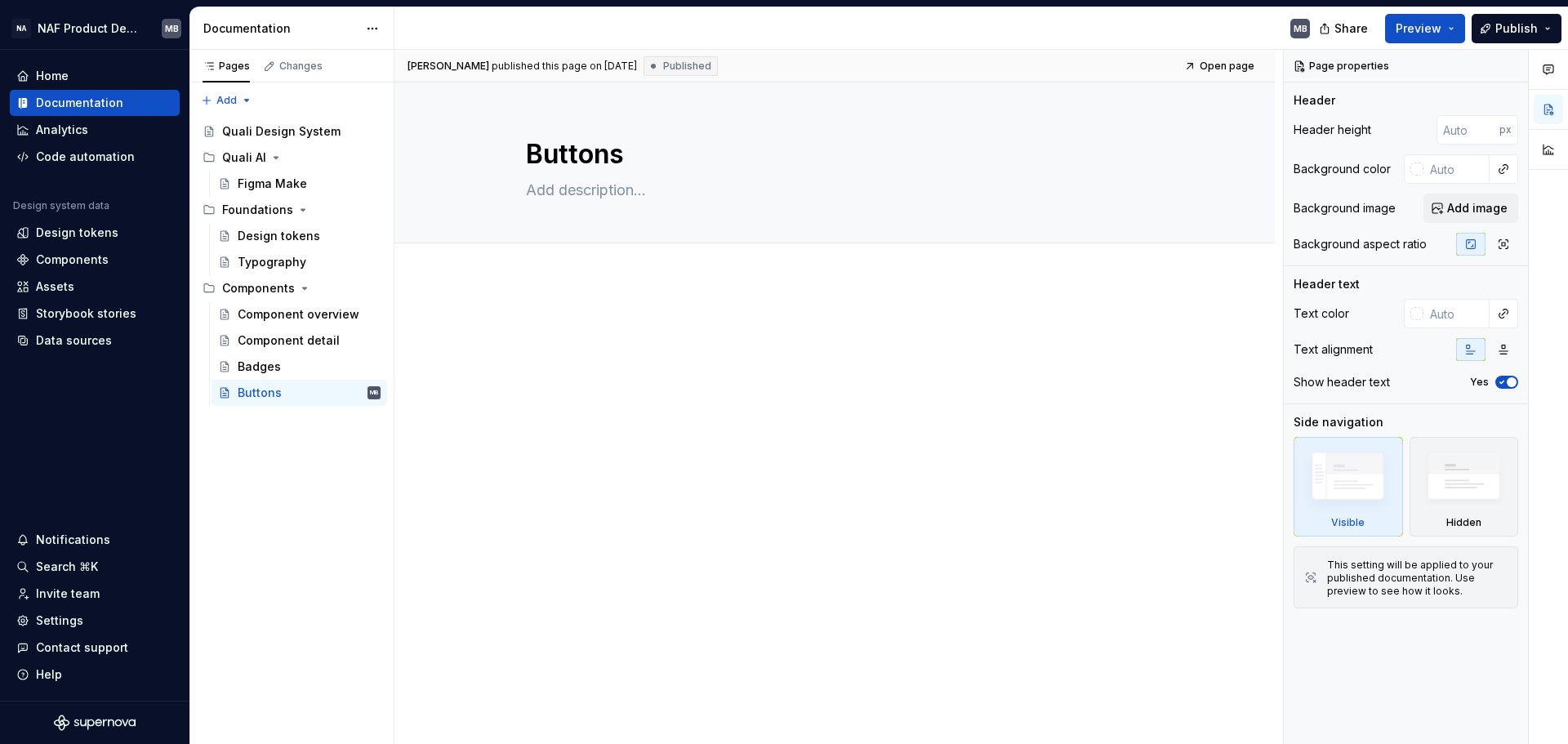
type textarea "*"
click at [562, 335] on p at bounding box center [834, 328] width 617 height 20
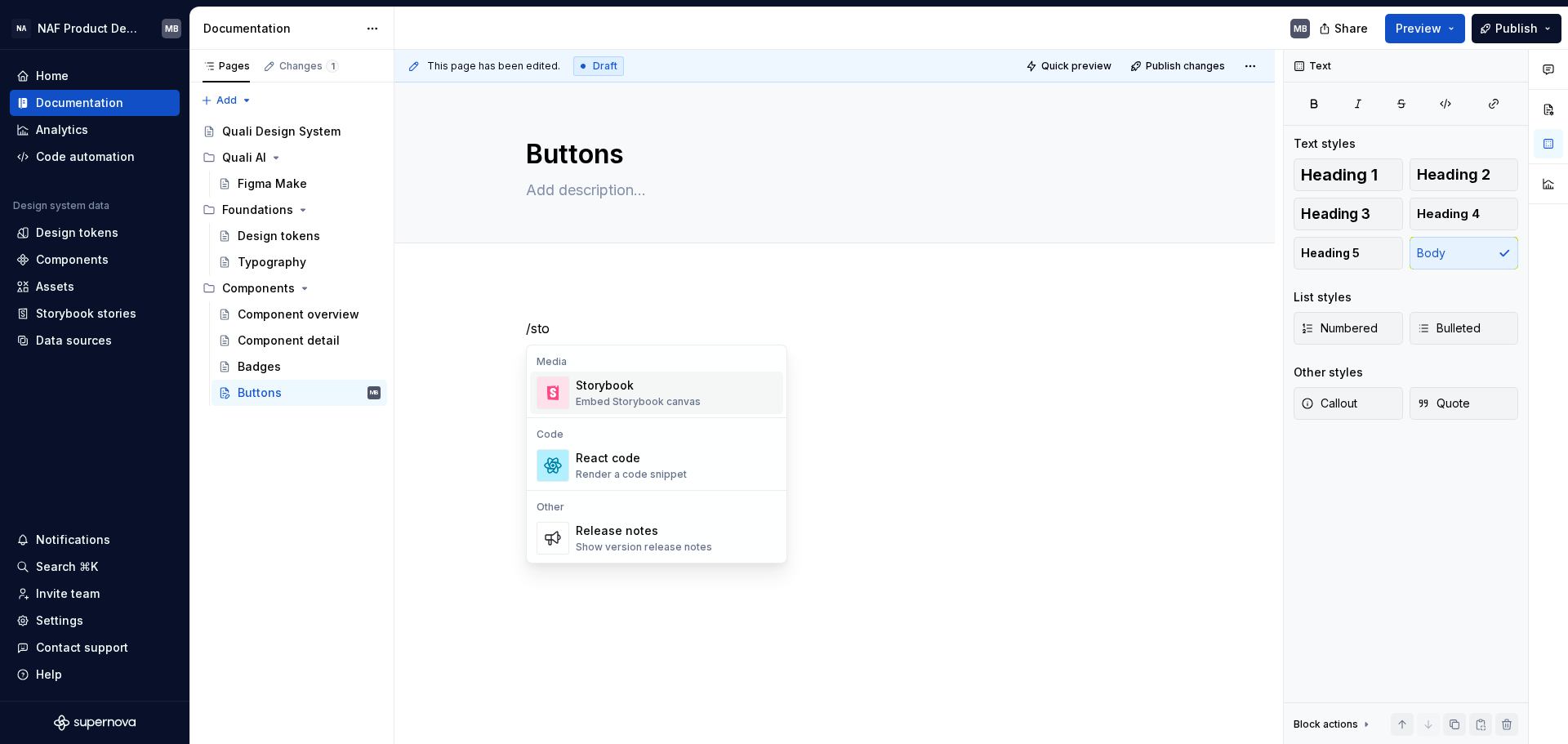
click at [650, 397] on div "Embed Storybook canvas" at bounding box center [638, 401] width 125 height 13
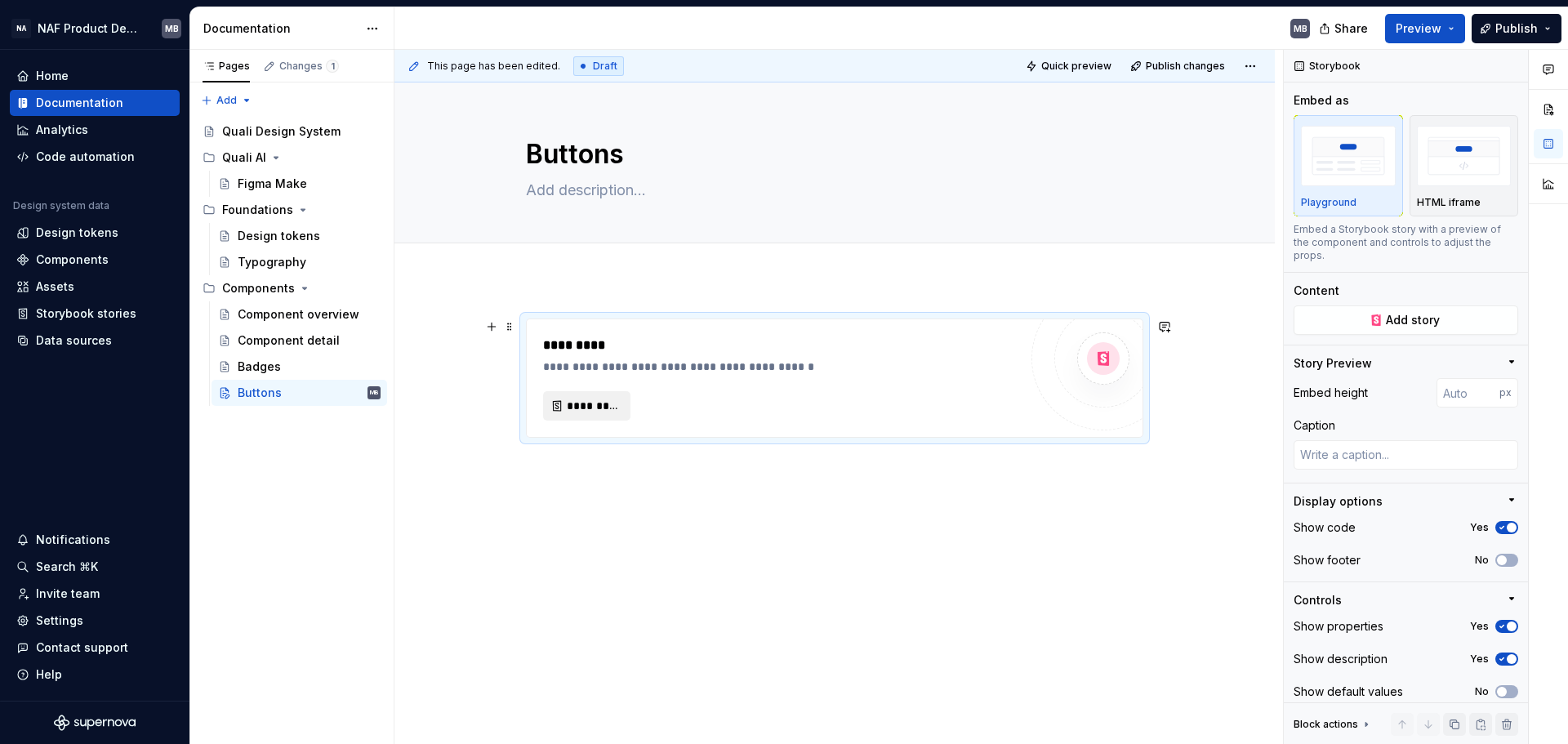
click at [567, 405] on span "*********" at bounding box center [592, 405] width 53 height 16
type textarea "*"
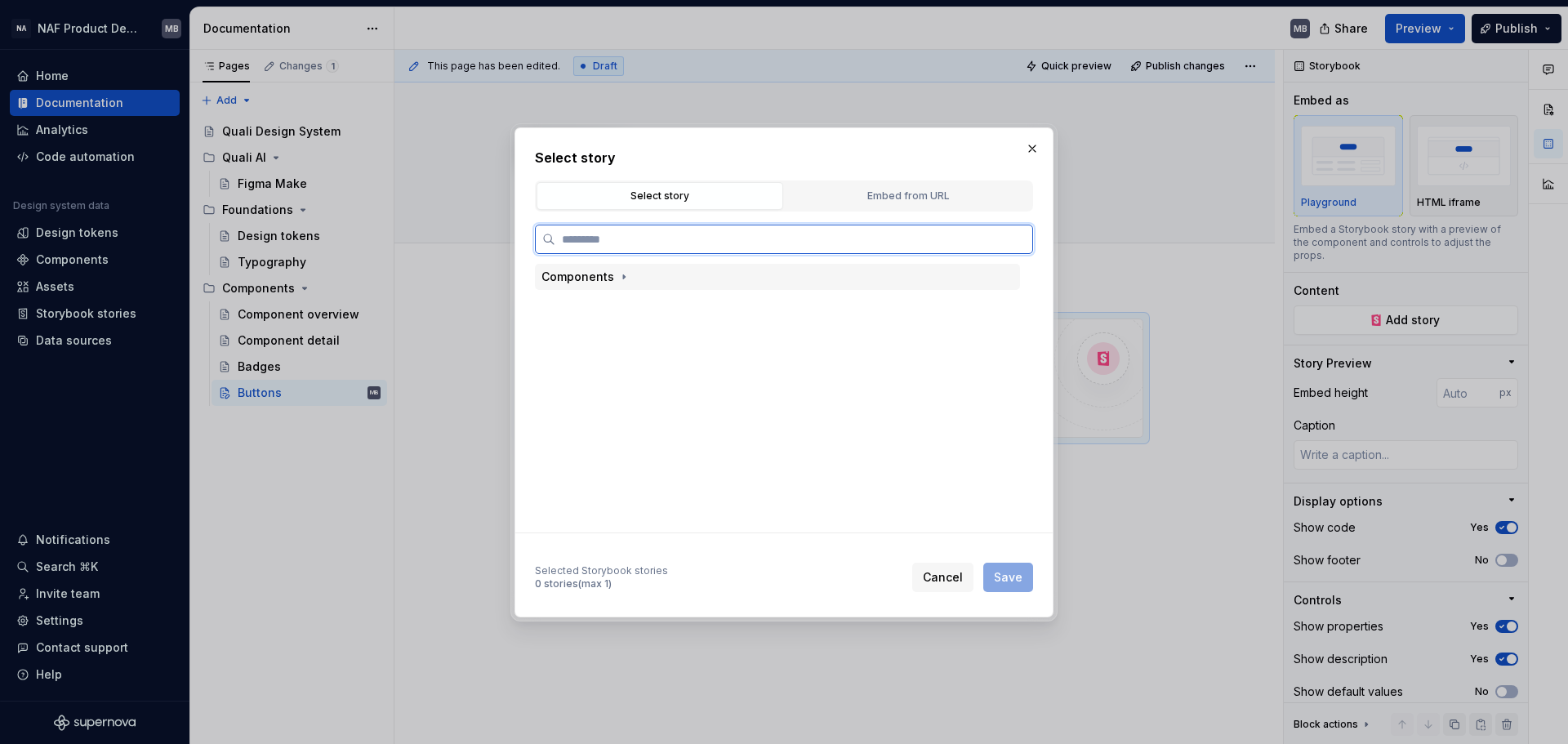
click at [603, 269] on div "Components" at bounding box center [577, 277] width 72 height 16
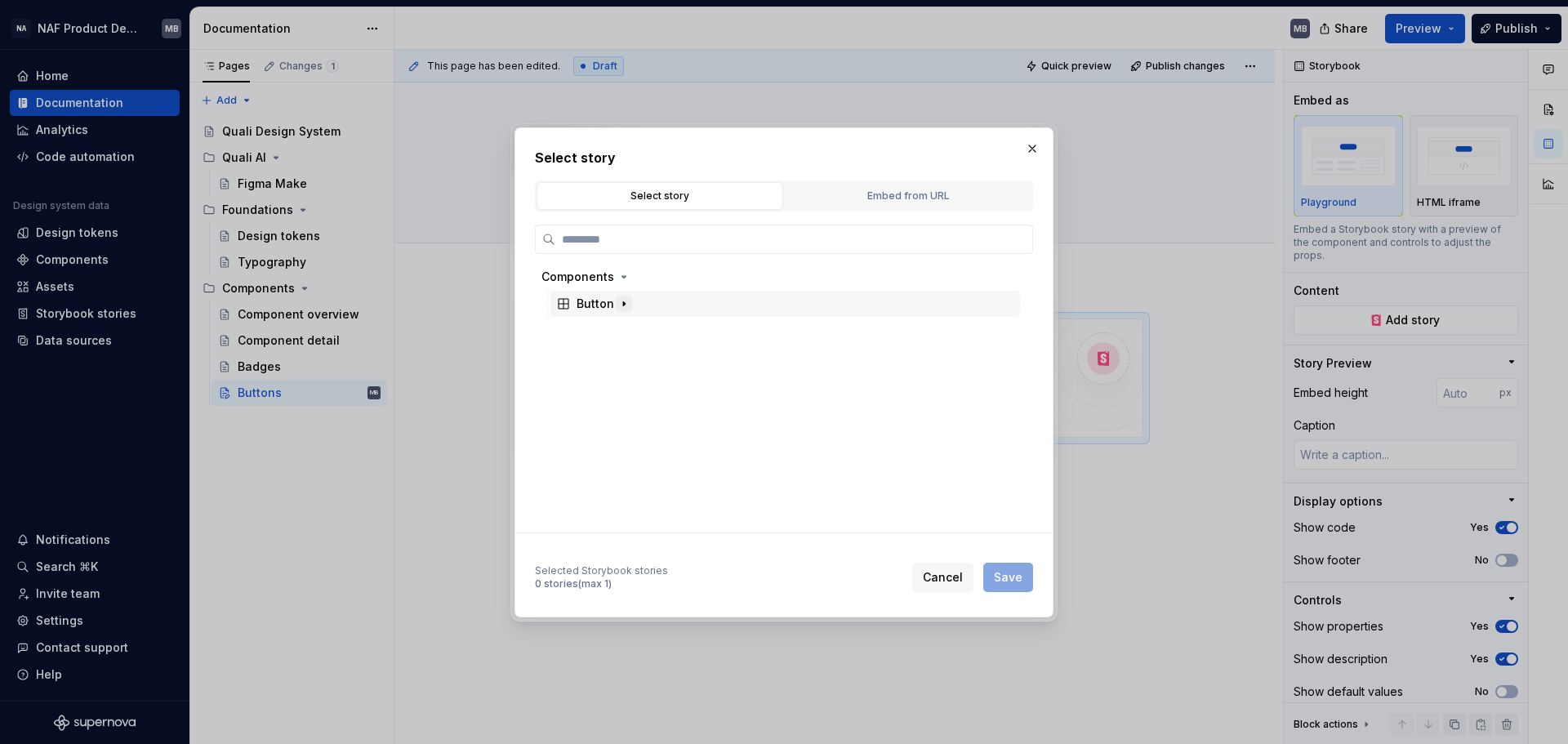
click at [624, 310] on button "button" at bounding box center [624, 304] width 16 height 16
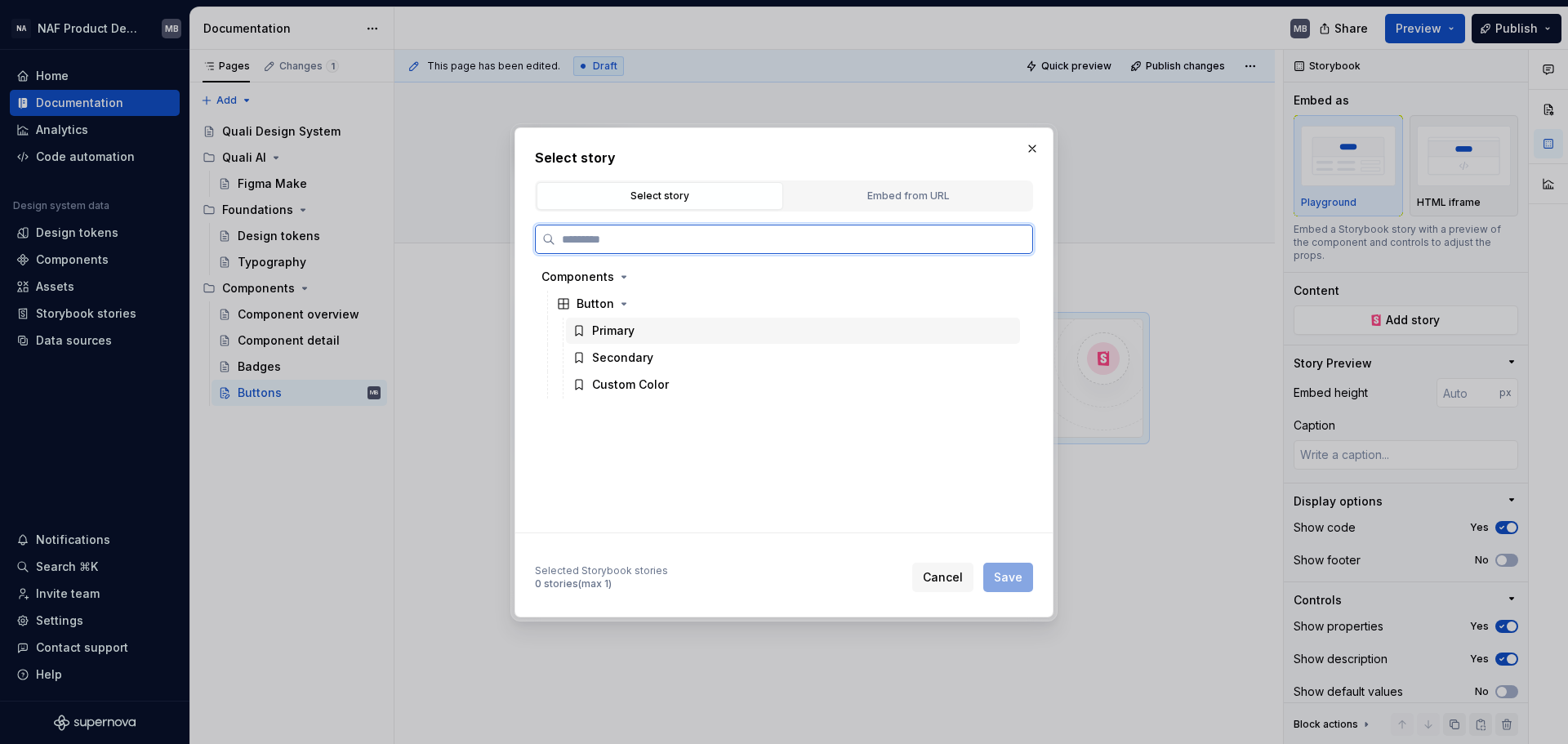
click at [636, 329] on div "Primary" at bounding box center [792, 330] width 454 height 26
click at [644, 355] on div "Secondary" at bounding box center [623, 357] width 62 height 16
click at [660, 335] on div "Primary" at bounding box center [792, 330] width 454 height 26
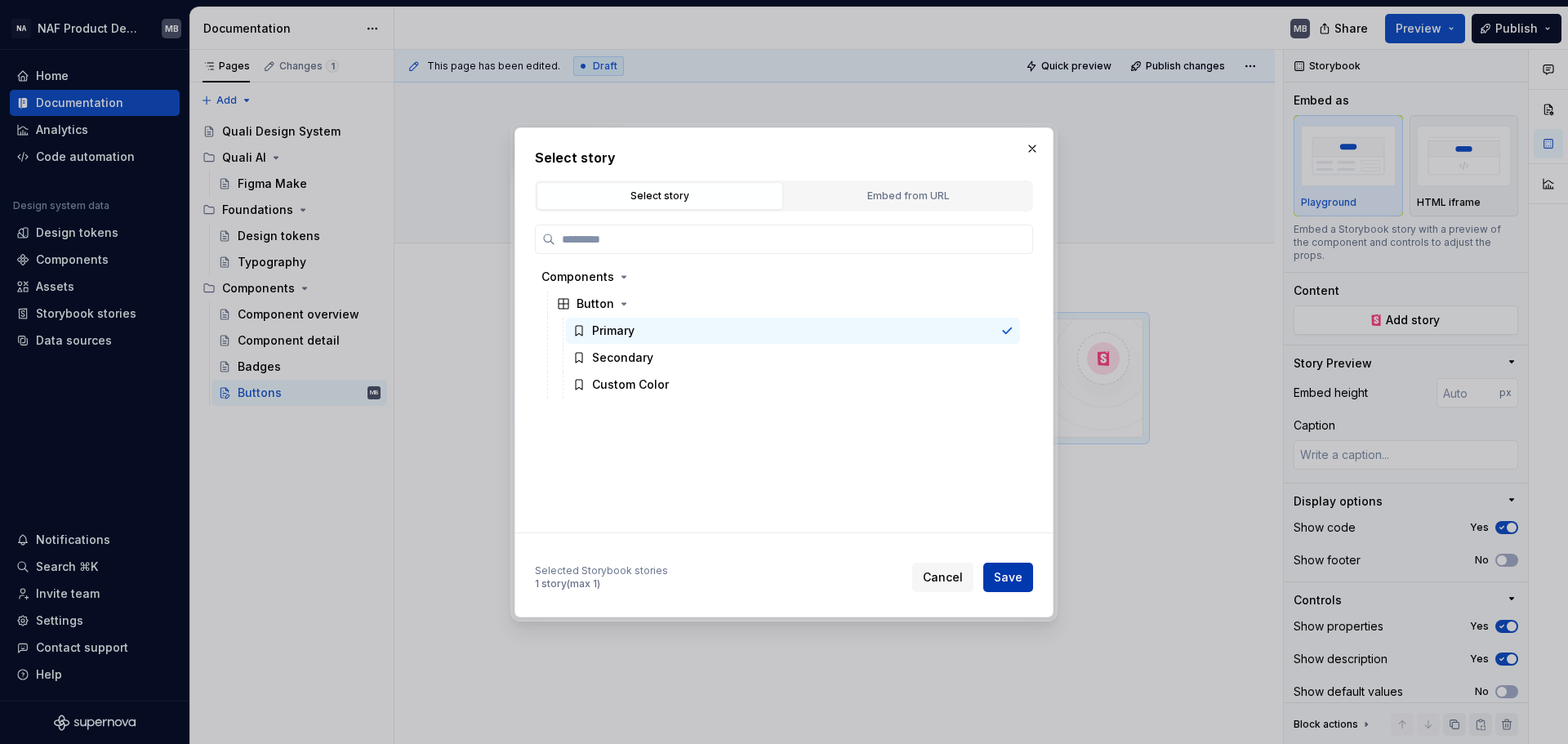
click at [1002, 566] on span "Save" at bounding box center [1008, 577] width 29 height 16
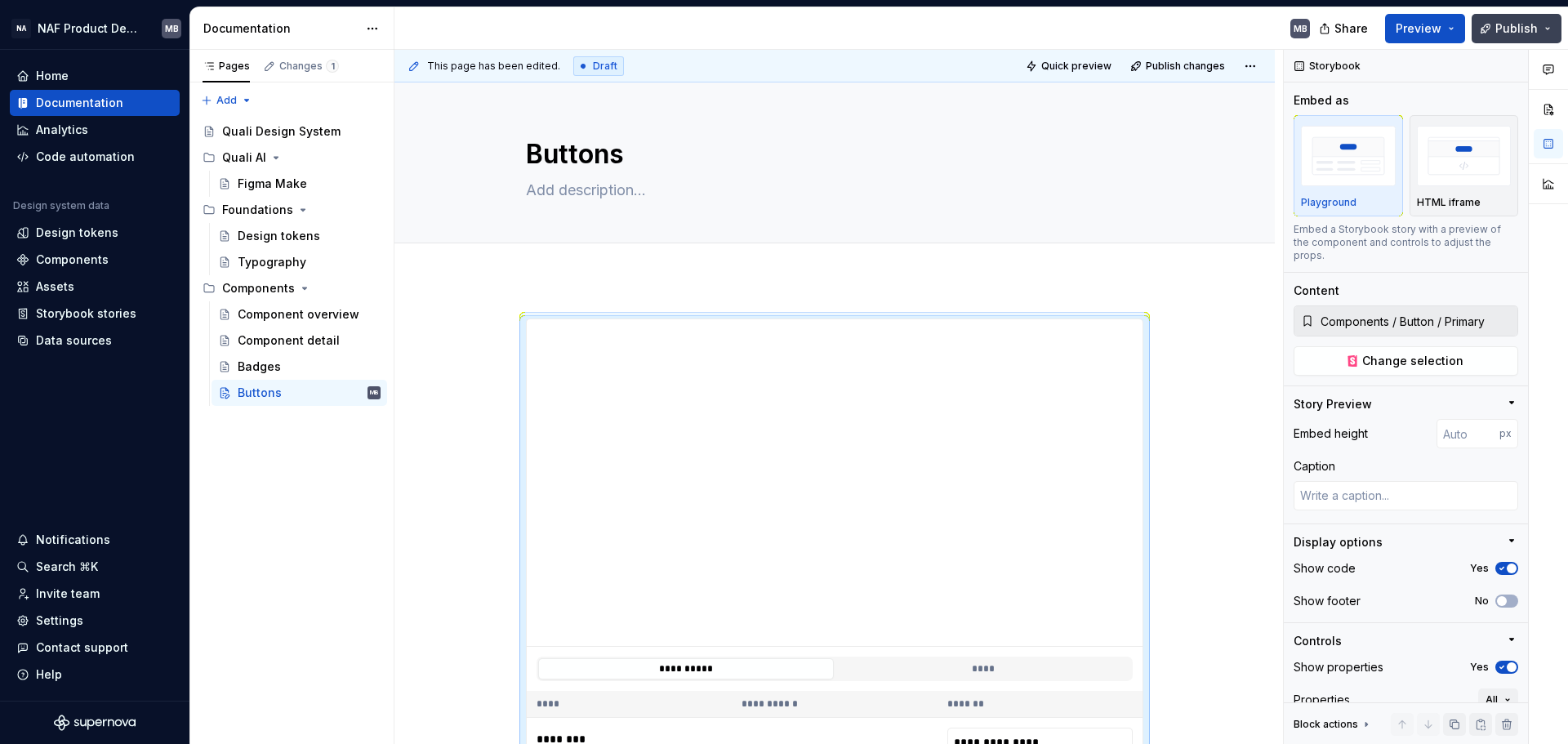
click at [1254, 26] on button "Publish" at bounding box center [1516, 29] width 90 height 29
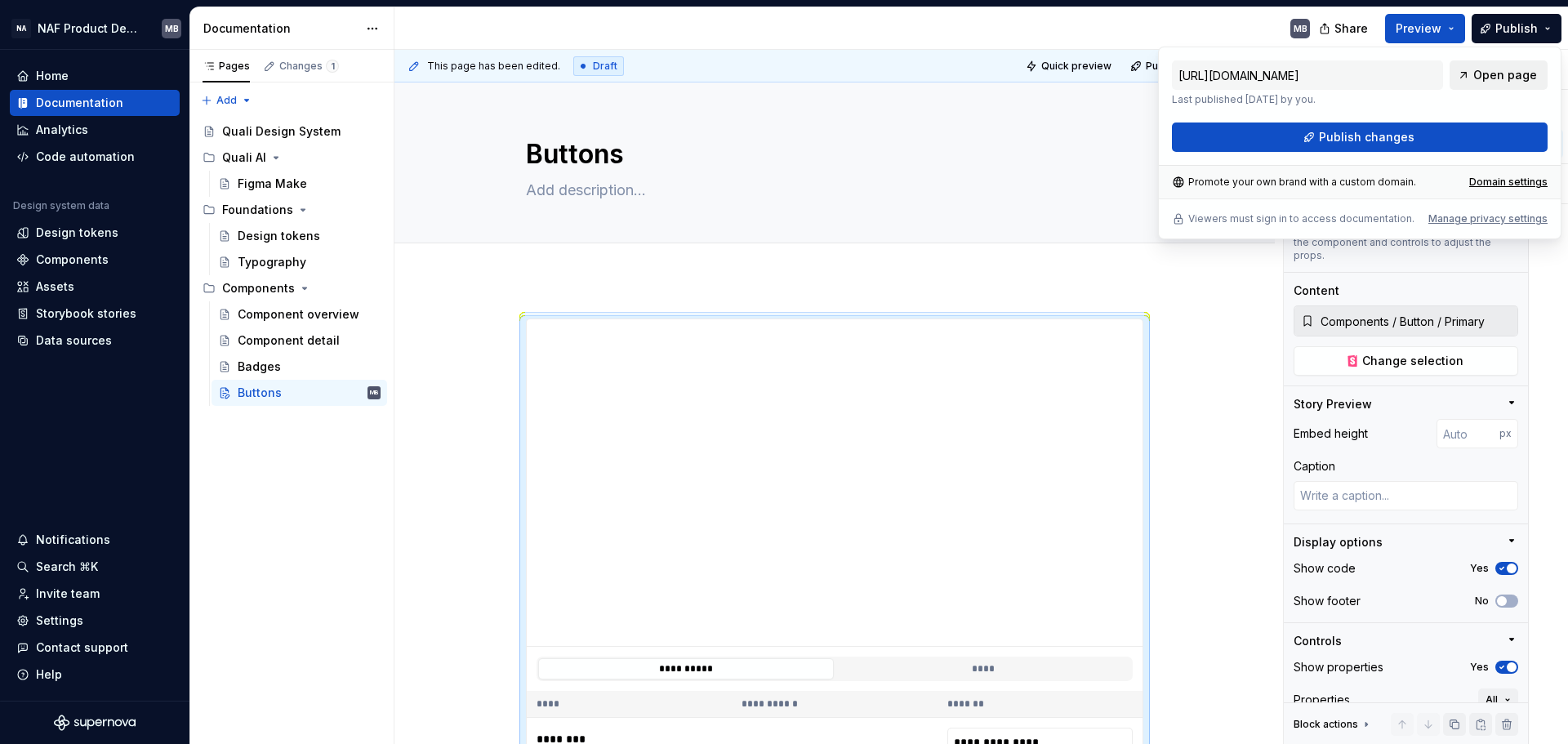
click at [1254, 75] on span "Open page" at bounding box center [1505, 75] width 63 height 16
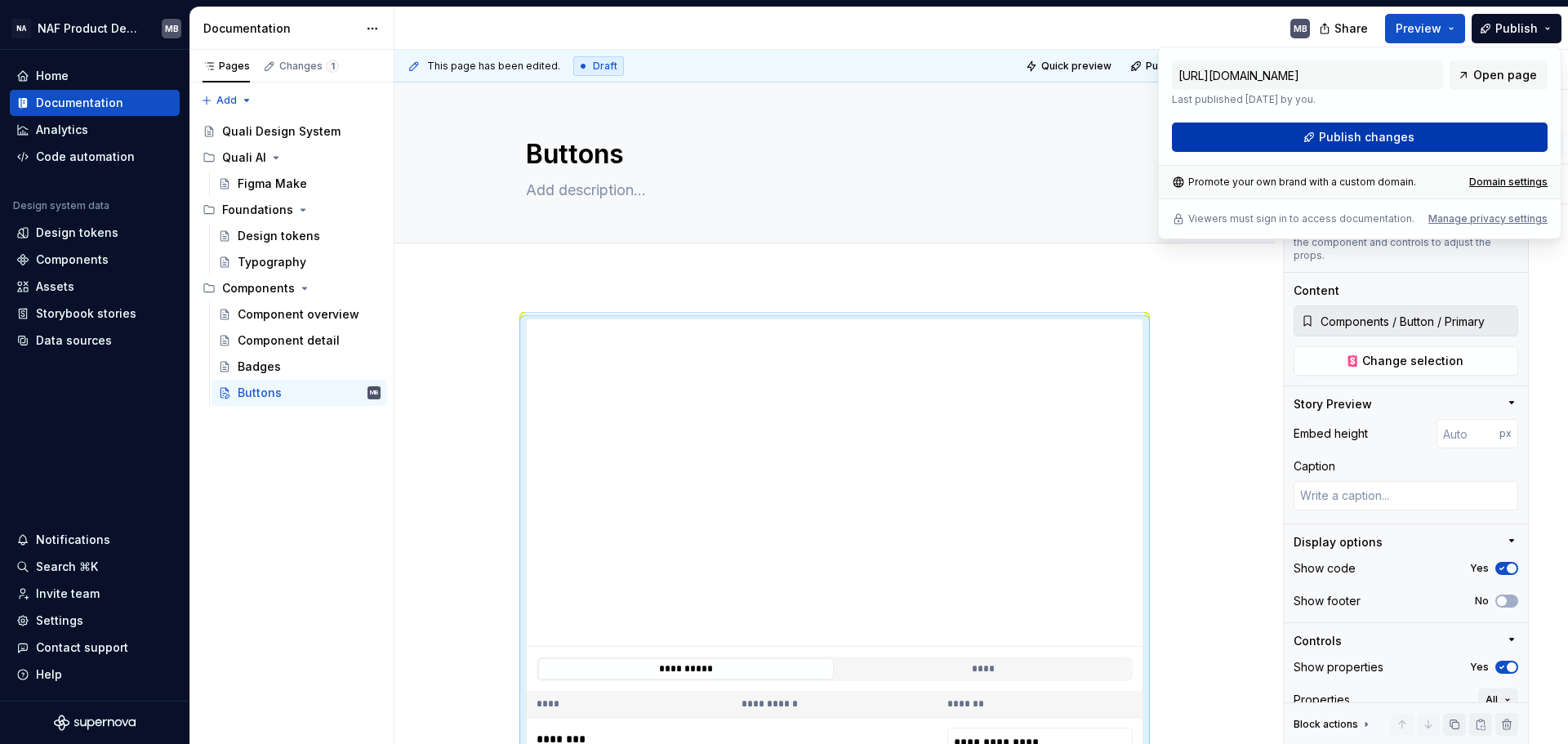
click at [1254, 138] on span "Publish changes" at bounding box center [1366, 137] width 96 height 16
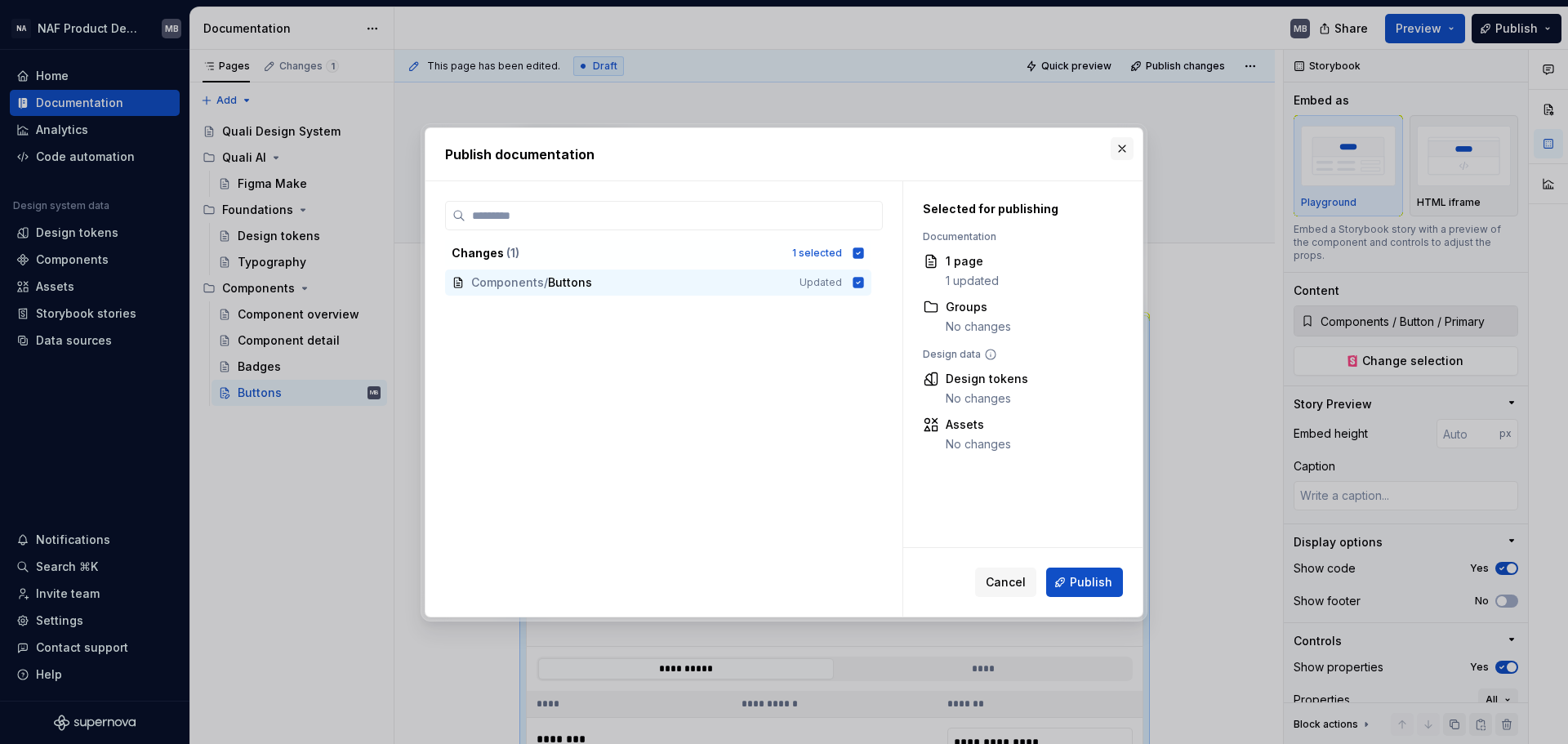
click at [1124, 146] on button "button" at bounding box center [1122, 149] width 23 height 23
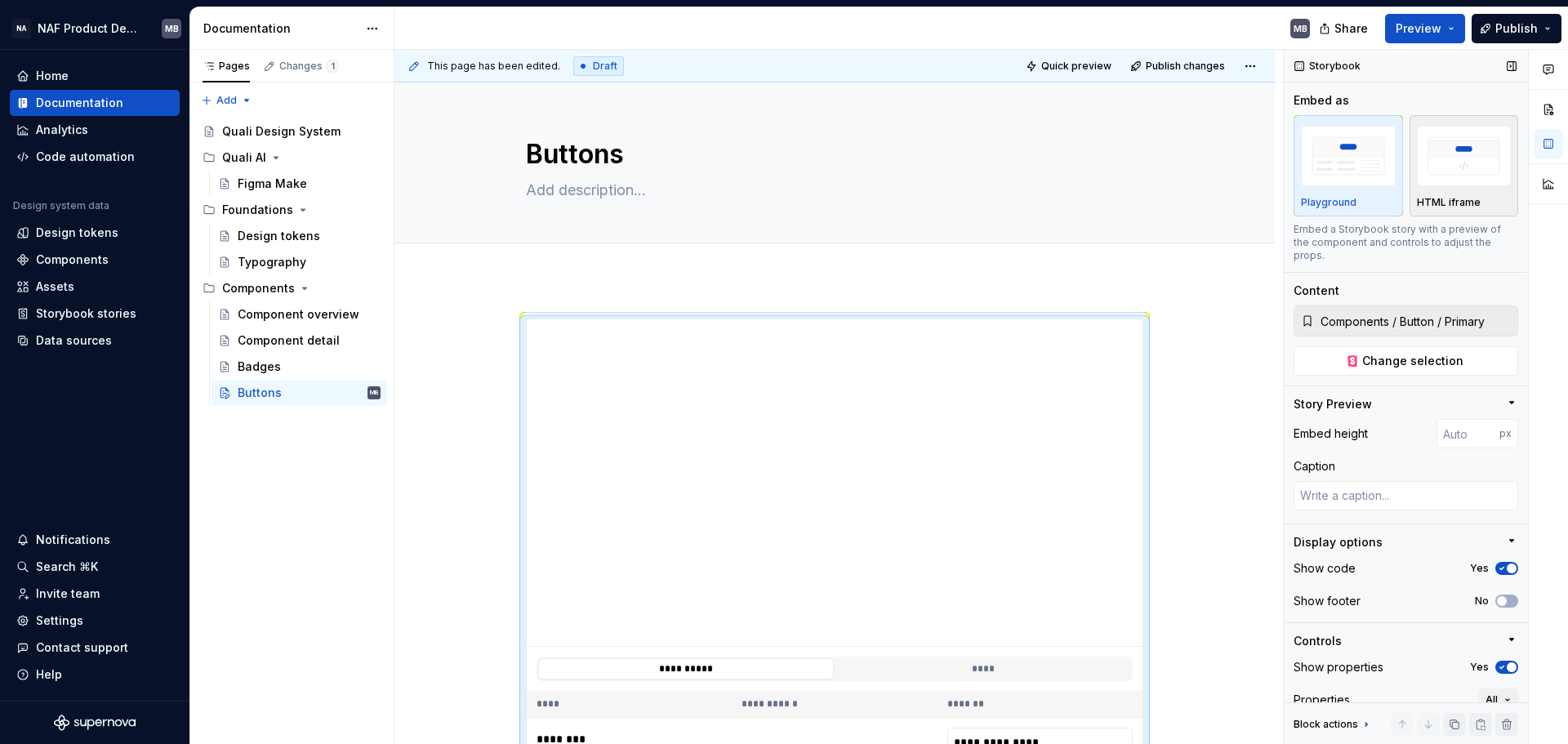
click at [1254, 175] on img "button" at bounding box center [1464, 155] width 95 height 60
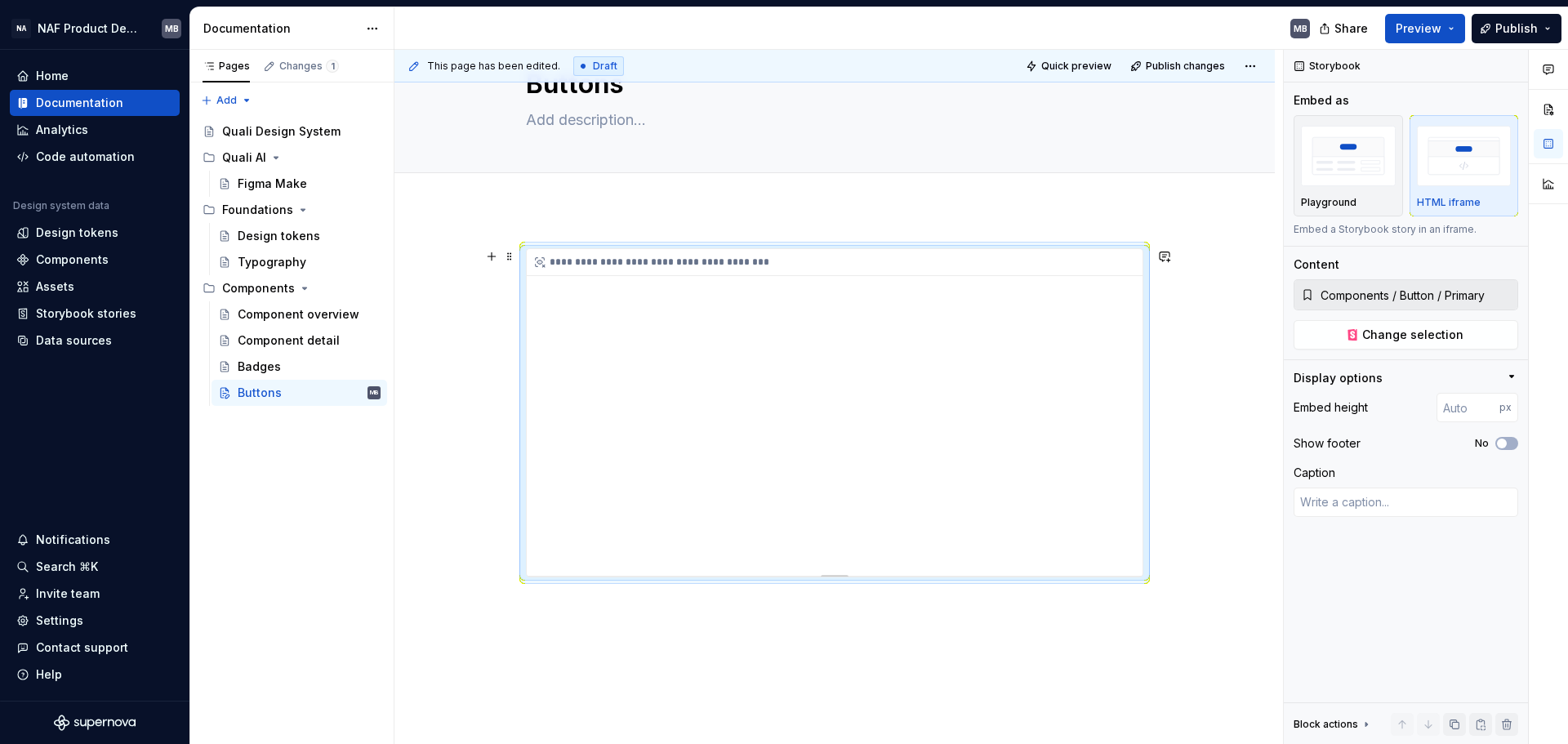
scroll to position [71, 0]
click at [1254, 182] on img "button" at bounding box center [1348, 155] width 95 height 60
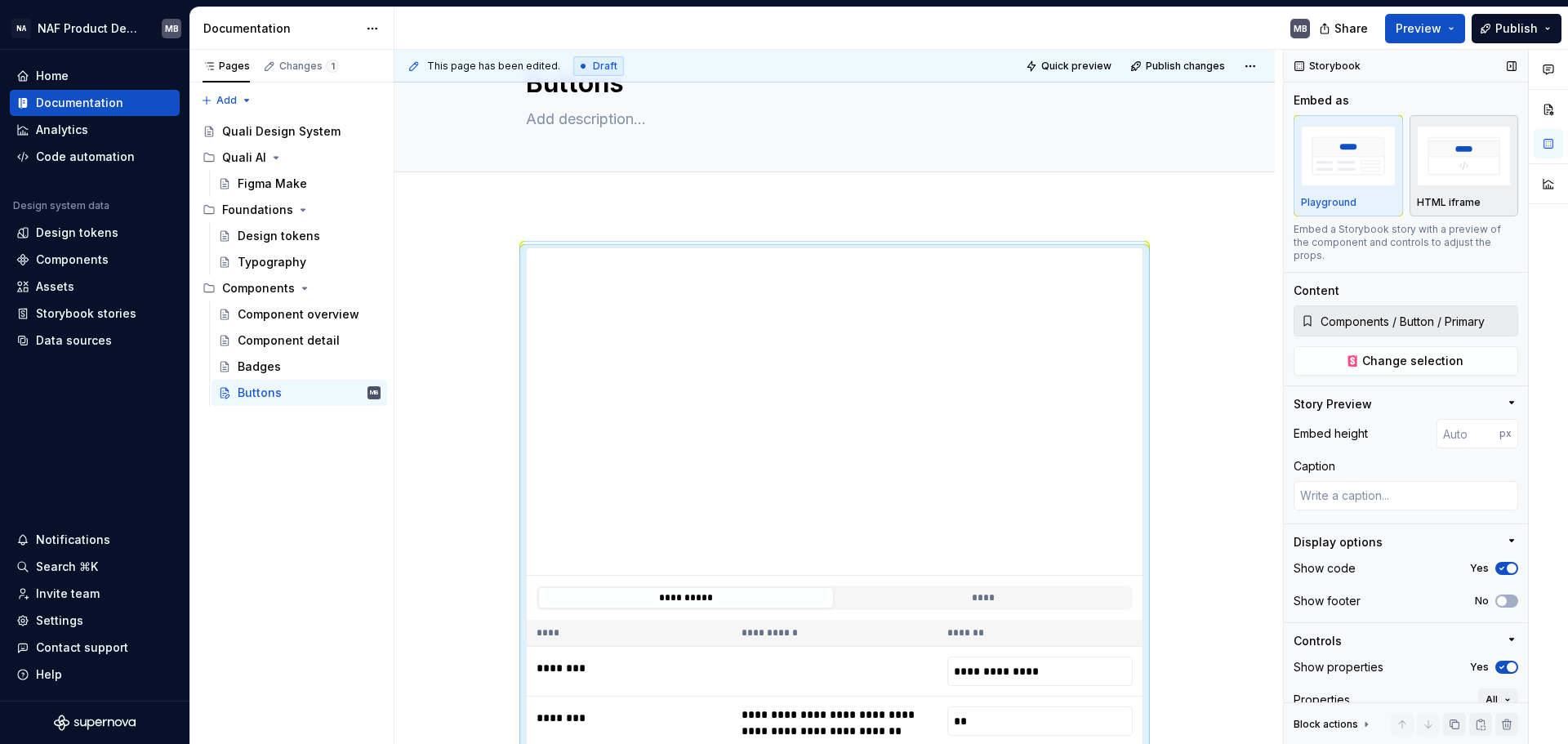
click at [1254, 176] on img "button" at bounding box center [1464, 155] width 95 height 60
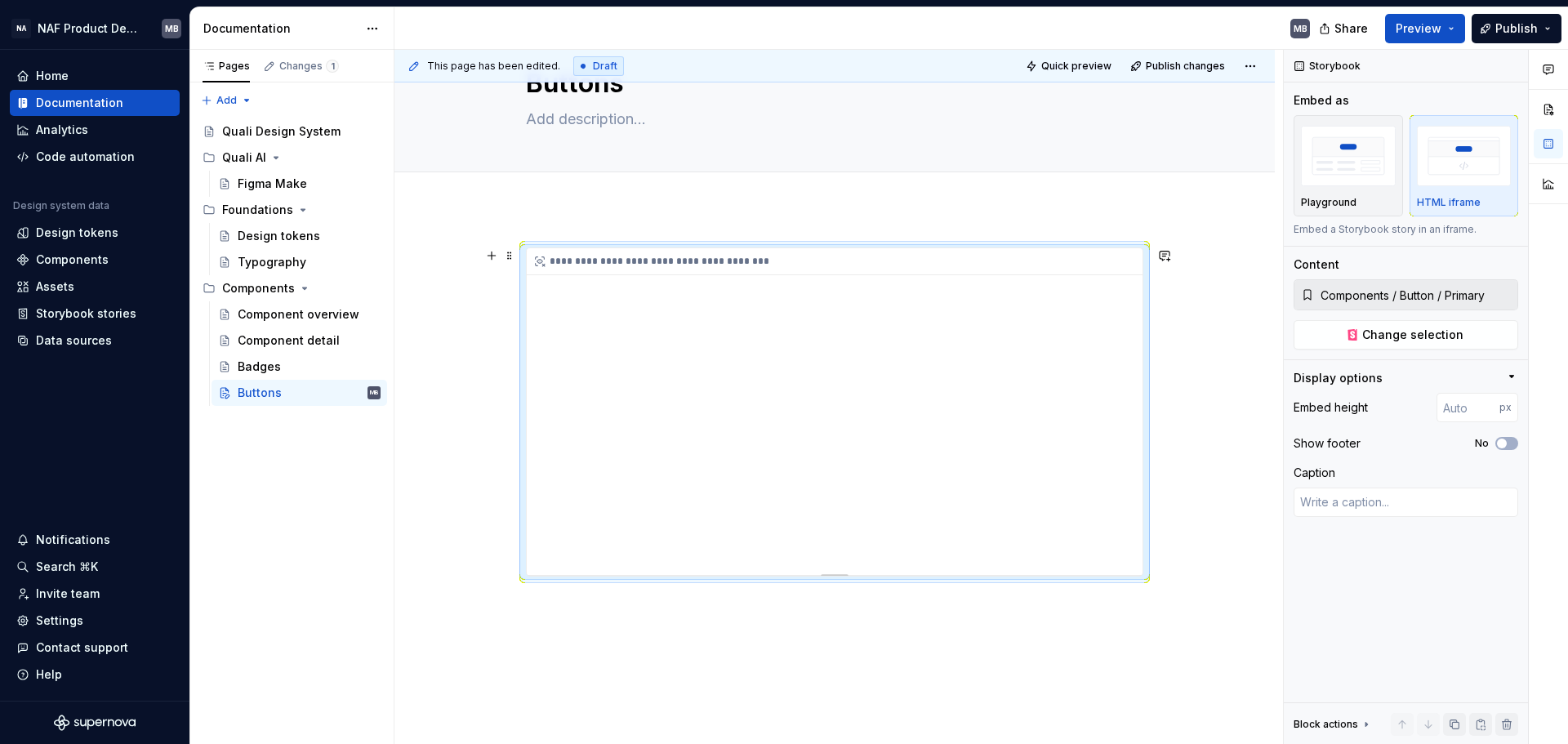
scroll to position [0, 0]
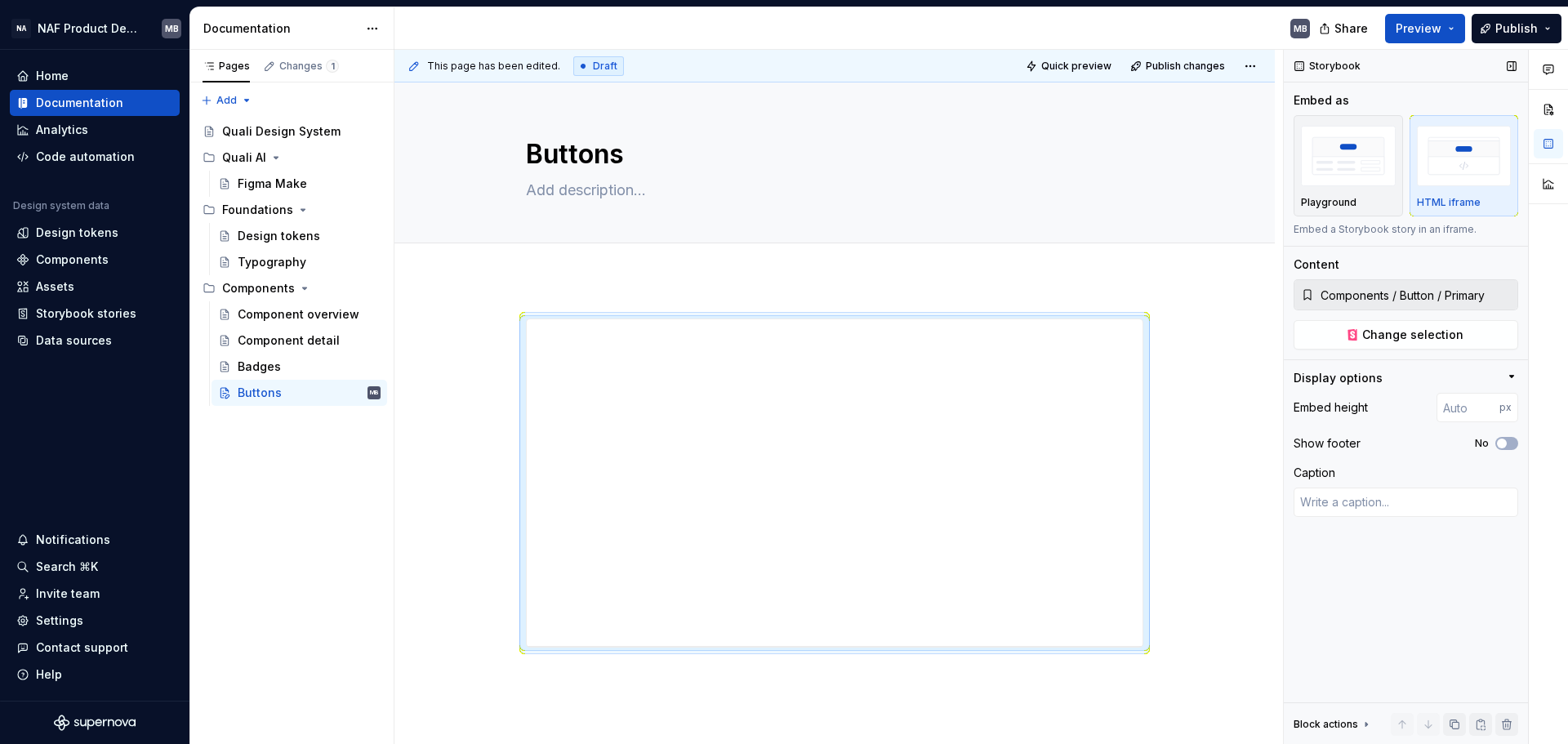
click at [1254, 378] on icon "button" at bounding box center [1511, 376] width 13 height 13
click at [1254, 377] on icon "button" at bounding box center [1512, 377] width 2 height 4
click at [1254, 497] on textarea at bounding box center [1405, 502] width 224 height 29
click at [1254, 446] on span "button" at bounding box center [1501, 443] width 10 height 10
click at [1254, 446] on icon "button" at bounding box center [1501, 443] width 13 height 10
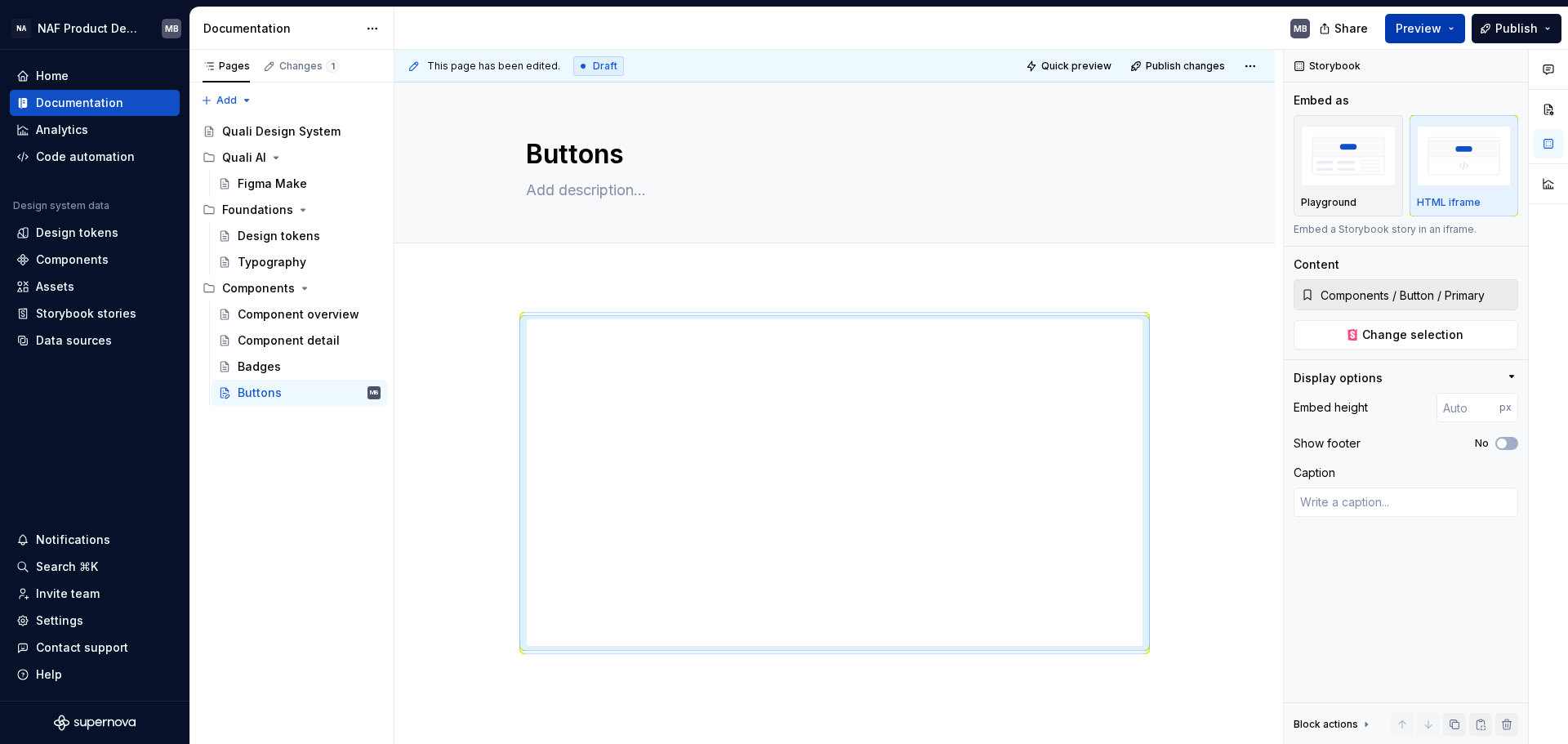
click at [1254, 19] on button "Preview" at bounding box center [1425, 29] width 80 height 29
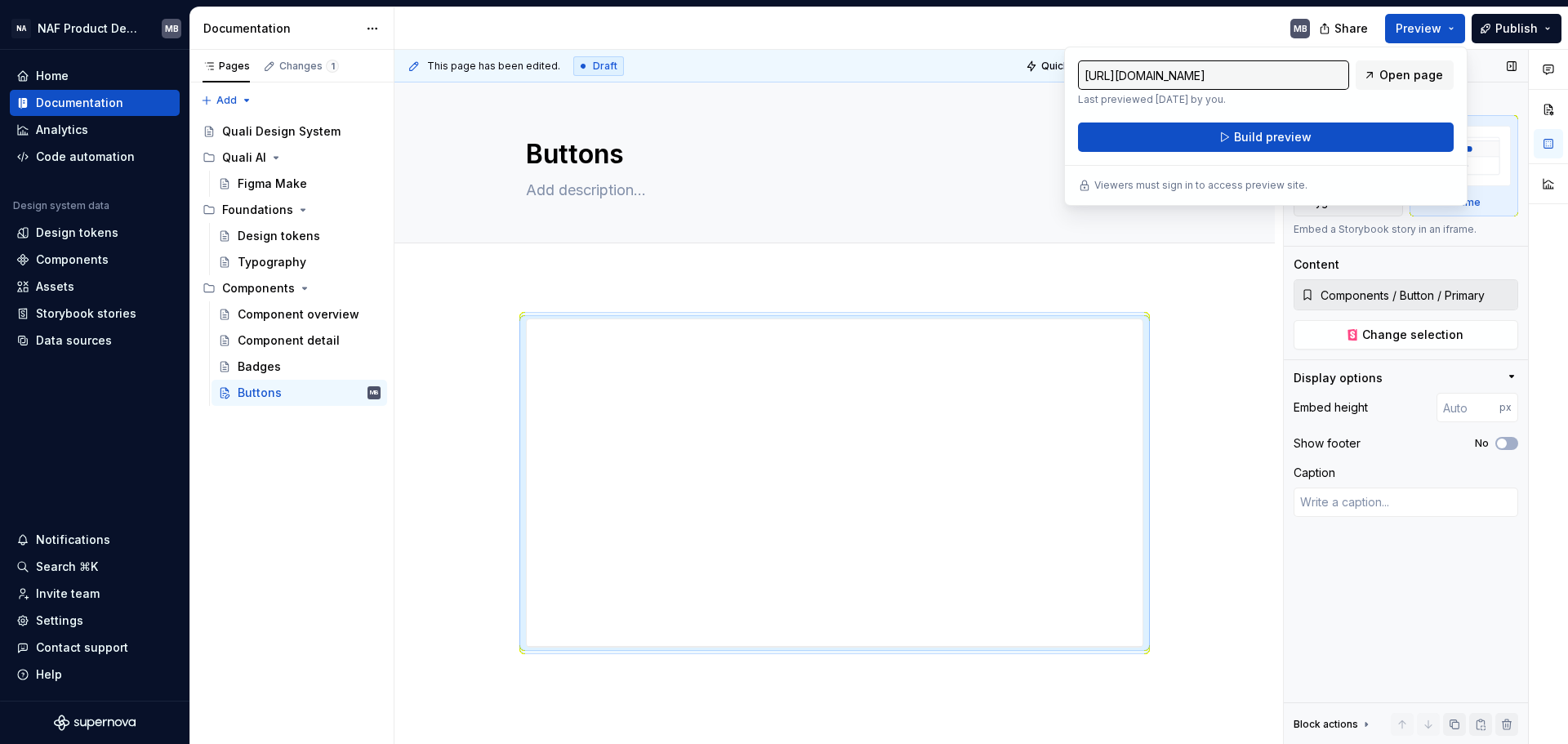
click at [1254, 80] on div "Storybook" at bounding box center [1405, 66] width 244 height 33
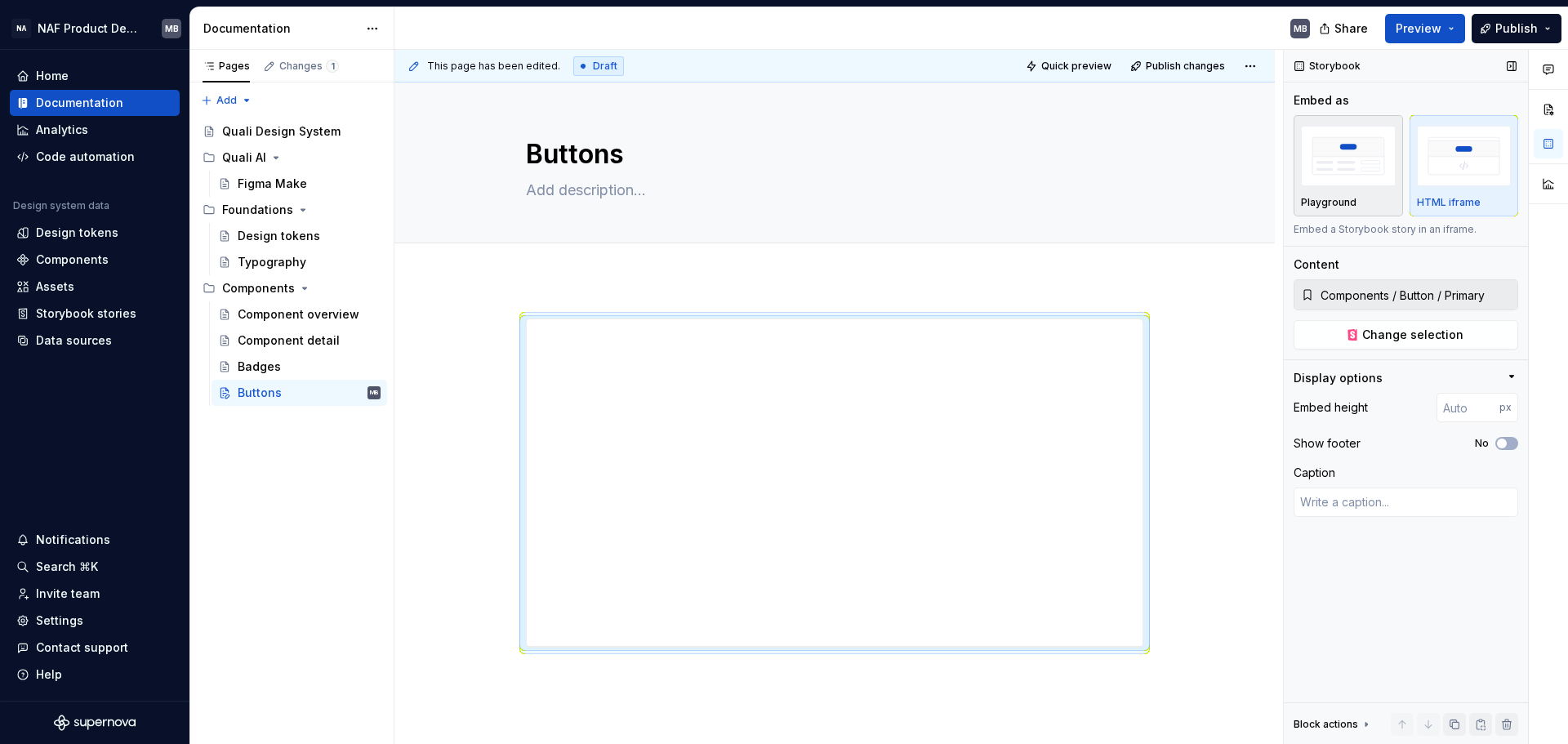
click at [1254, 163] on img "button" at bounding box center [1348, 155] width 95 height 60
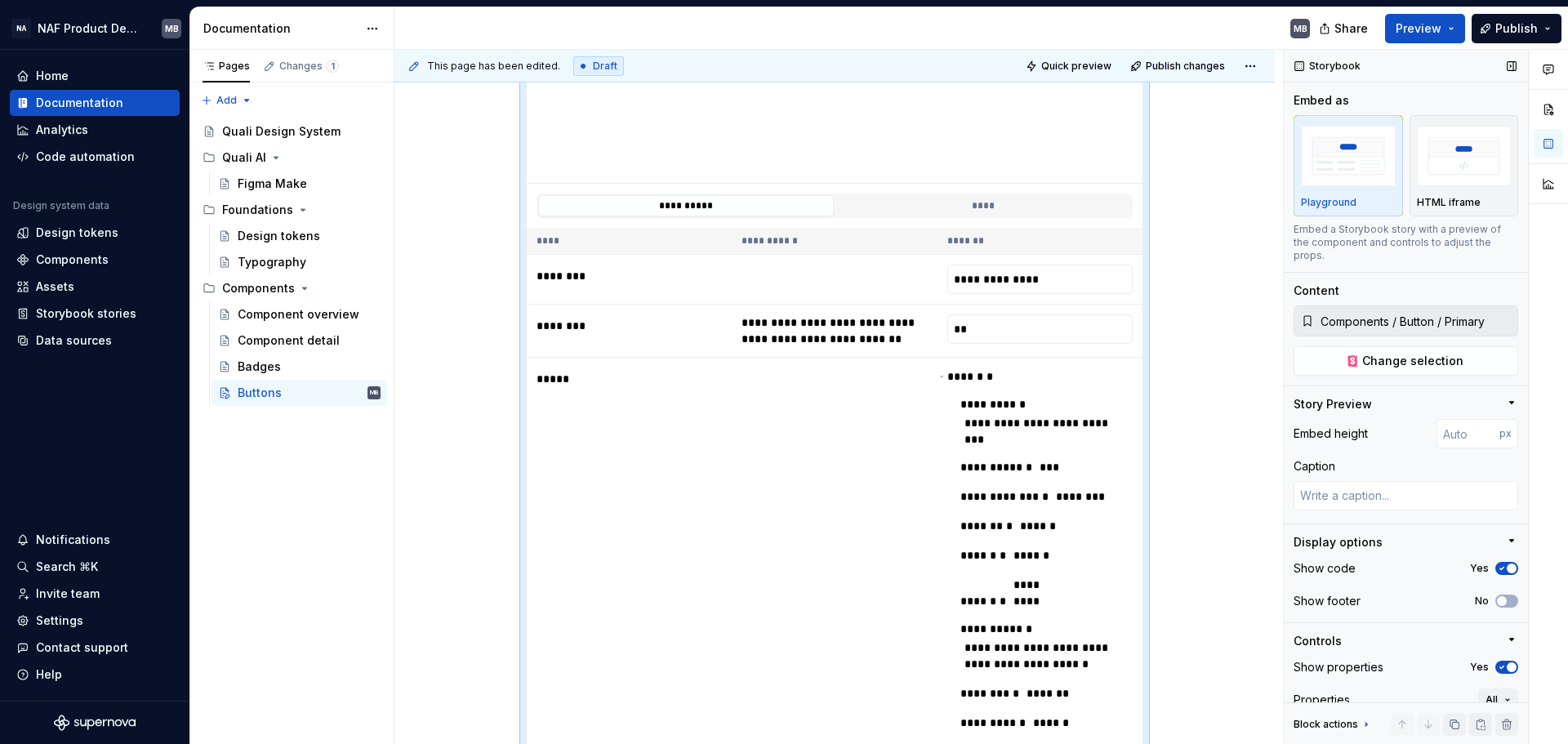
scroll to position [464, 0]
click at [1254, 165] on img "button" at bounding box center [1464, 155] width 95 height 60
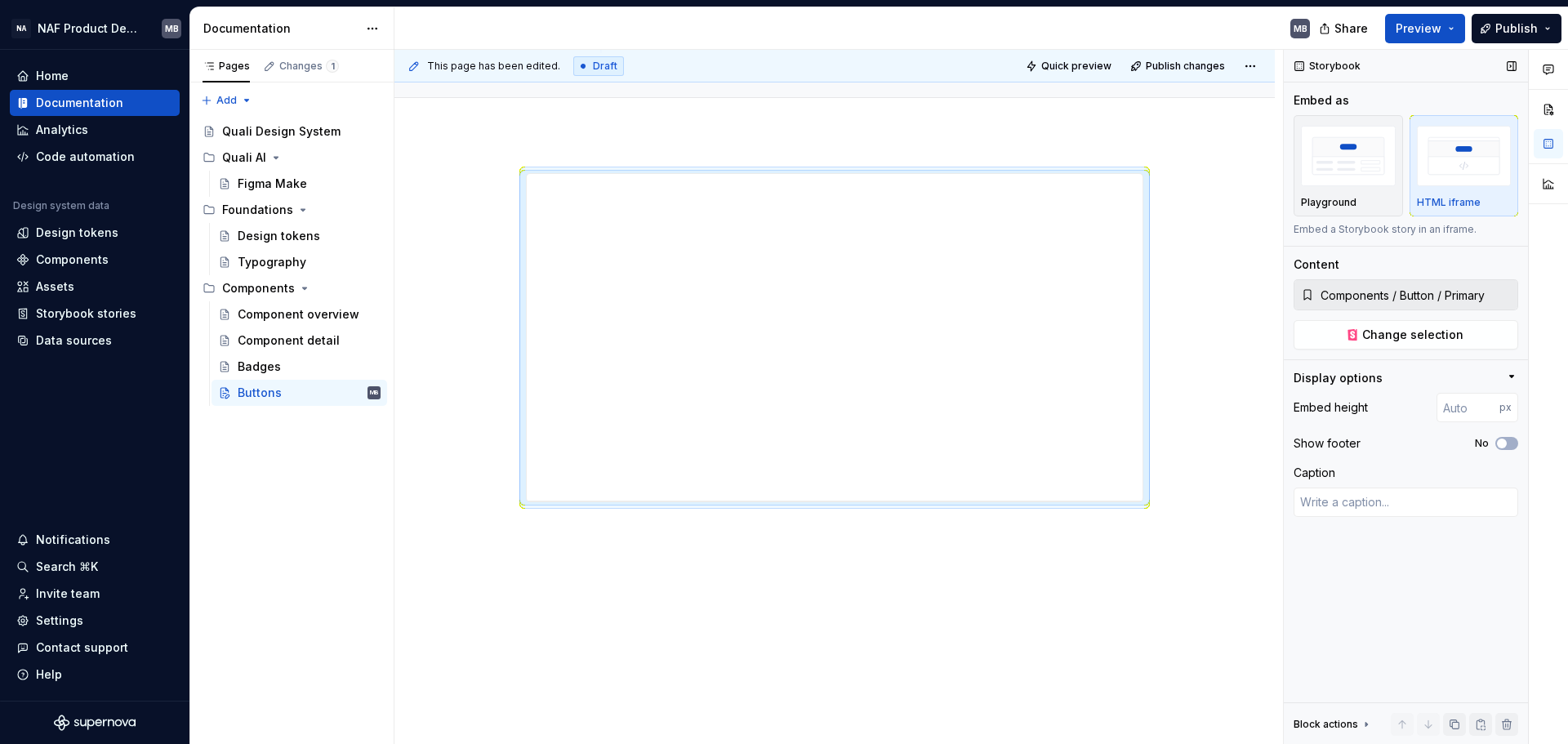
scroll to position [146, 0]
click at [1254, 439] on icon "button" at bounding box center [1501, 443] width 13 height 10
click at [1254, 166] on img "button" at bounding box center [1348, 155] width 95 height 60
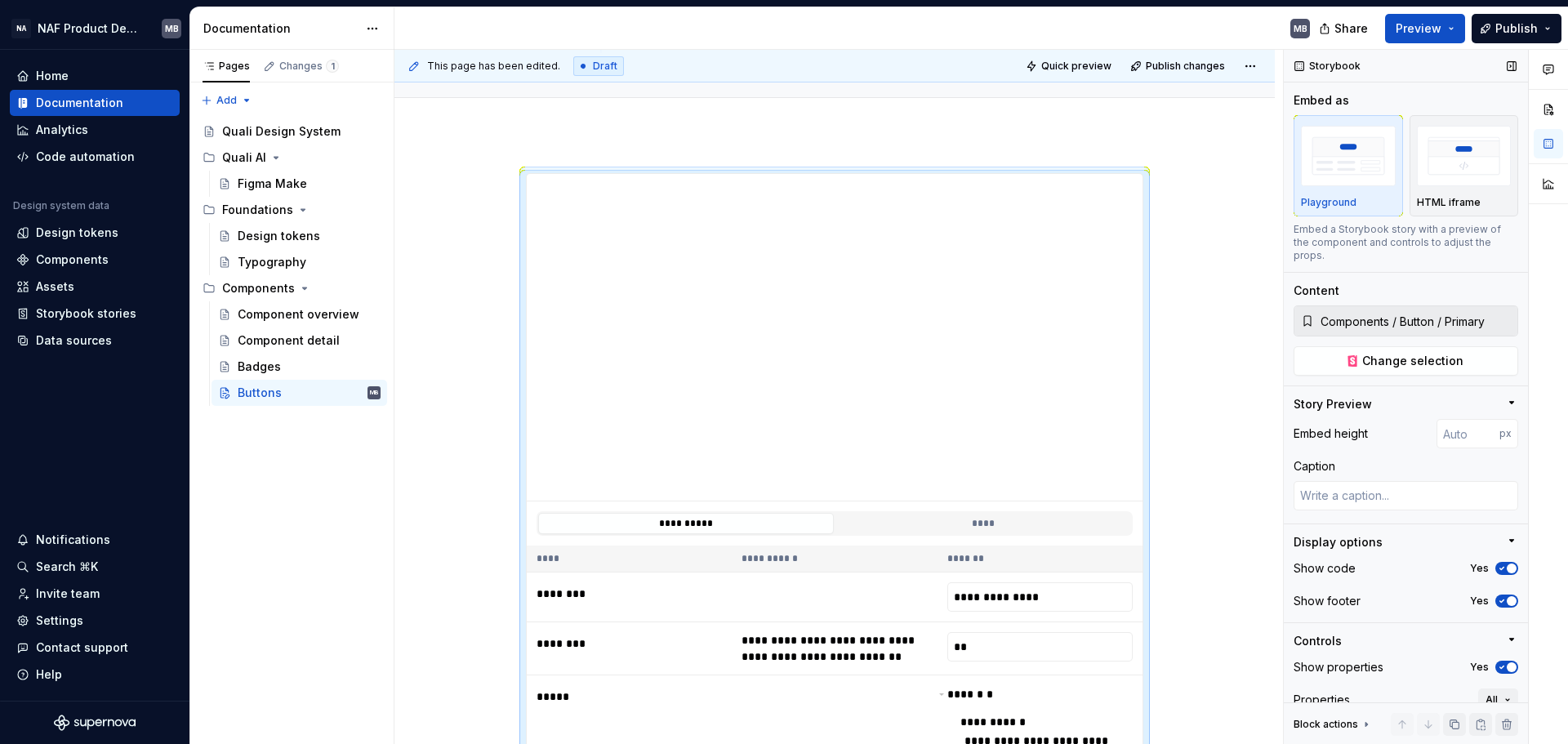
scroll to position [84, 0]
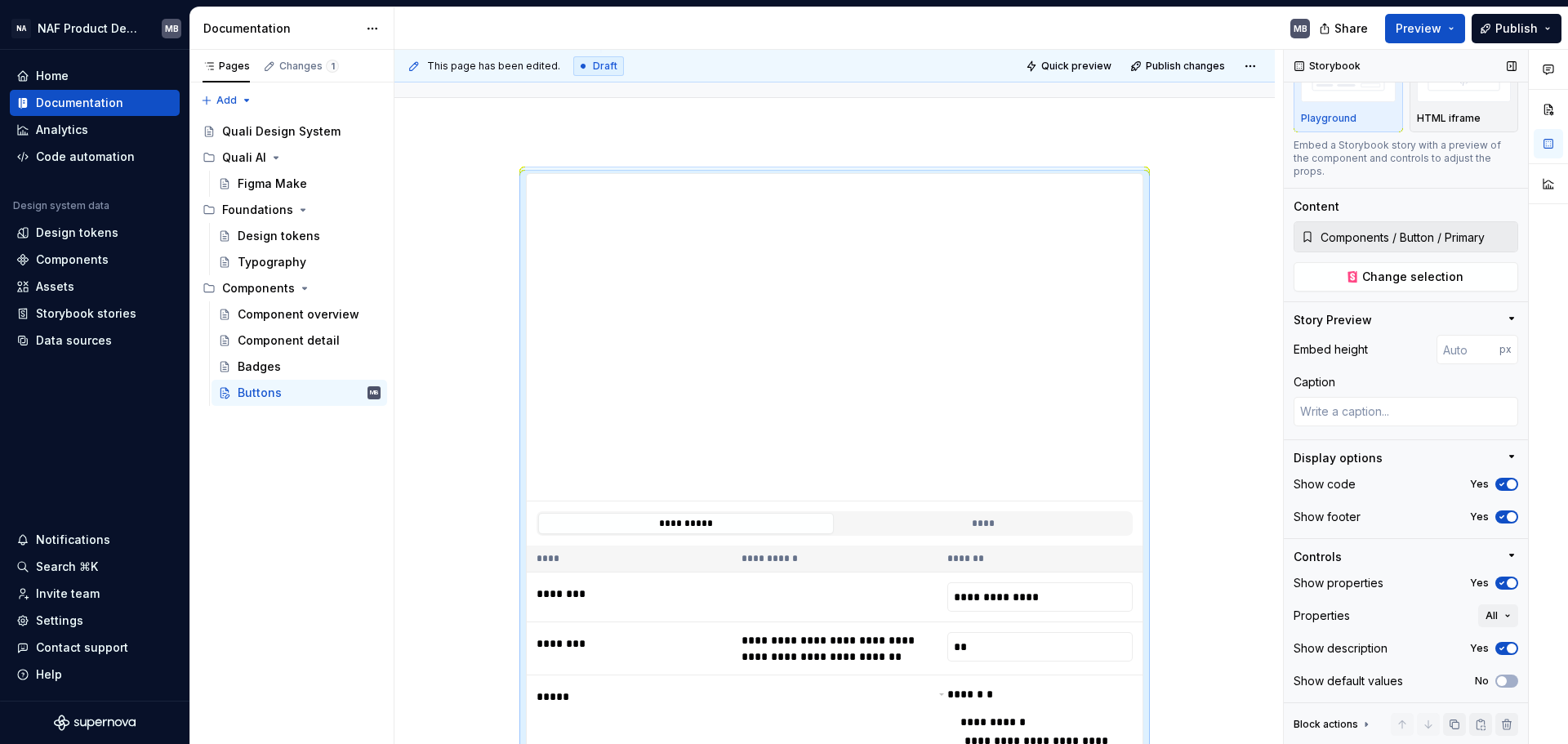
click at [1254, 514] on span "button" at bounding box center [1511, 516] width 10 height 10
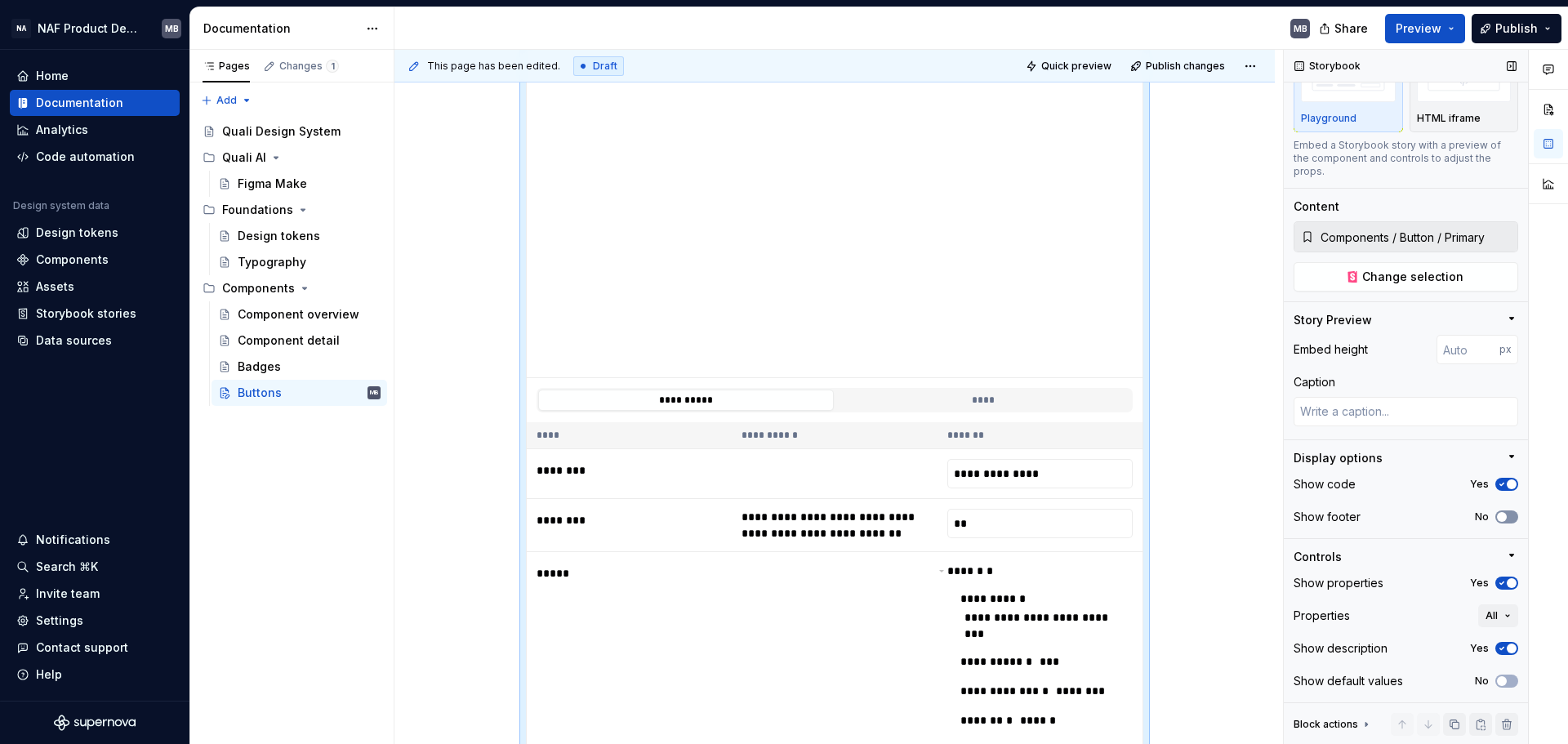
click at [1254, 514] on button "No" at bounding box center [1506, 516] width 23 height 13
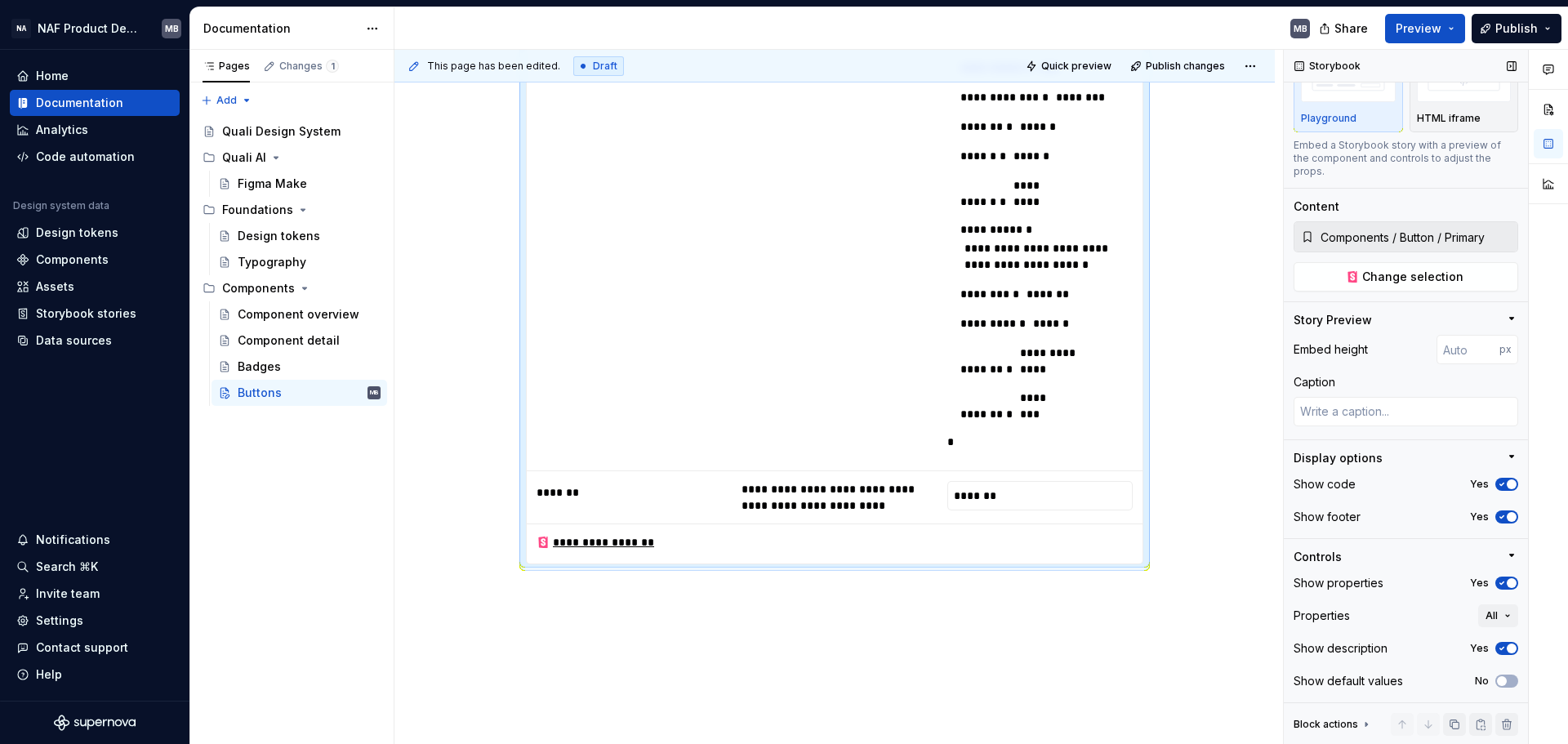
click at [1254, 514] on icon "button" at bounding box center [1501, 516] width 13 height 10
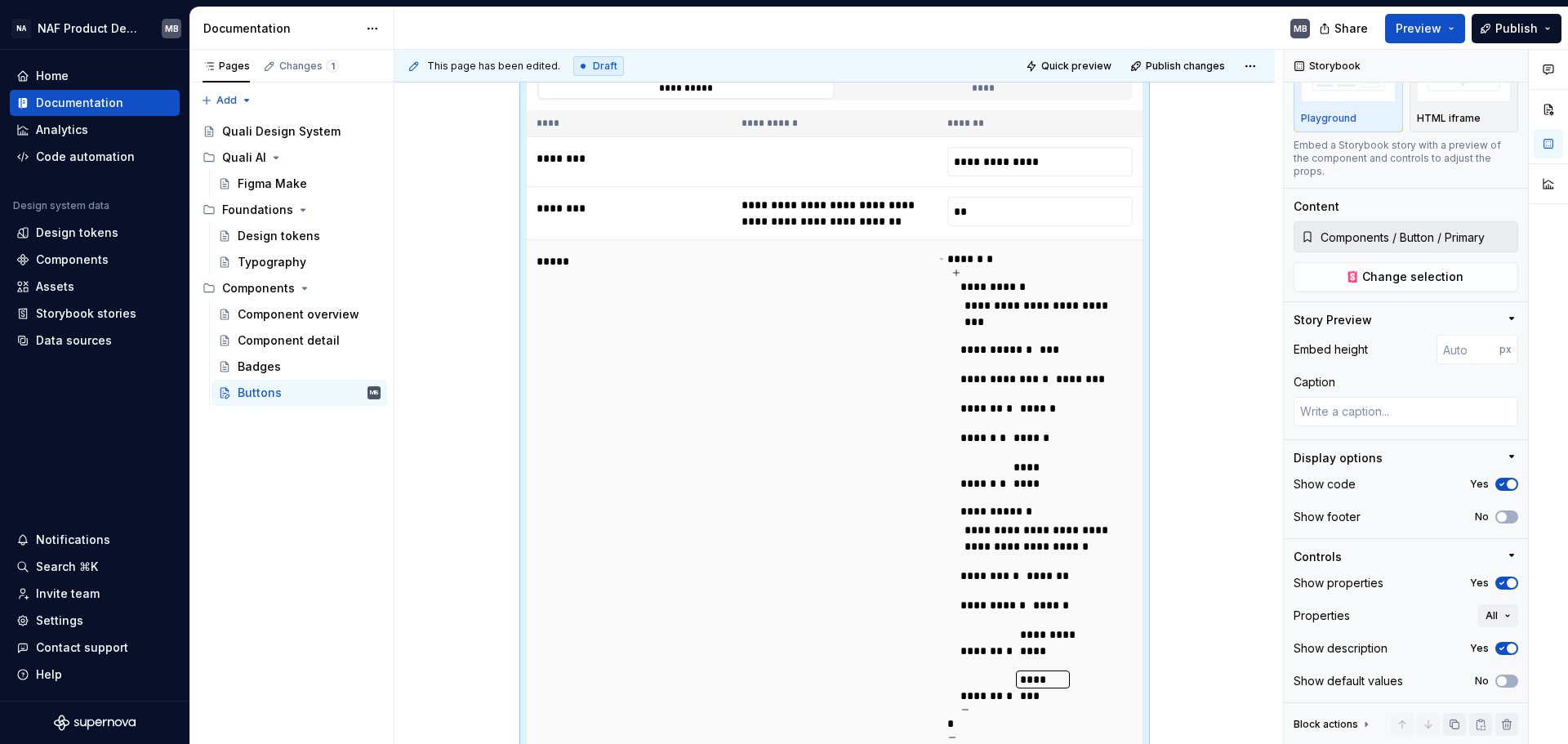
scroll to position [823, 0]
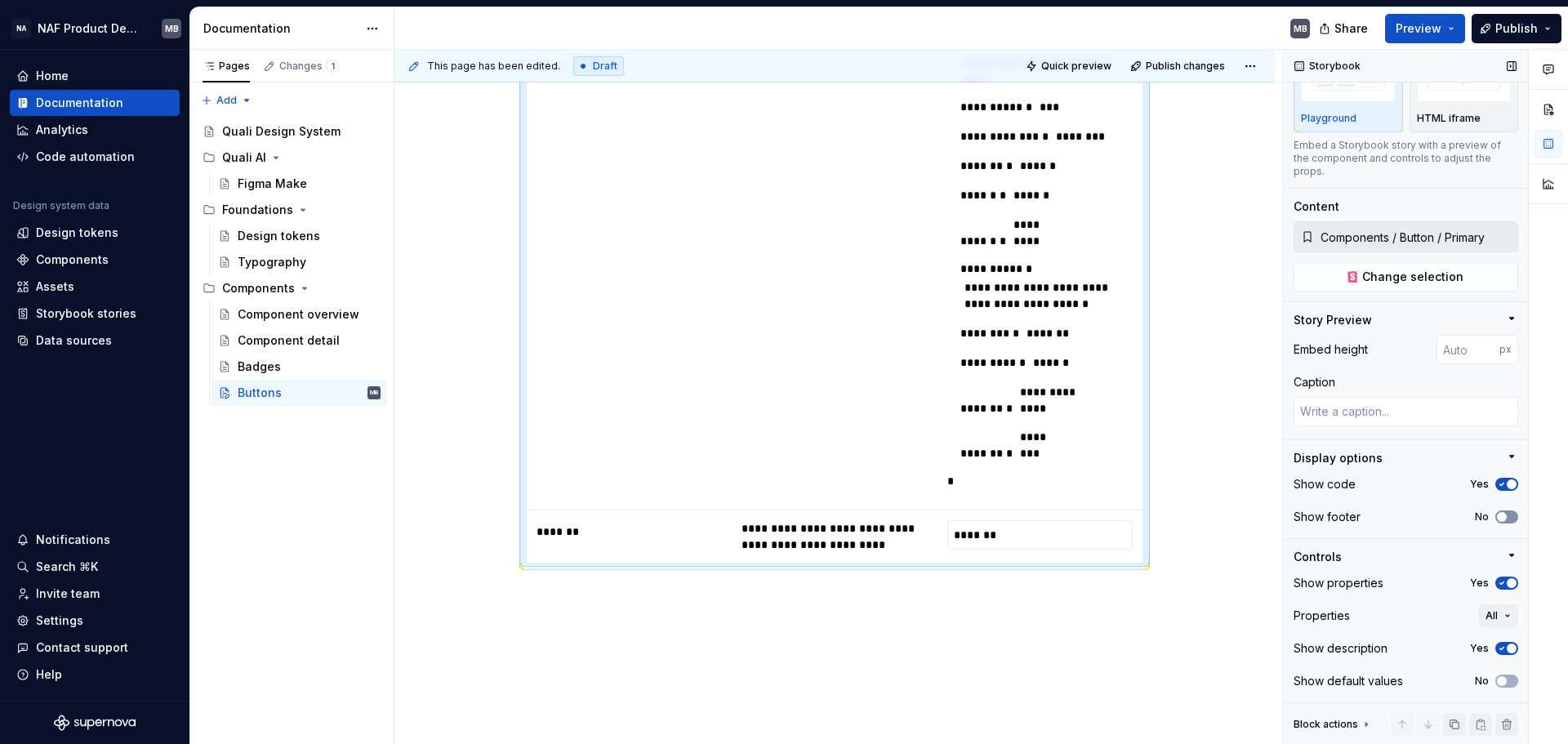
click at [1254, 514] on button "No" at bounding box center [1506, 516] width 23 height 13
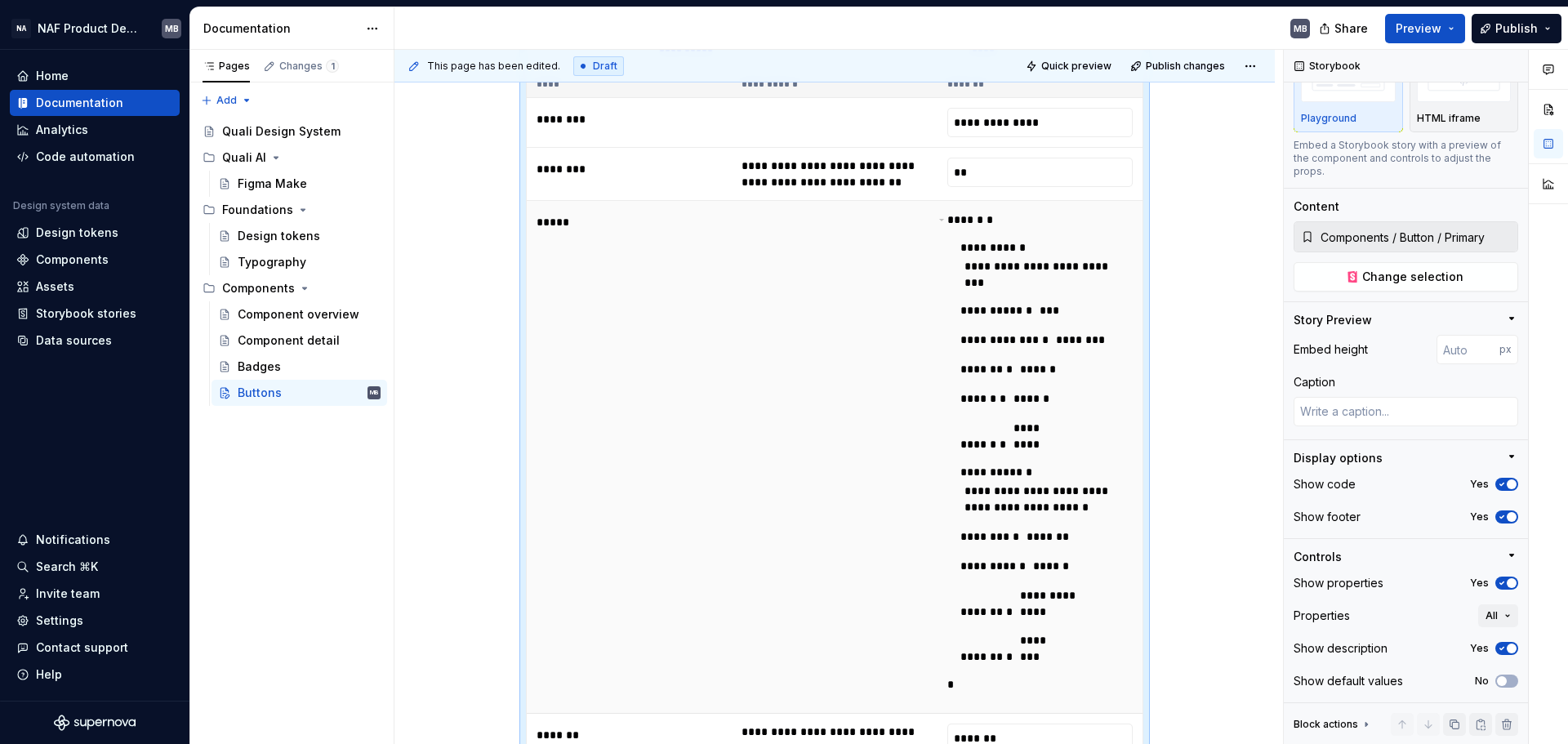
scroll to position [862, 0]
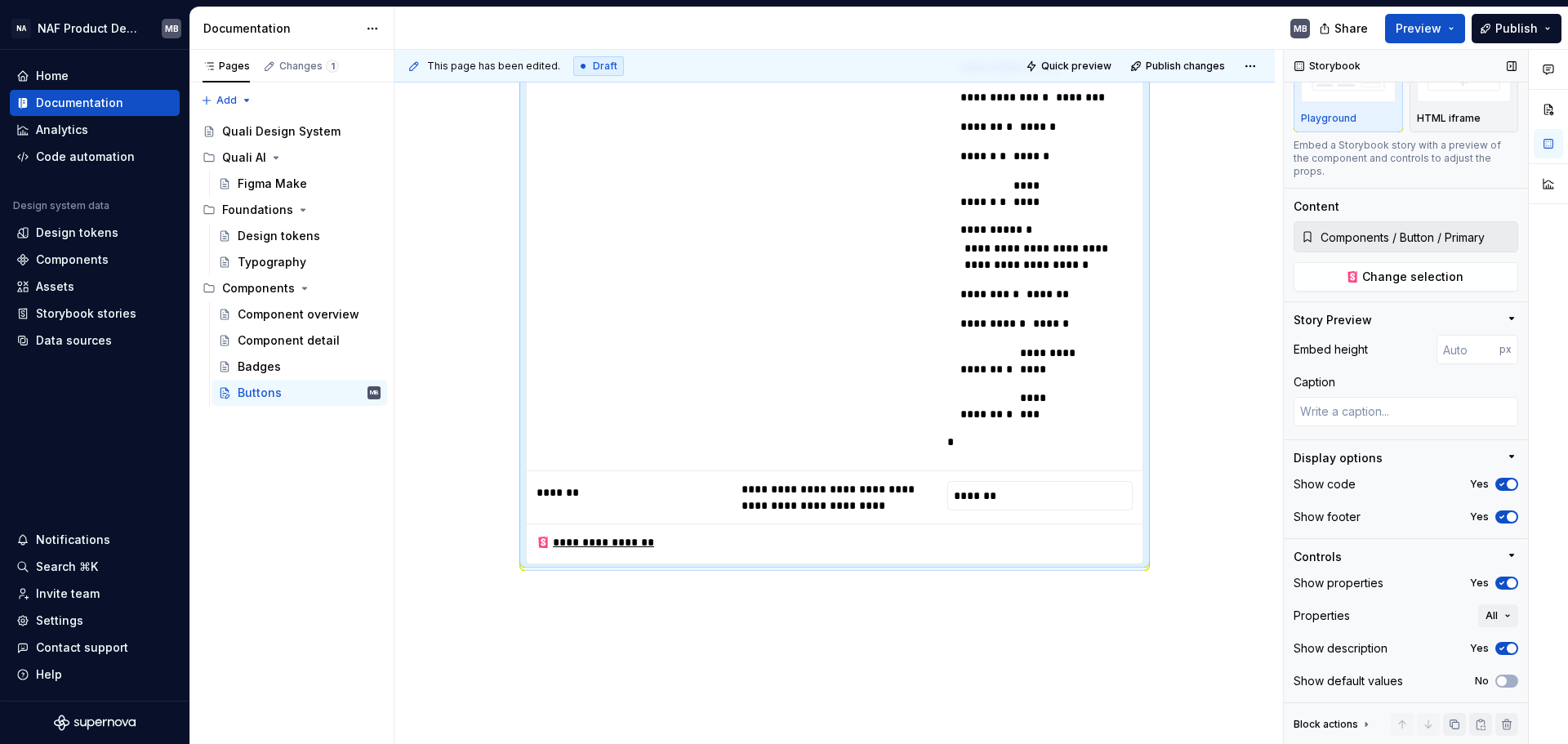
click at [1254, 516] on span "button" at bounding box center [1511, 516] width 10 height 10
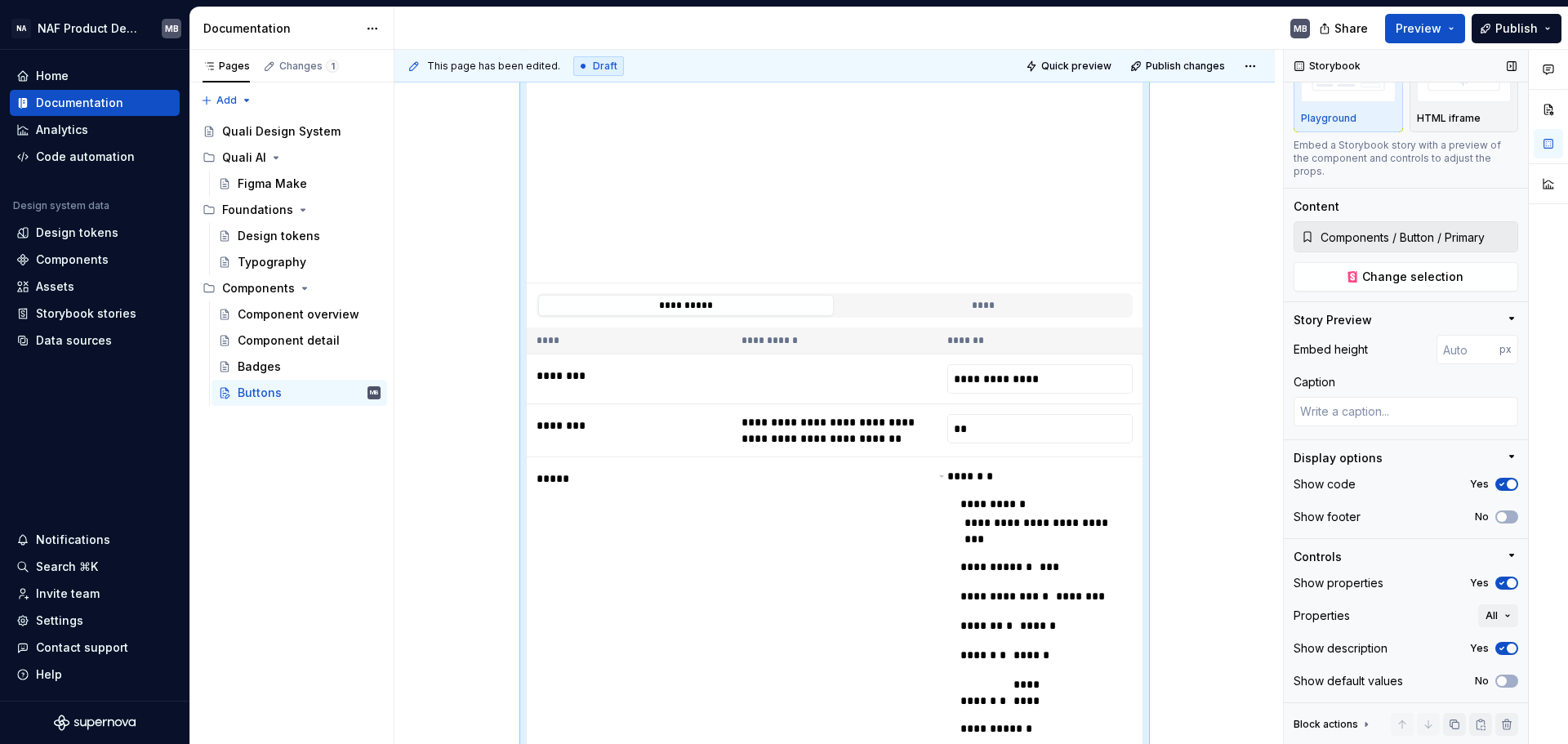
scroll to position [320, 0]
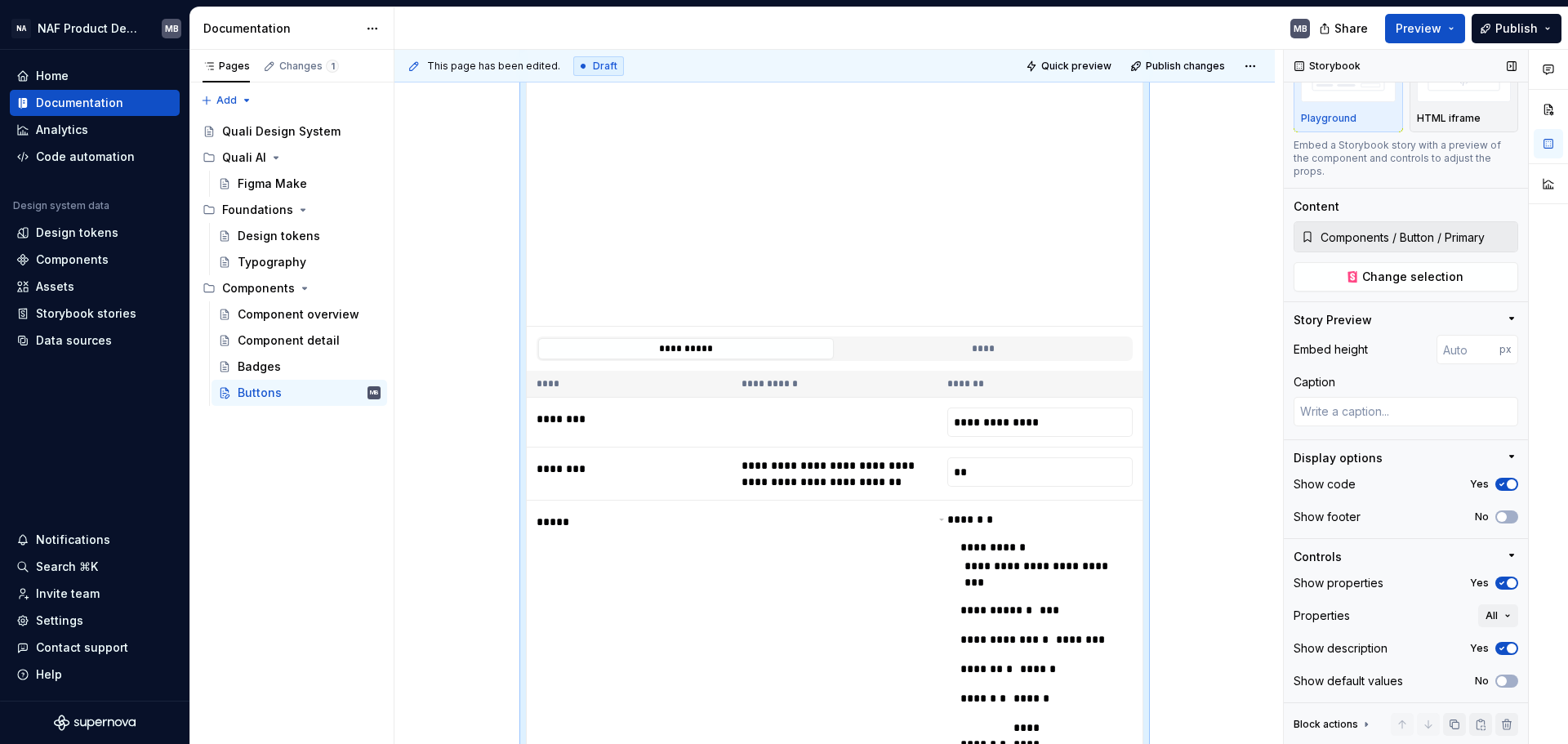
click at [1254, 566] on icon "button" at bounding box center [1501, 582] width 13 height 10
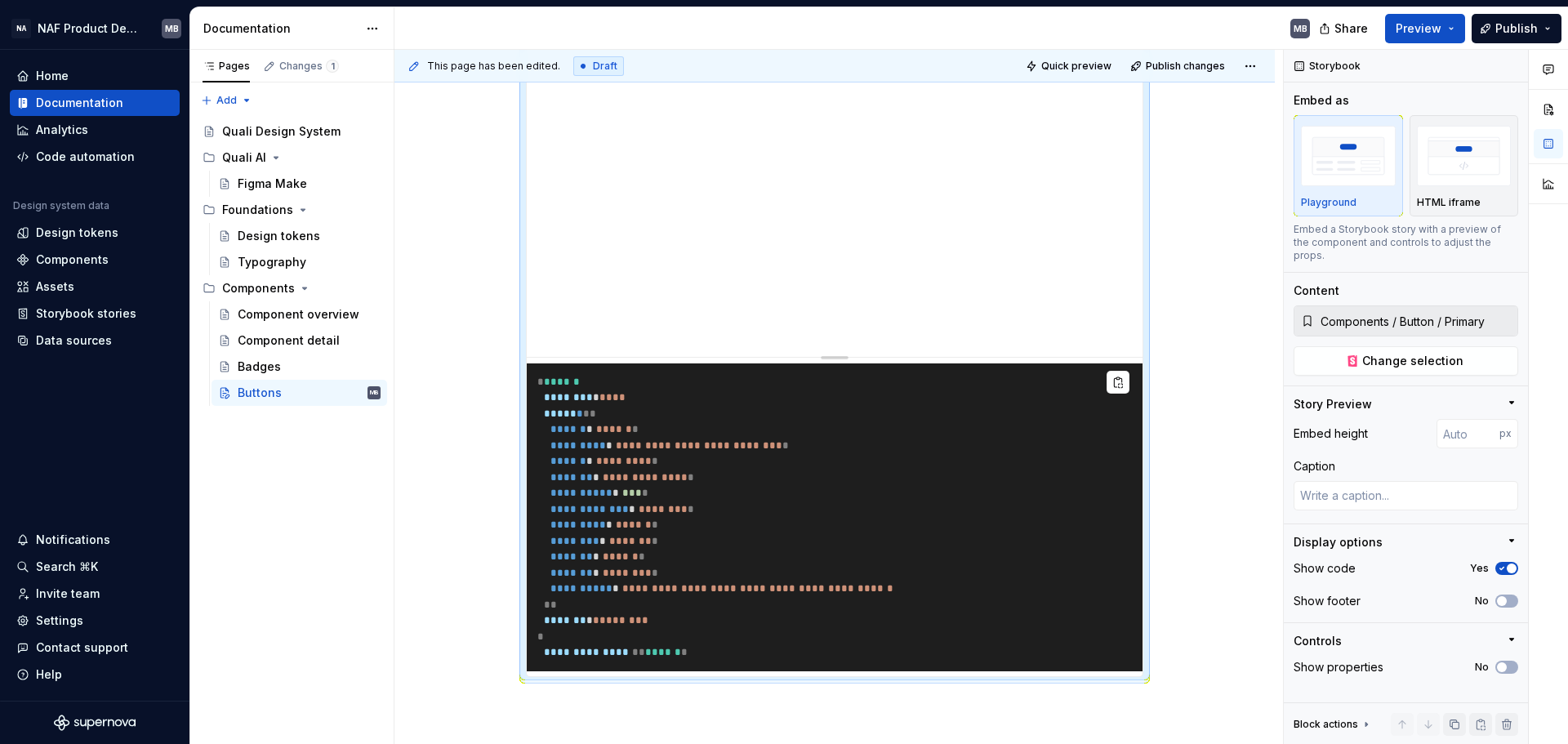
scroll to position [289, 0]
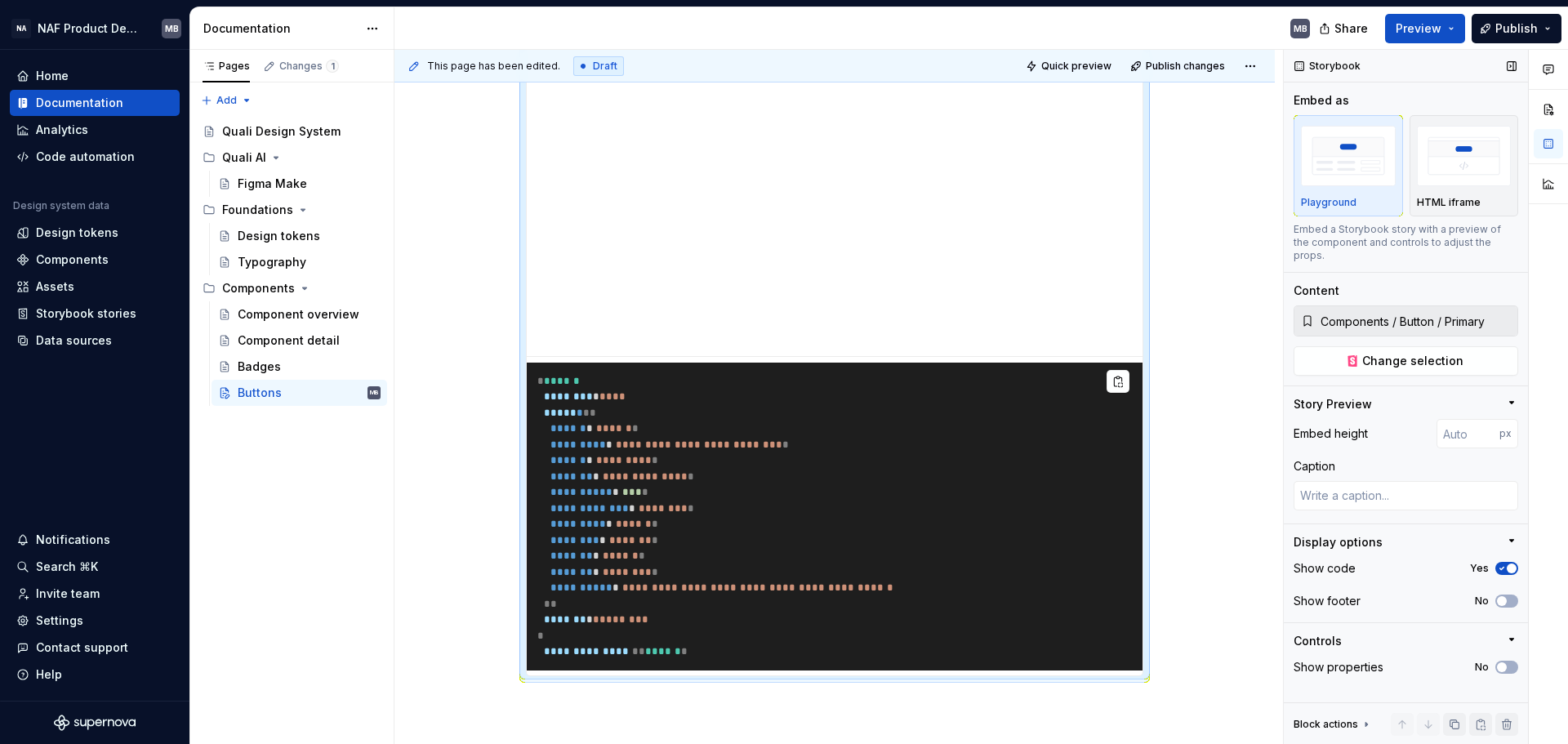
click at [1254, 564] on icon "button" at bounding box center [1501, 568] width 13 height 10
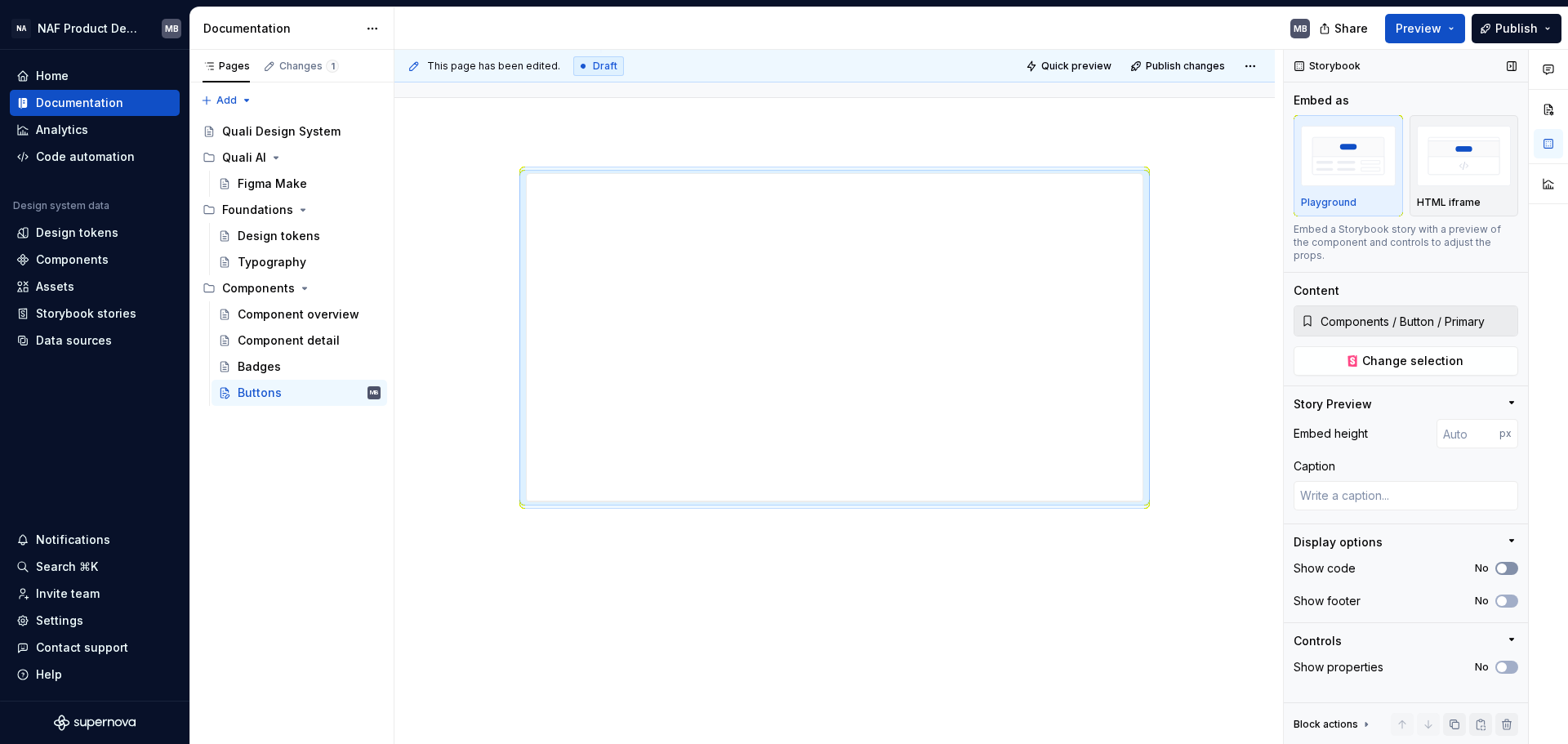
click at [1254, 564] on span "button" at bounding box center [1501, 568] width 10 height 10
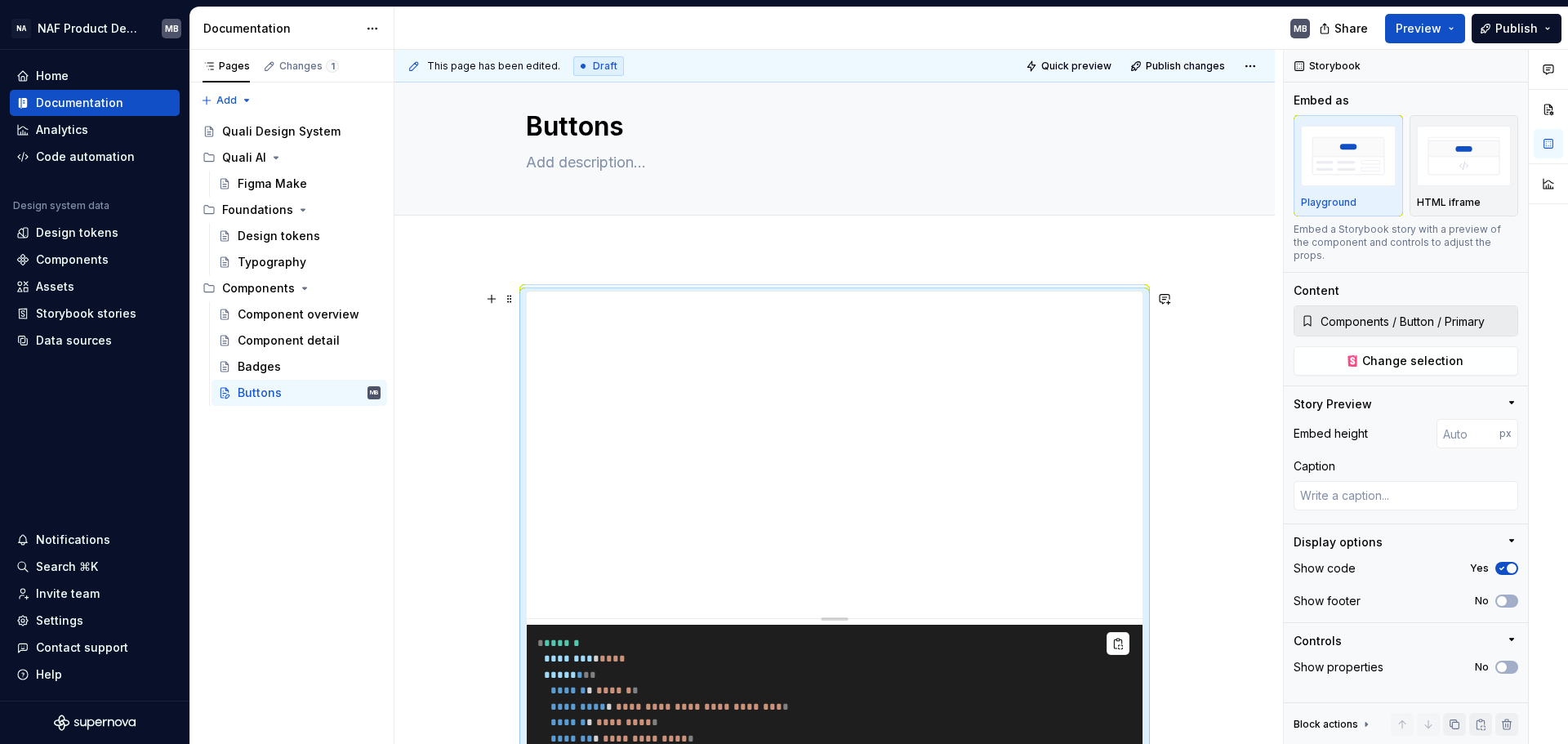
scroll to position [0, 0]
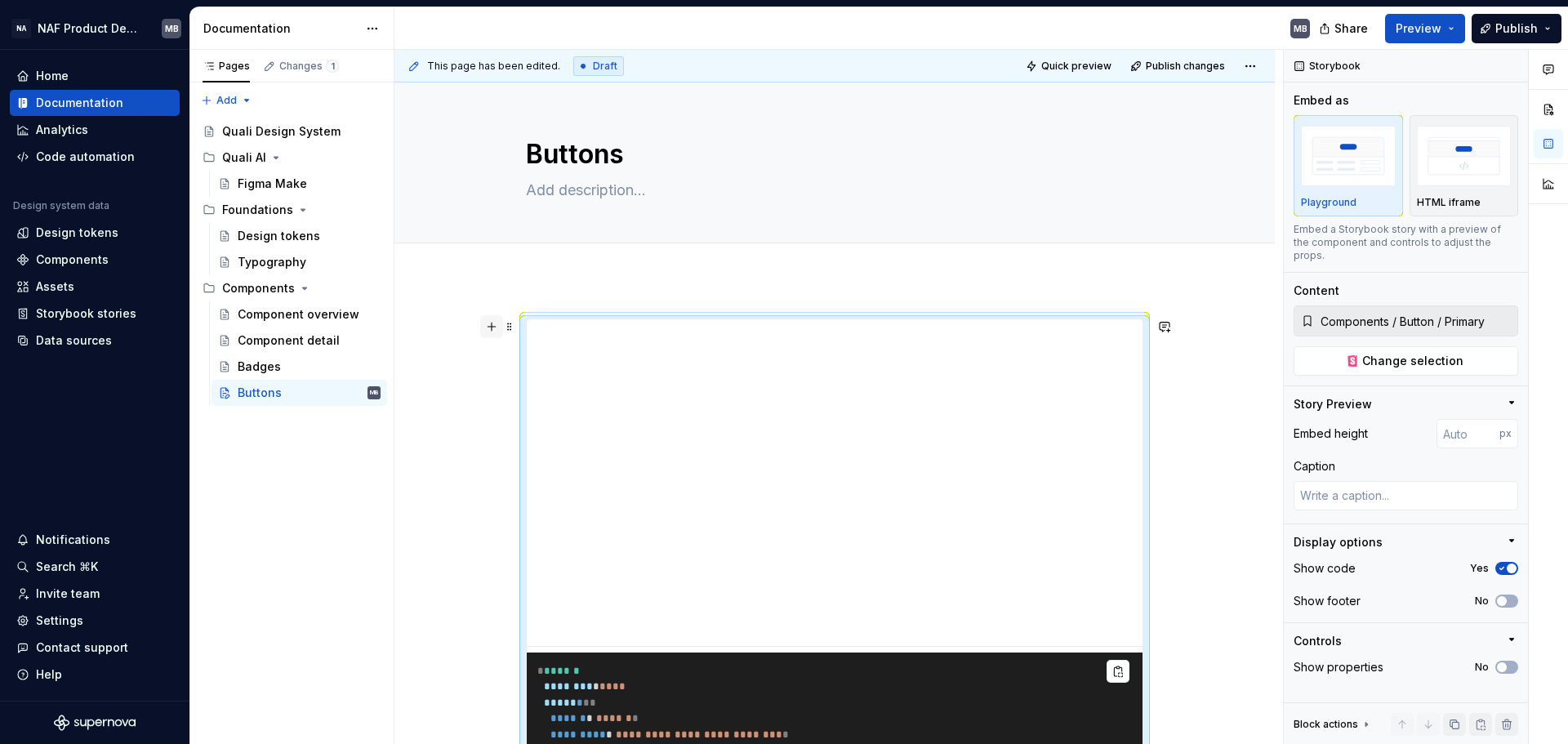
click at [488, 332] on button "button" at bounding box center [491, 327] width 23 height 23
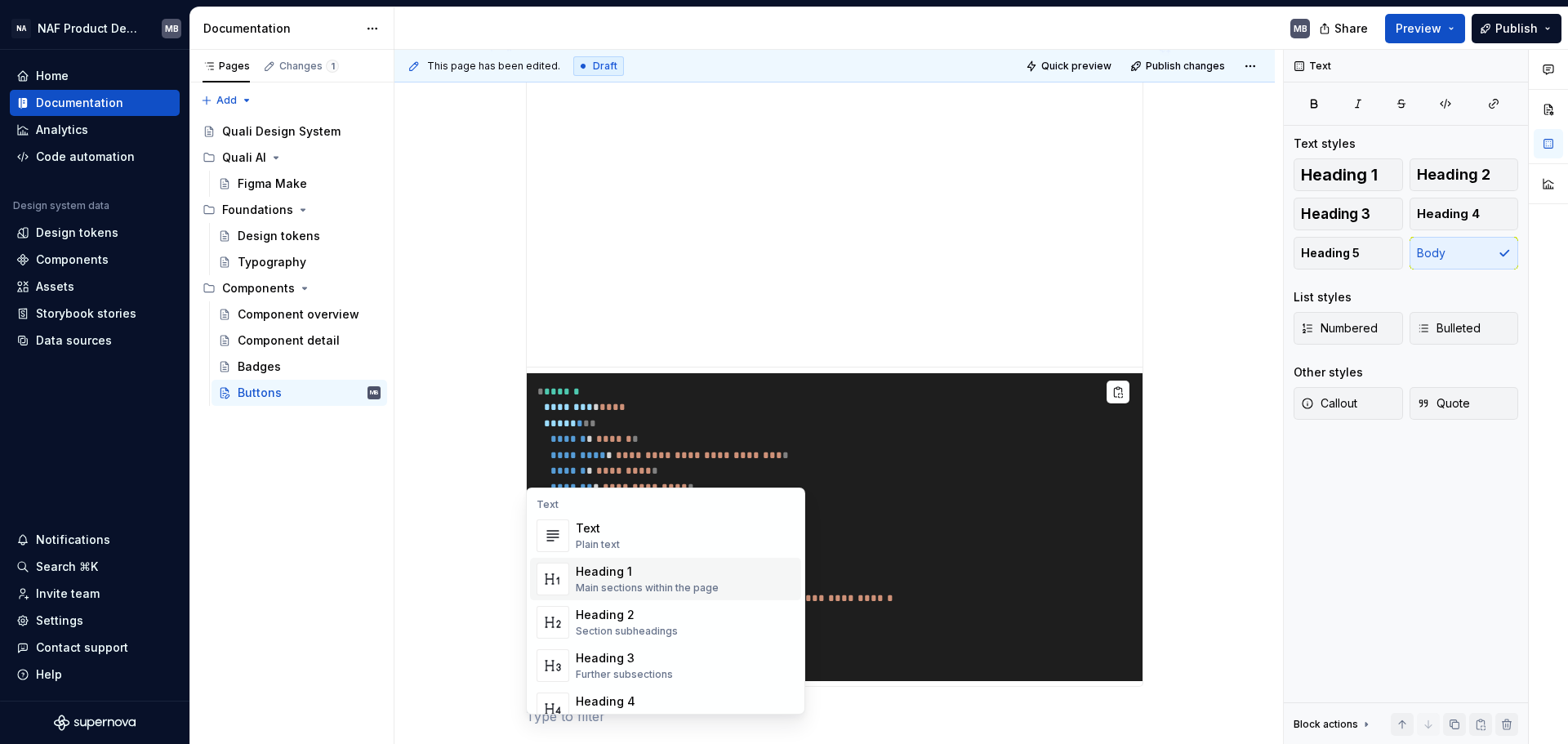
type textarea "*"
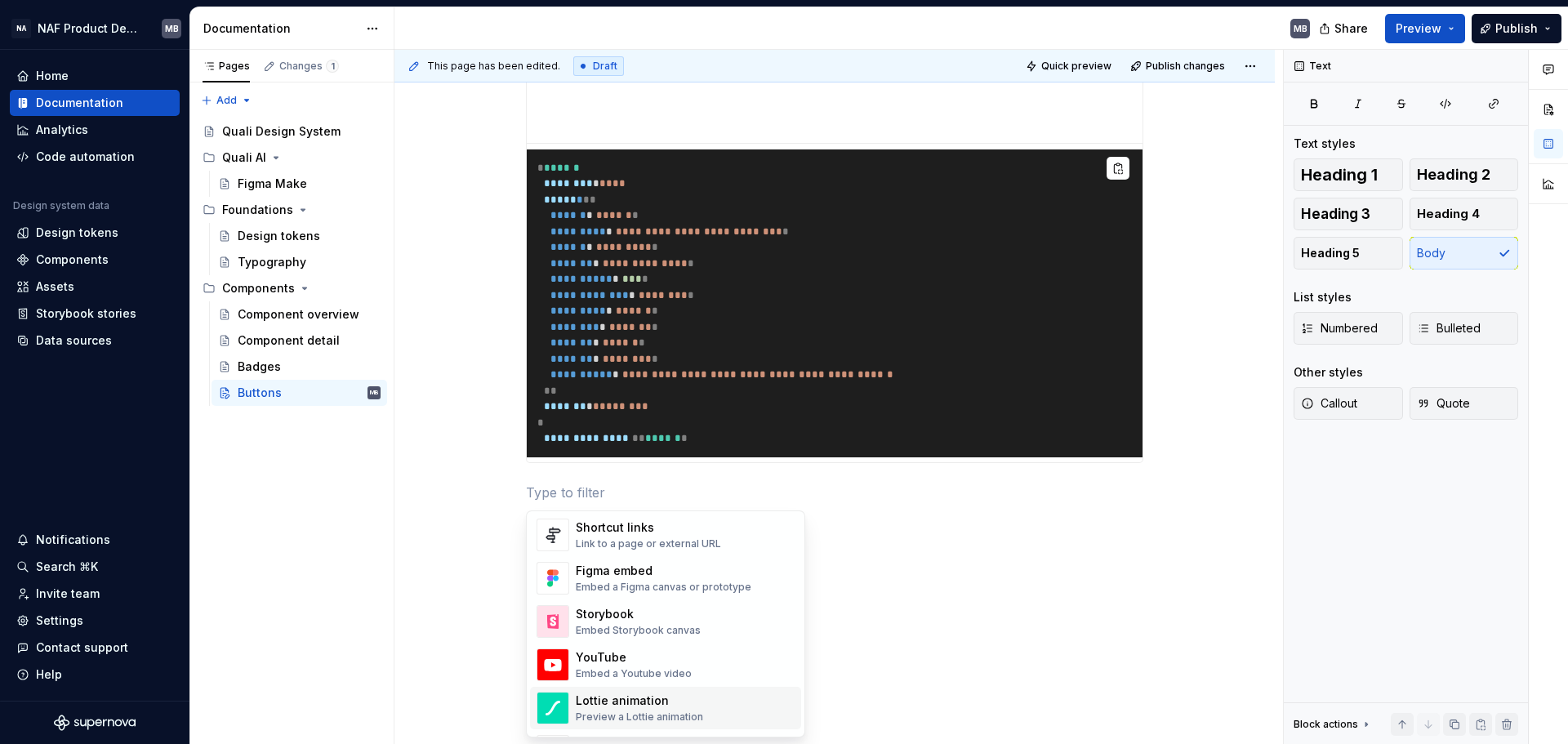
scroll to position [757, 0]
click at [642, 566] on div "Storybook" at bounding box center [638, 617] width 125 height 16
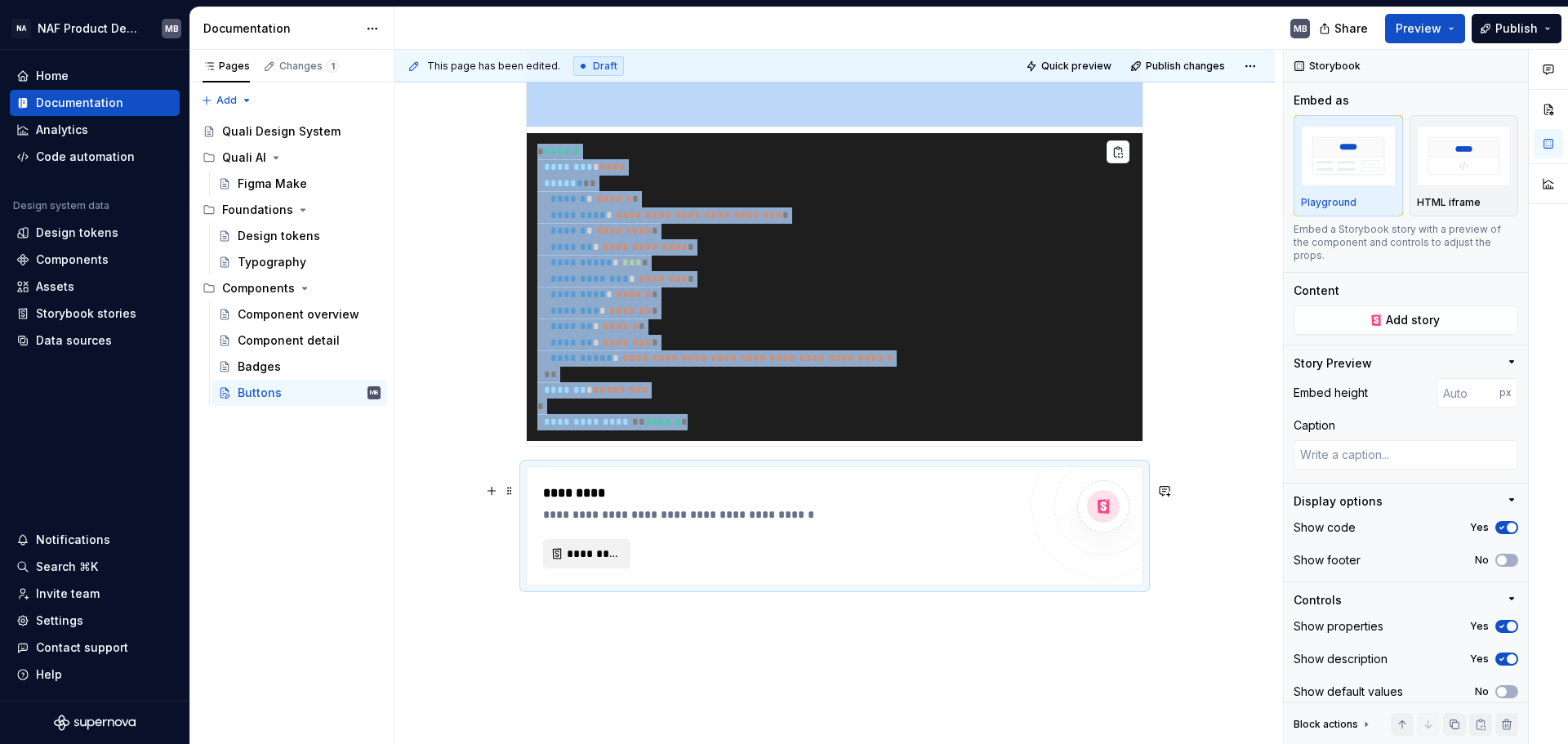
click at [584, 562] on span "*********" at bounding box center [592, 554] width 53 height 16
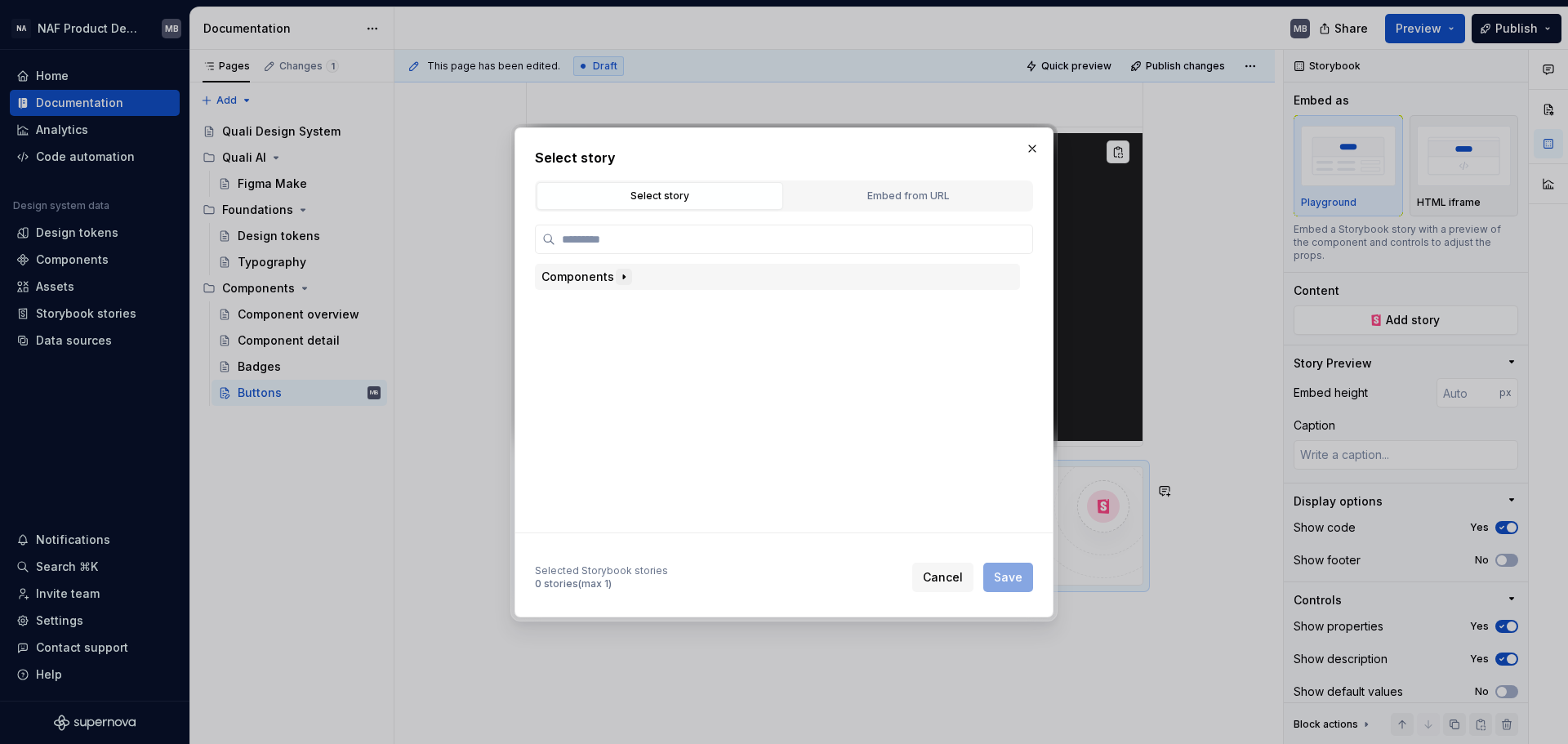
click at [618, 271] on icon "button" at bounding box center [624, 277] width 13 height 13
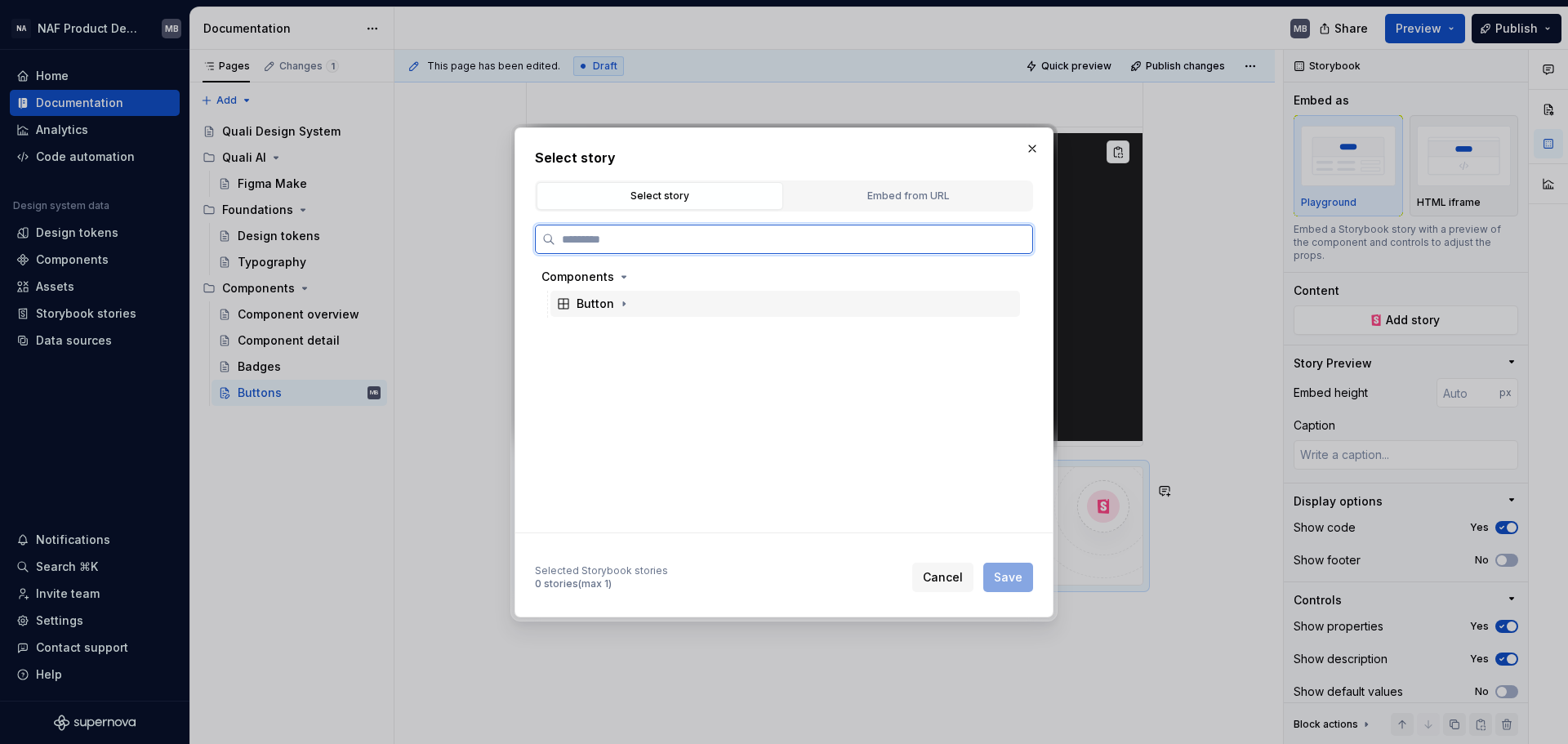
click at [604, 303] on div "Button" at bounding box center [595, 304] width 38 height 16
click at [623, 364] on div "Secondary" at bounding box center [623, 357] width 62 height 16
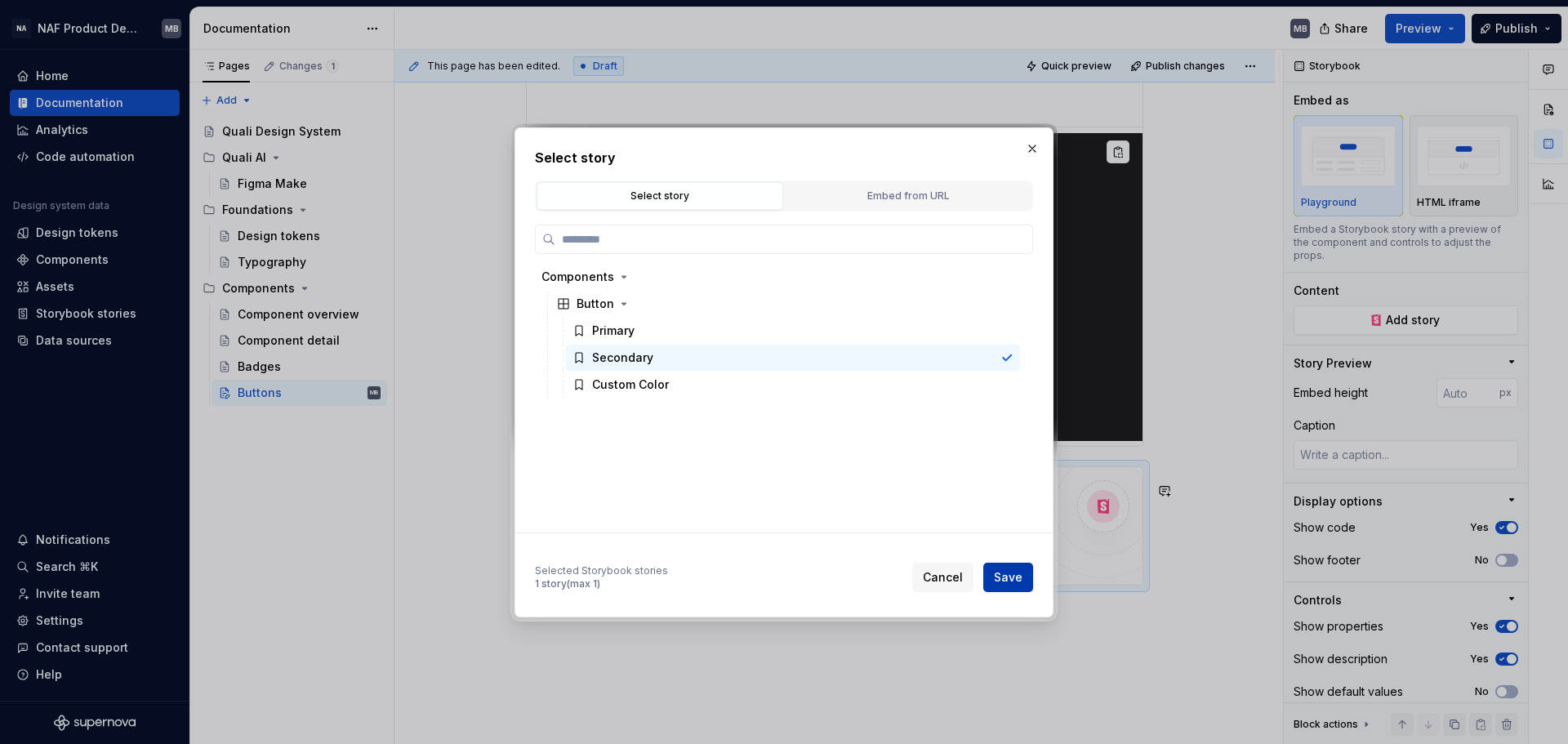
click at [1007, 566] on span "Save" at bounding box center [1008, 577] width 29 height 16
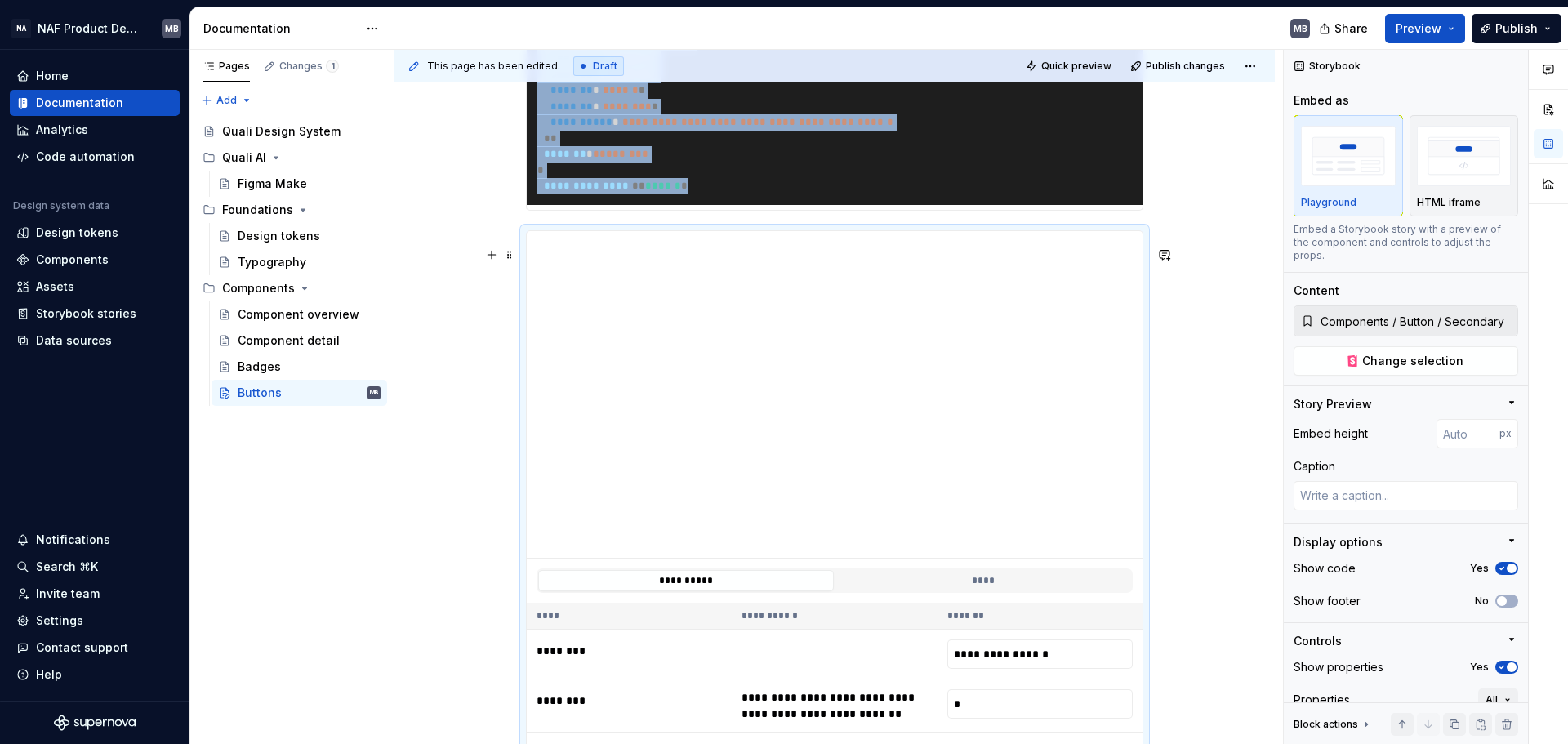
scroll to position [765, 0]
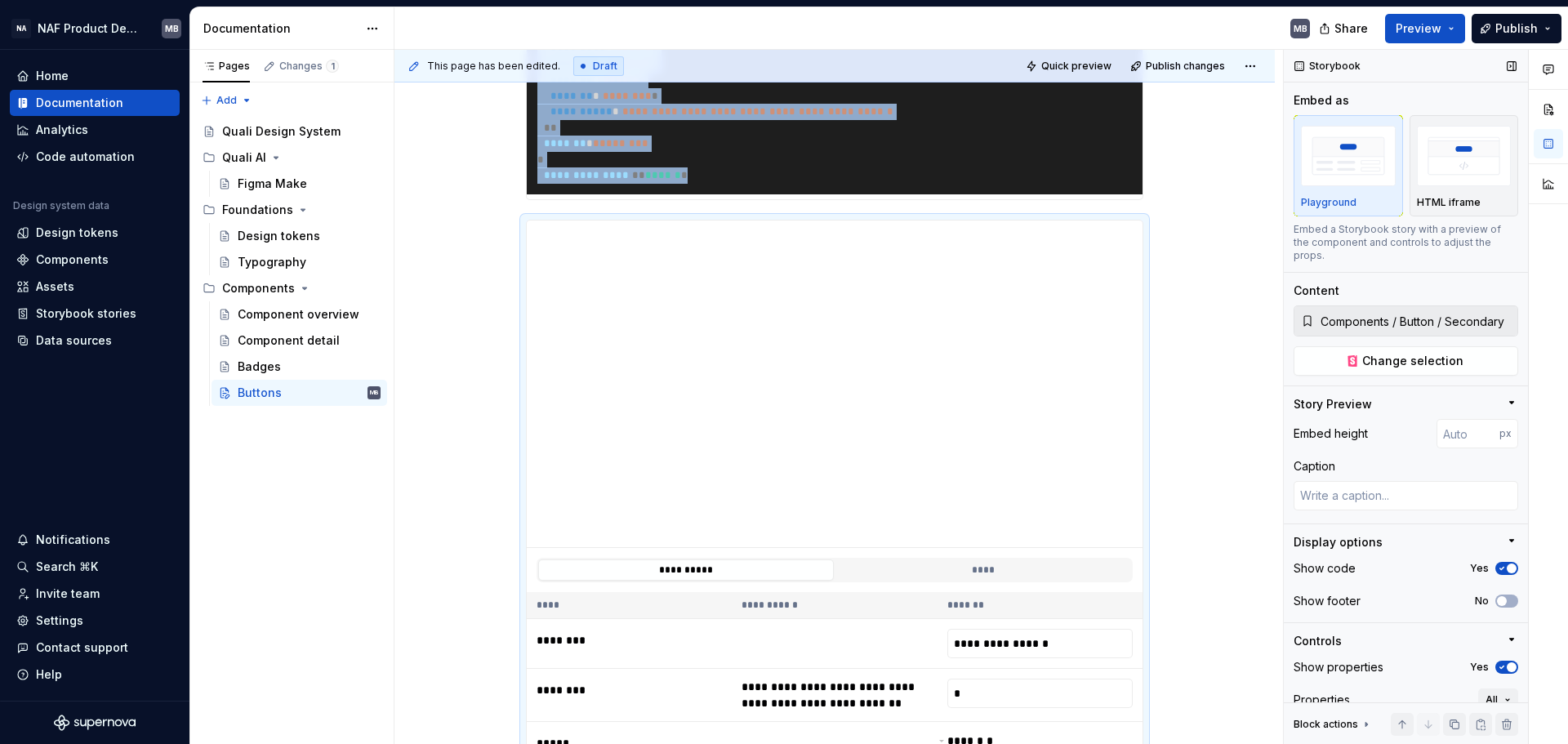
click at [1254, 566] on span "button" at bounding box center [1511, 666] width 10 height 10
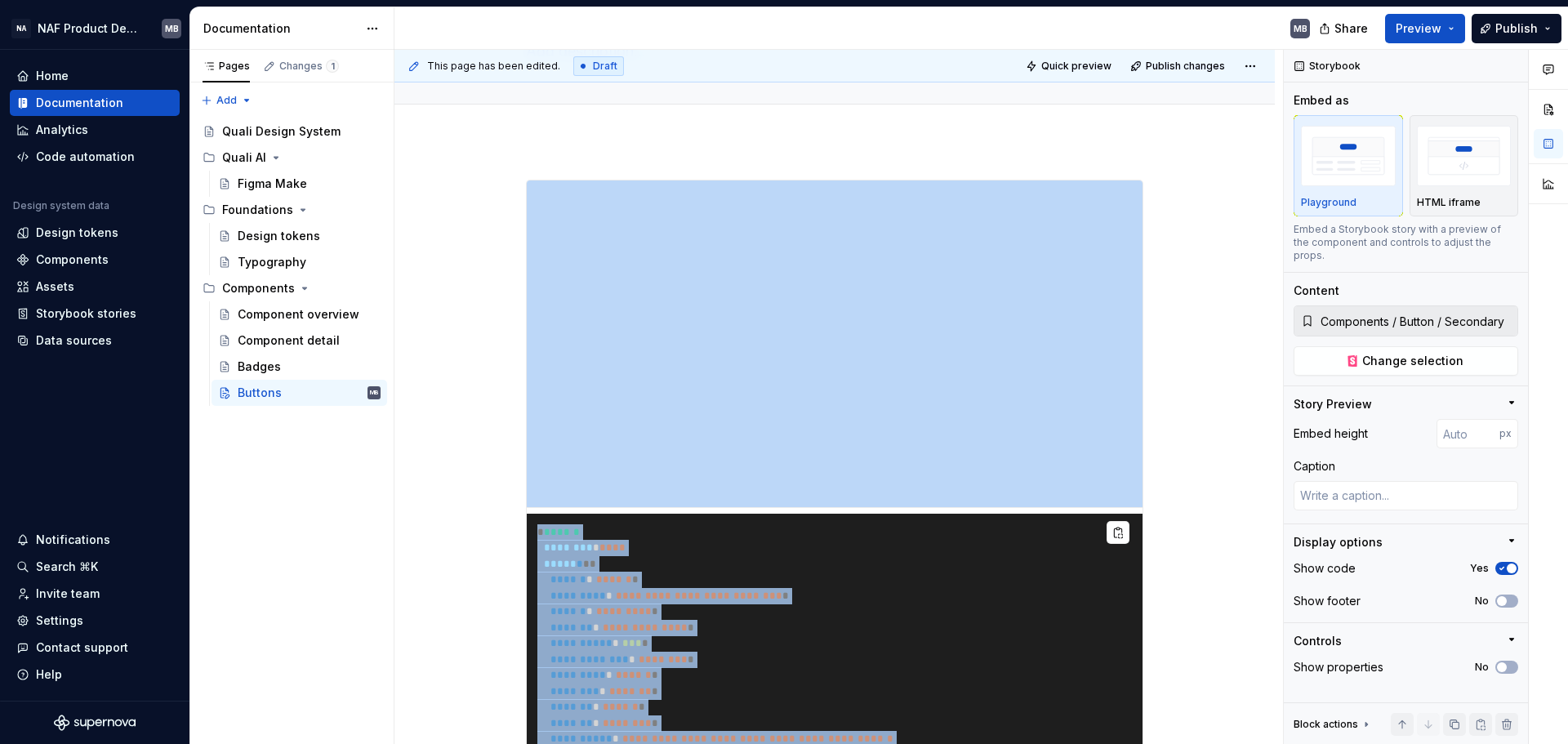
scroll to position [0, 0]
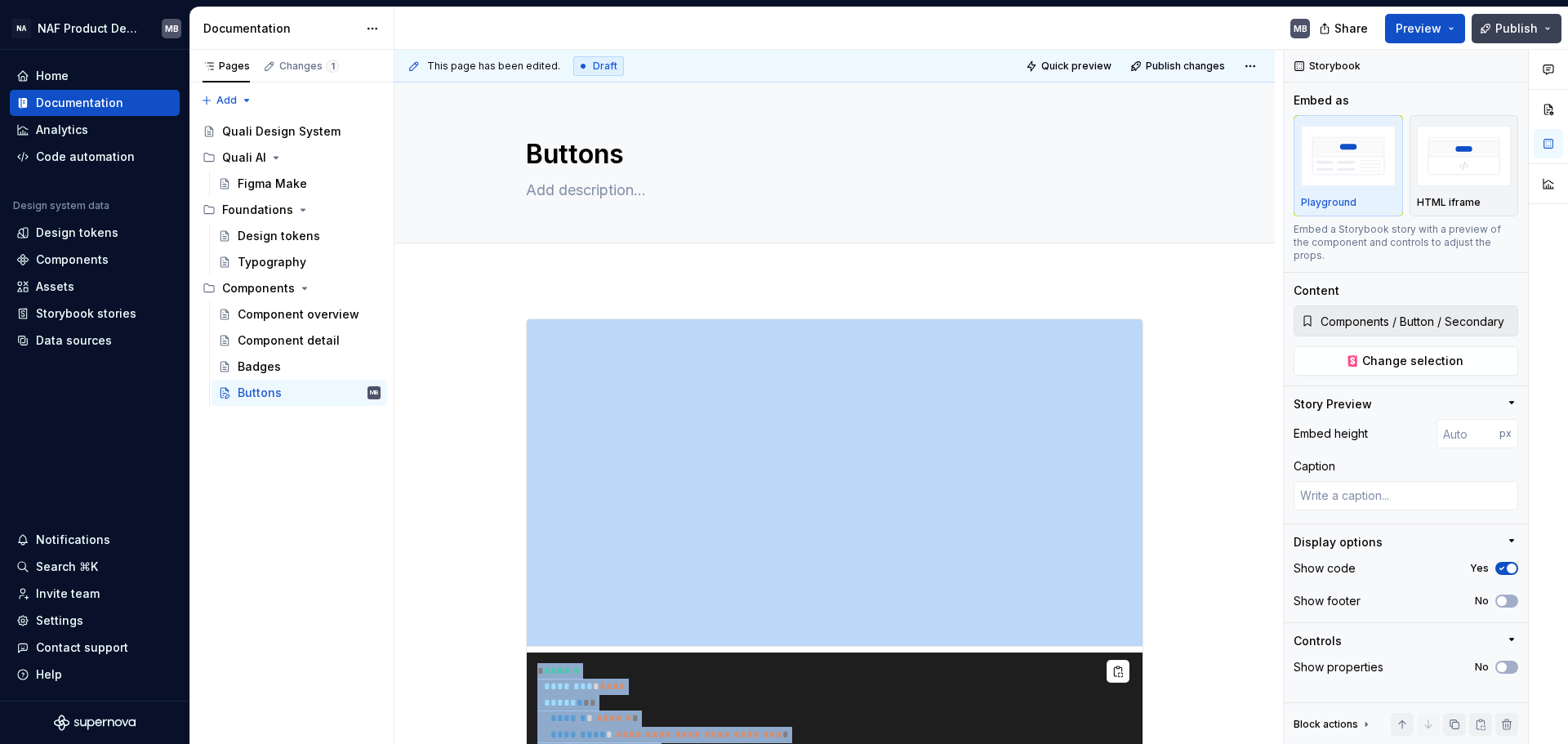
click at [1254, 28] on button "Publish" at bounding box center [1516, 29] width 90 height 29
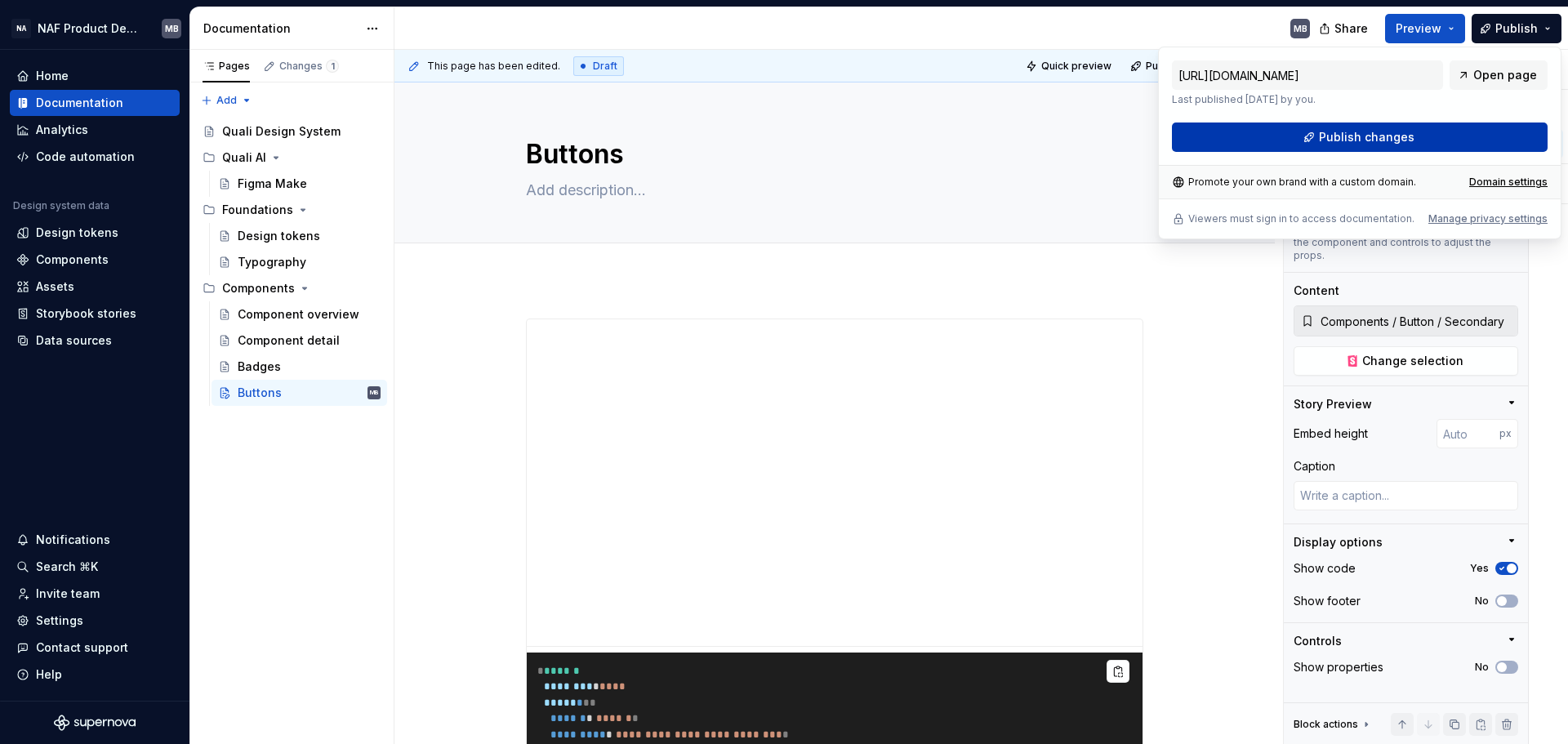
click at [1254, 137] on button "Publish changes" at bounding box center [1360, 137] width 375 height 29
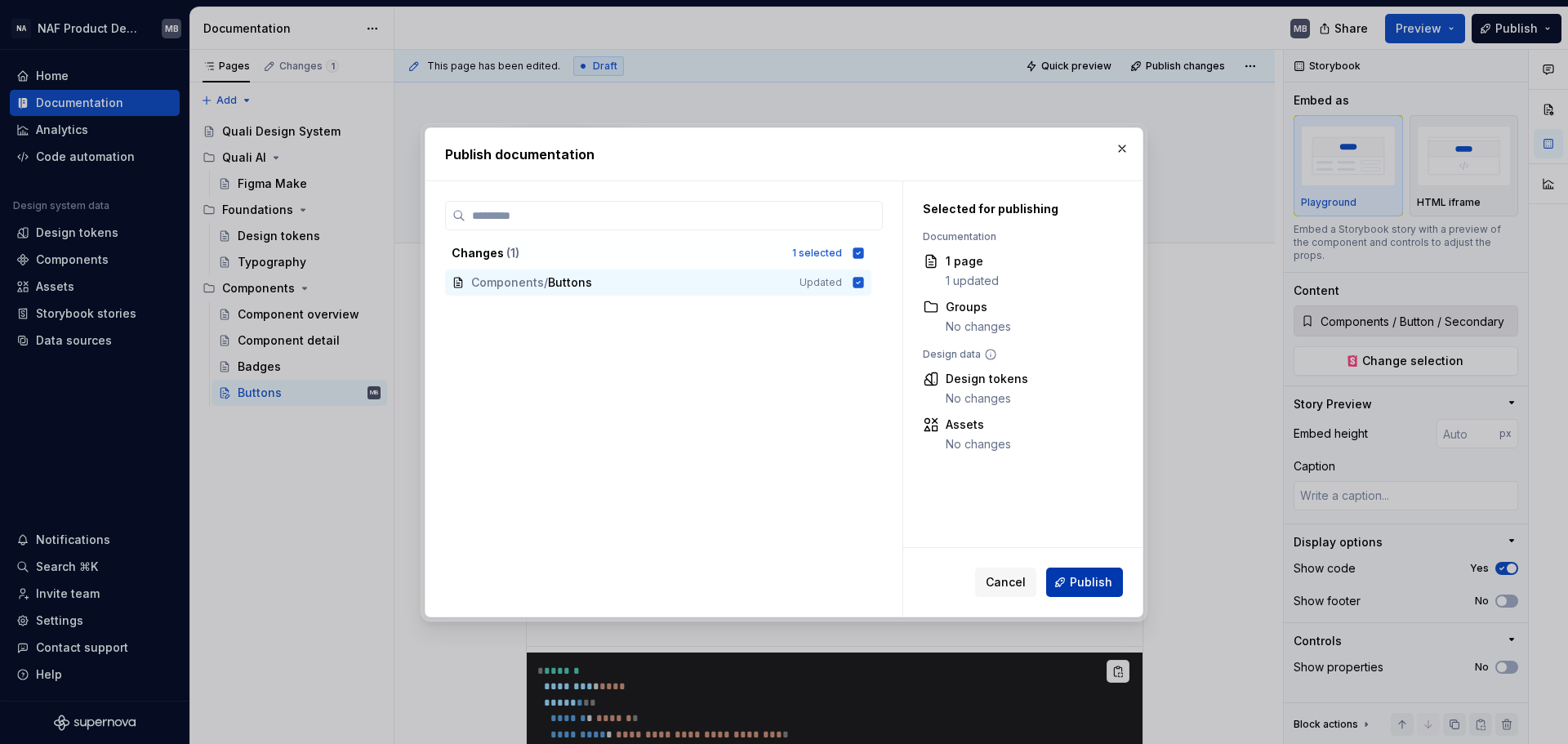
drag, startPoint x: 1081, startPoint y: 583, endPoint x: 1081, endPoint y: 594, distance: 11.0
click at [1081, 566] on button "Publish" at bounding box center [1085, 581] width 77 height 29
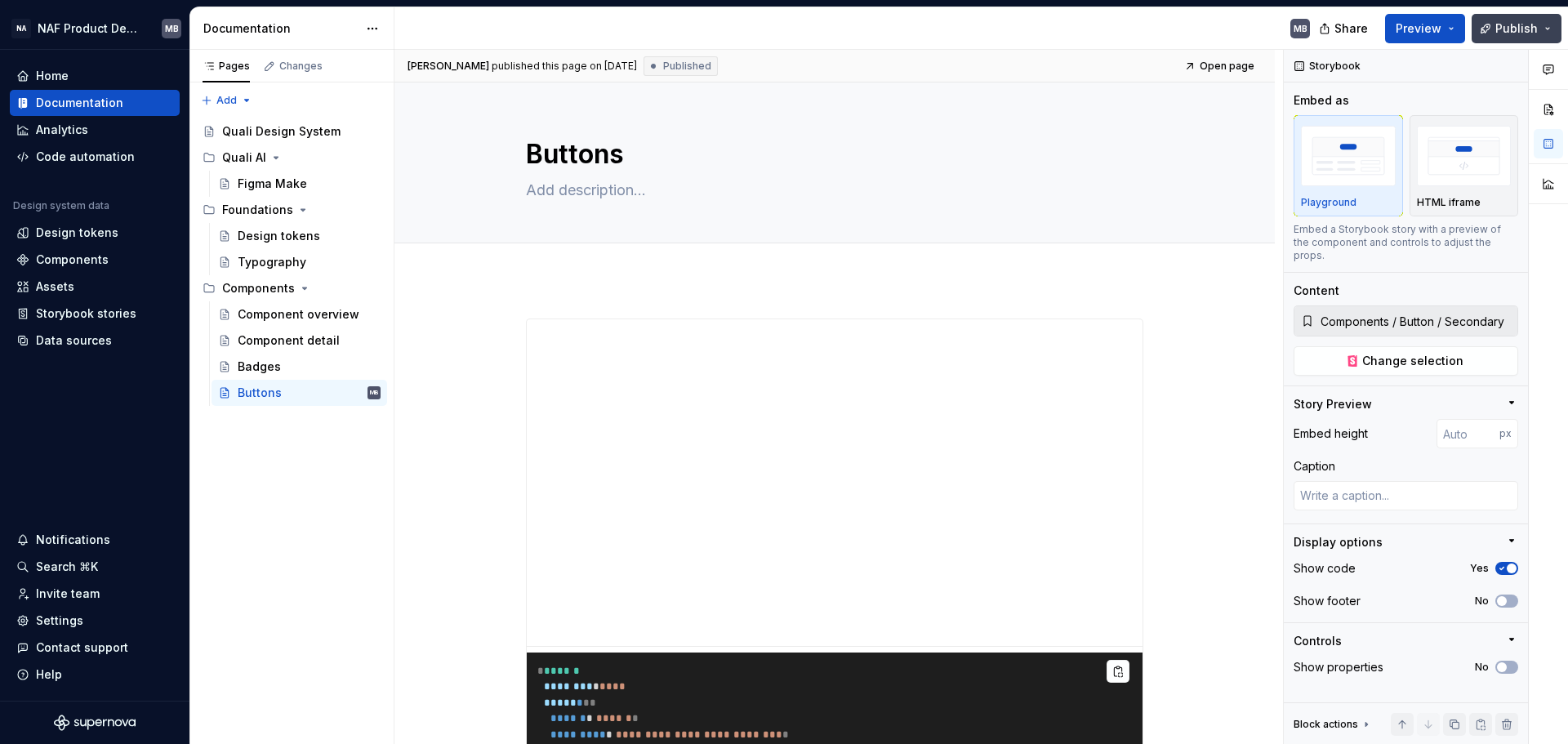
click at [1254, 33] on span "Publish" at bounding box center [1516, 29] width 43 height 16
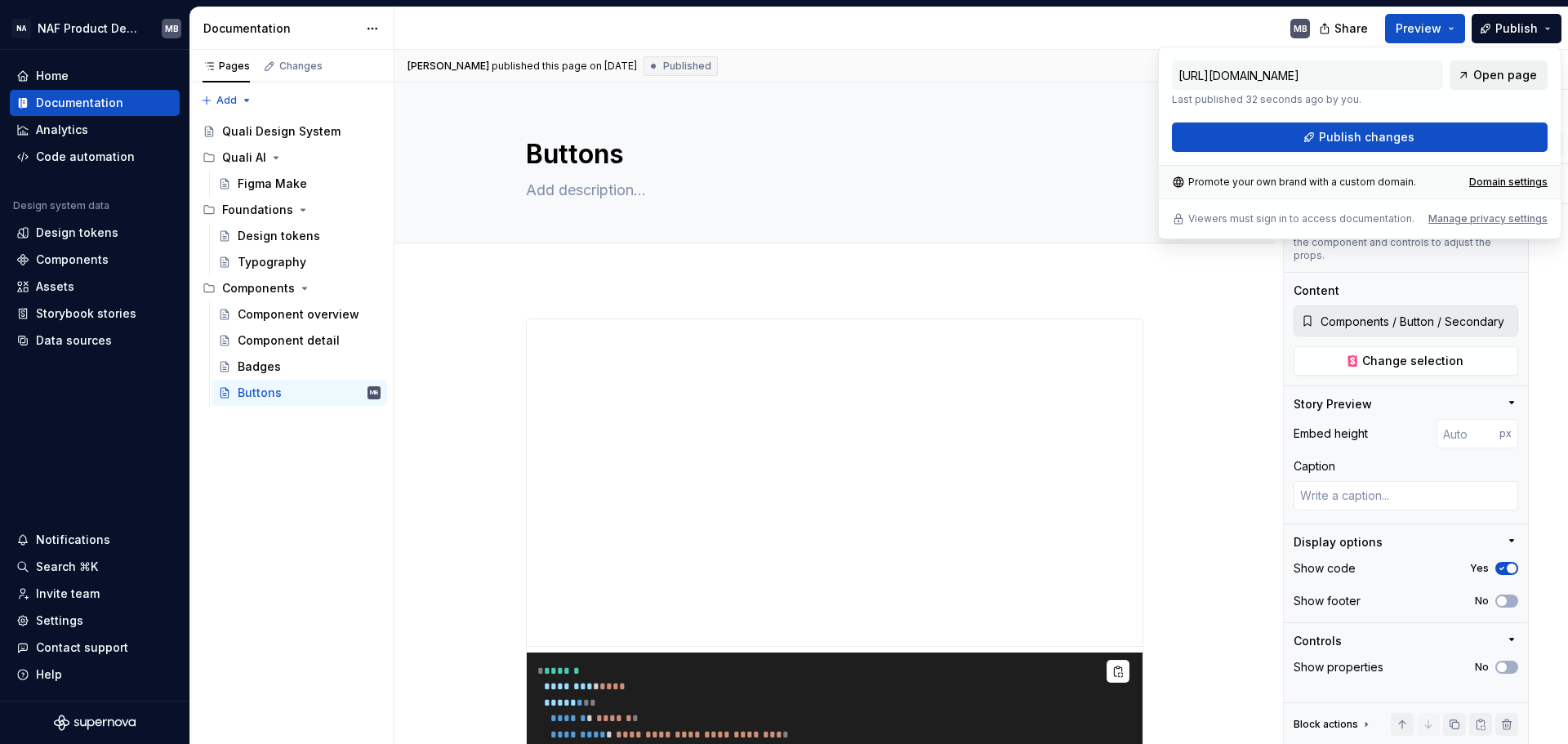
click at [1254, 71] on span "Open page" at bounding box center [1505, 75] width 63 height 16
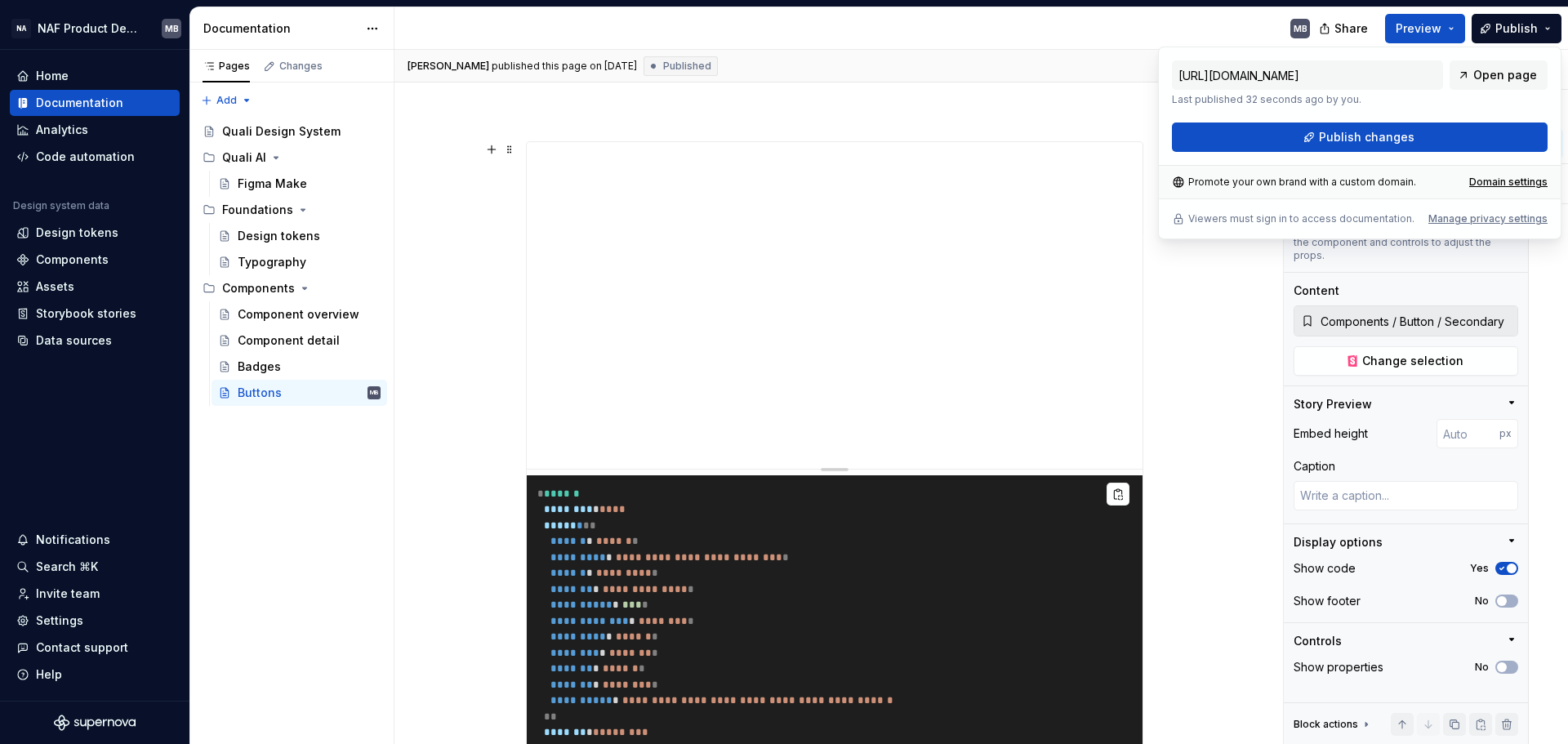
scroll to position [185, 0]
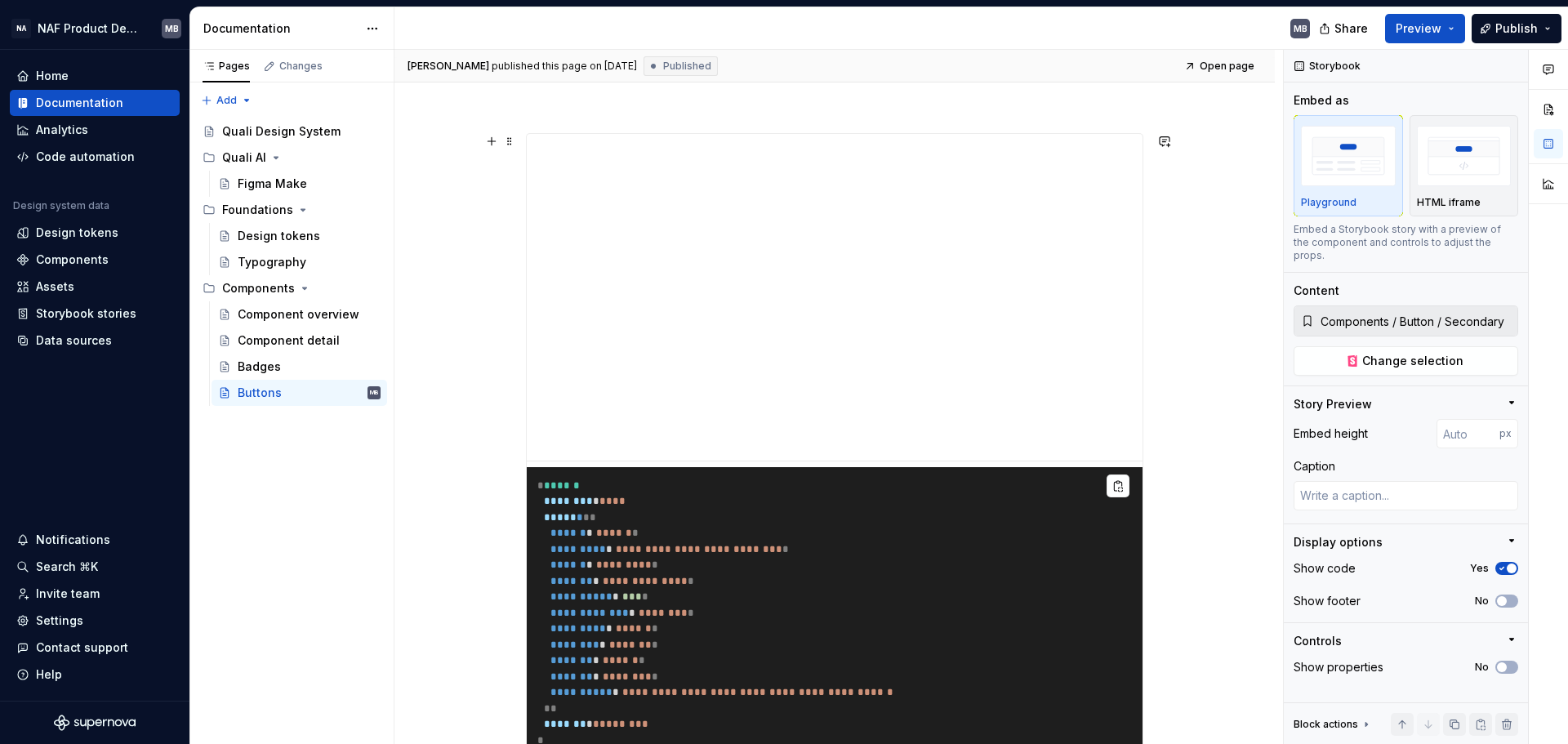
type textarea "*"
